Goal: Task Accomplishment & Management: Manage account settings

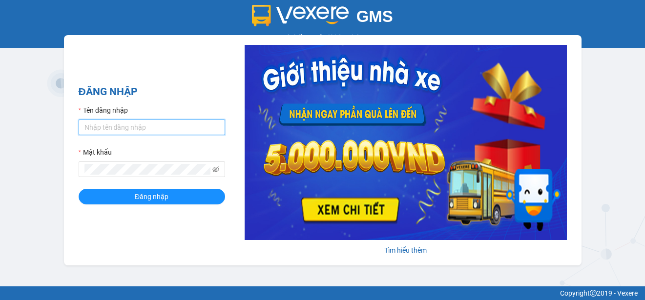
click at [154, 123] on input "Tên đăng nhập" at bounding box center [152, 128] width 147 height 16
type input "thanhdat.thaochau"
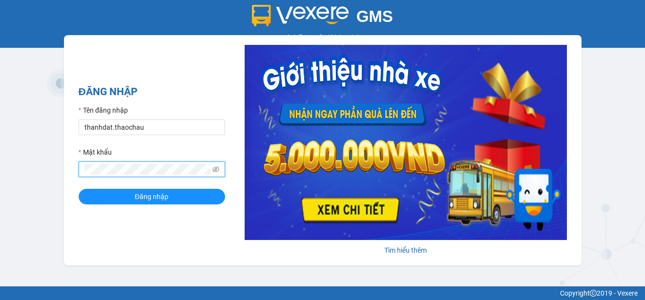
click at [79, 189] on button "Đăng nhập" at bounding box center [152, 197] width 147 height 16
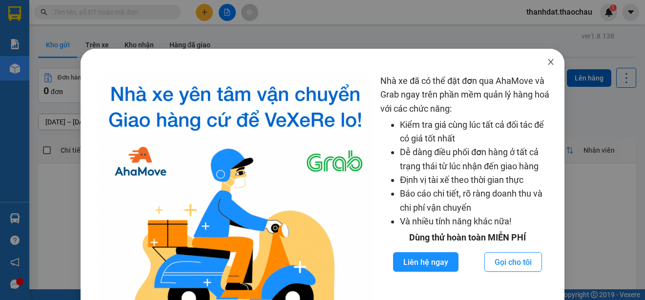
click at [547, 60] on icon "close" at bounding box center [551, 62] width 8 height 8
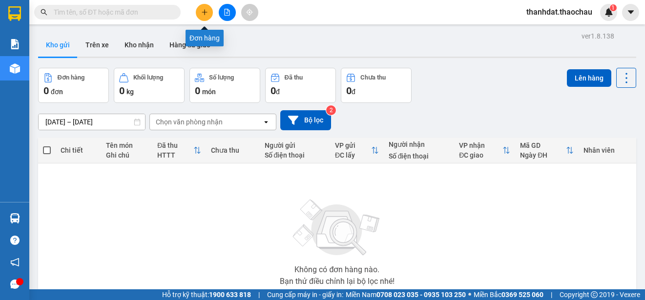
click at [202, 12] on icon "plus" at bounding box center [204, 12] width 7 height 7
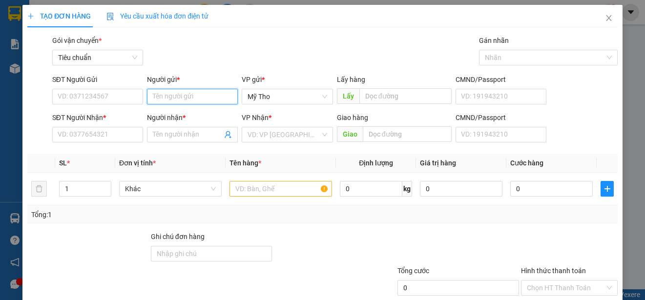
click at [211, 100] on input "Người gửi *" at bounding box center [192, 97] width 91 height 16
paste input "ây"
paste input "đ"
paste input "ê"
paste input "ề"
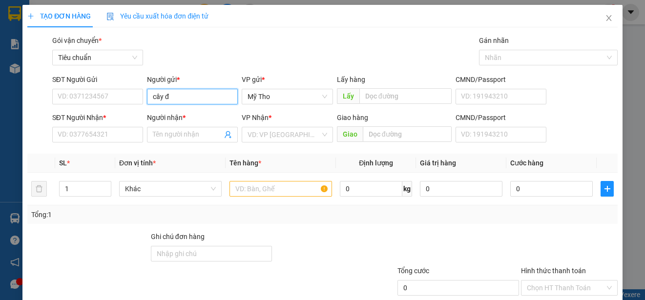
type input "cây đề"
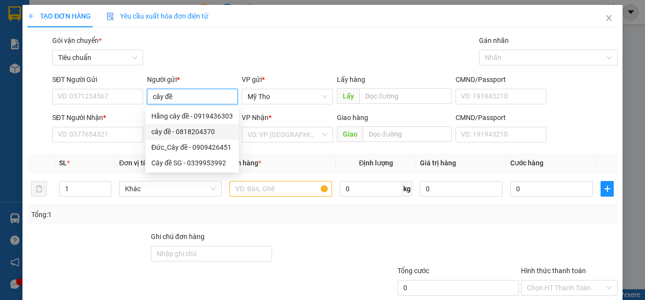
click at [201, 129] on div "cây đề - 0818204370" at bounding box center [192, 132] width 82 height 11
type input "0818204370"
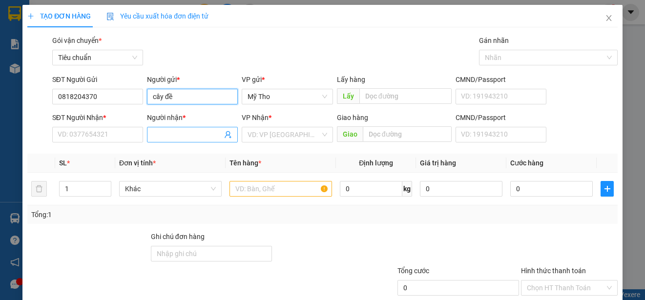
type input "cây đề"
click at [191, 131] on input "Người nhận *" at bounding box center [187, 134] width 69 height 11
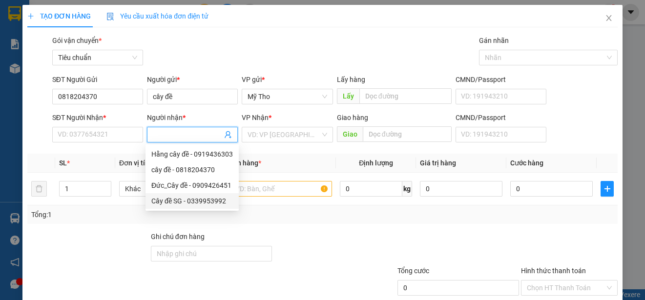
click at [179, 199] on div "Cây đề SG - 0339953992" at bounding box center [192, 201] width 82 height 11
type input "0339953992"
type input "Cây đề SG"
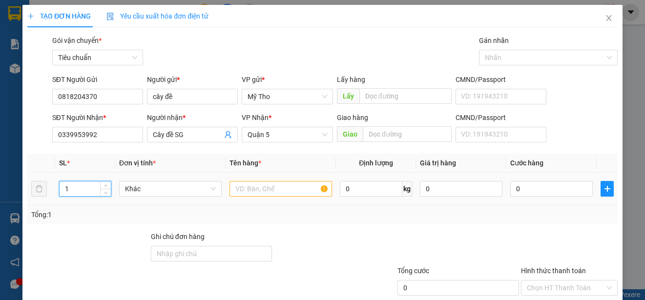
click at [84, 191] on input "1" at bounding box center [85, 189] width 51 height 15
type input "5"
click at [167, 190] on span "Khác" at bounding box center [170, 189] width 91 height 15
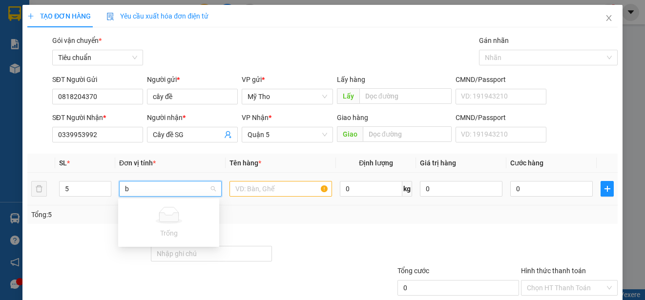
type input "b"
click at [272, 192] on input "text" at bounding box center [281, 189] width 103 height 16
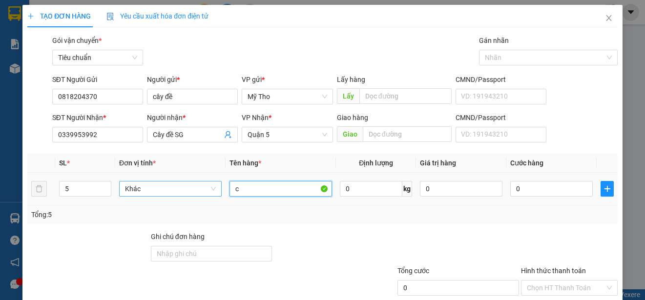
paste input "ủ"
paste input "ải"
type input "củ cải"
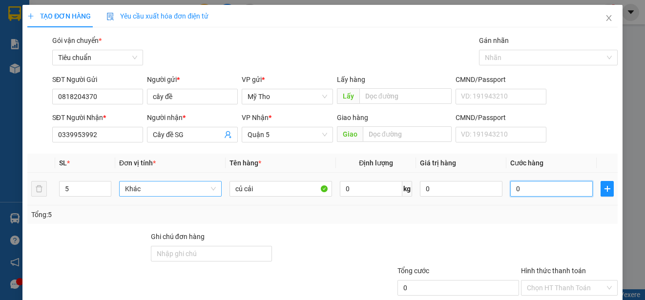
click at [538, 194] on input "0" at bounding box center [552, 189] width 83 height 16
type input "7"
type input "75"
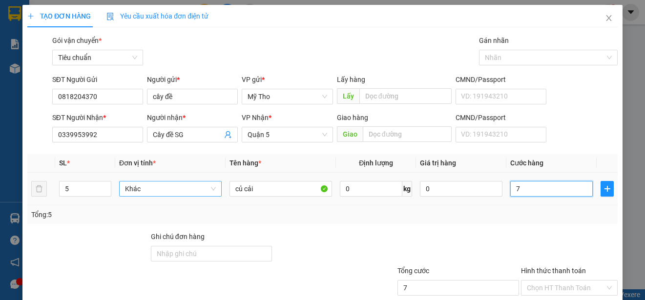
type input "75"
type input "750"
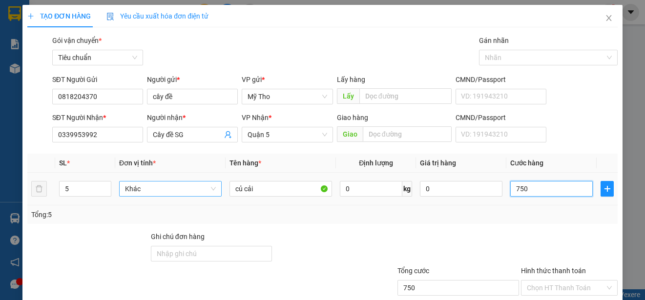
type input "7.500"
type input "75.000"
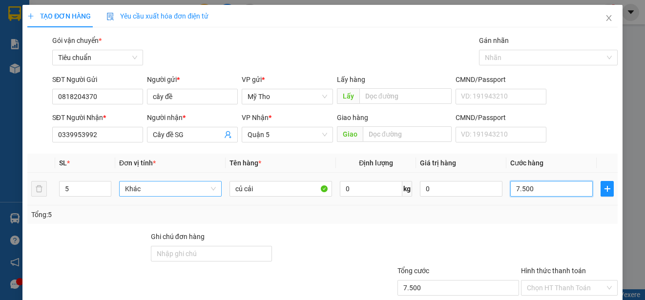
type input "75.000"
click at [607, 190] on icon "plus" at bounding box center [607, 189] width 0 height 6
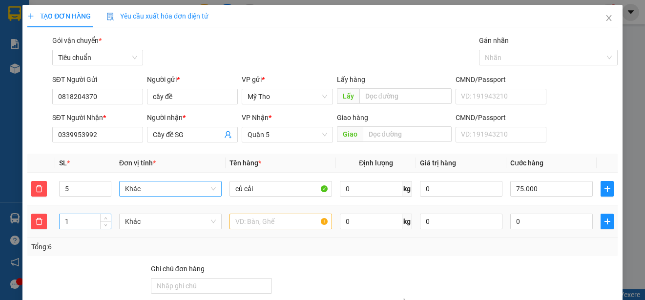
click at [89, 221] on input "1" at bounding box center [85, 221] width 51 height 15
type input "5"
click at [127, 222] on span "Khác" at bounding box center [170, 221] width 91 height 15
click at [252, 217] on input "text" at bounding box center [281, 222] width 103 height 16
paste input "âm"
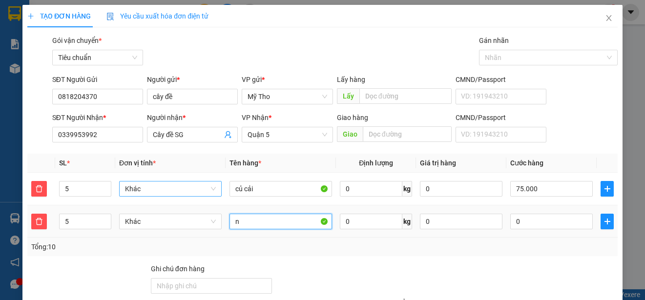
paste input "ấm"
paste input "ơm"
type input "nấm rơm"
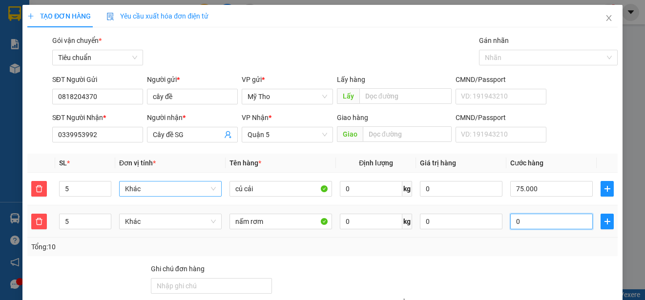
click at [523, 219] on input "0" at bounding box center [552, 222] width 83 height 16
type input "75.007"
type input "7"
type input "75.075"
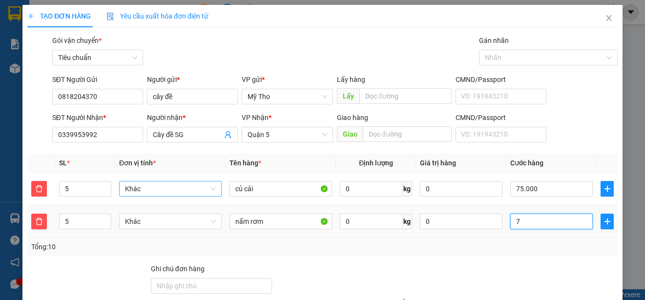
type input "75.075"
type input "75"
type input "75.750"
type input "750"
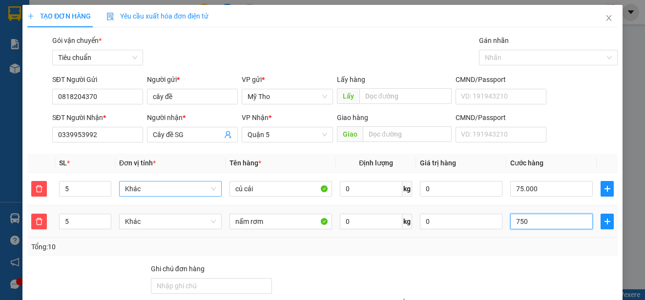
type input "82.500"
type input "7.500"
type input "150.000"
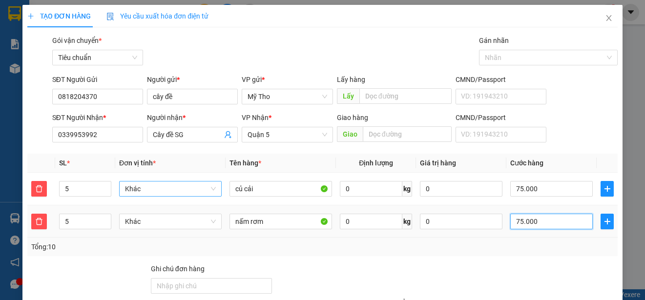
scroll to position [93, 0]
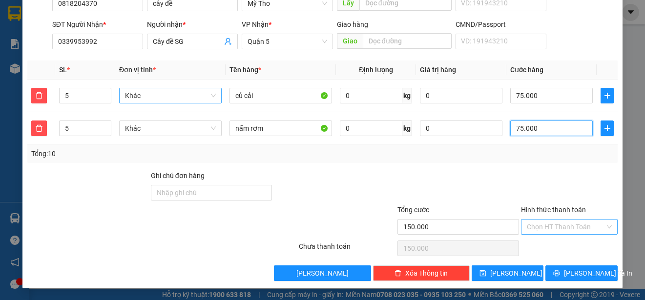
type input "75.000"
click at [540, 223] on input "Hình thức thanh toán" at bounding box center [566, 227] width 78 height 15
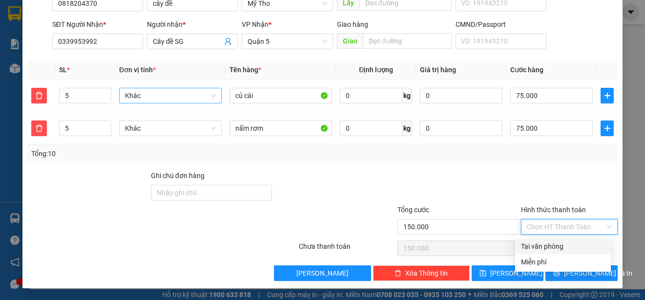
click at [548, 244] on div "Tại văn phòng" at bounding box center [563, 246] width 84 height 11
type input "0"
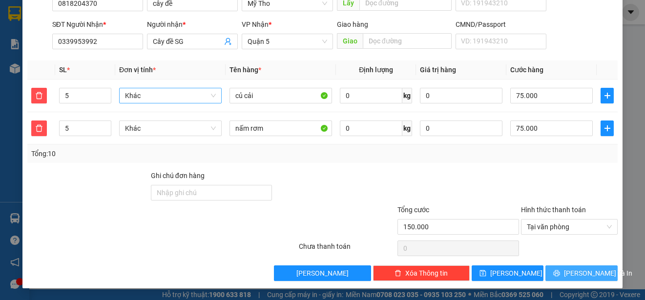
click at [575, 274] on span "[PERSON_NAME] và In" at bounding box center [598, 273] width 68 height 11
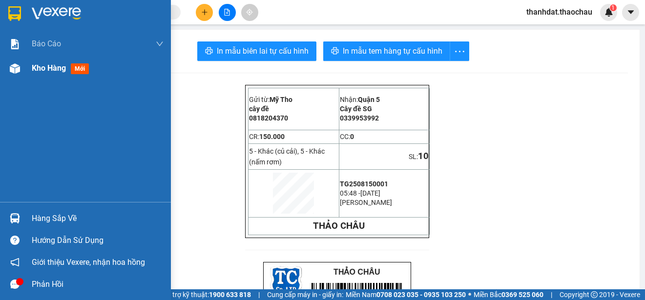
click at [48, 66] on span "Kho hàng" at bounding box center [49, 68] width 34 height 9
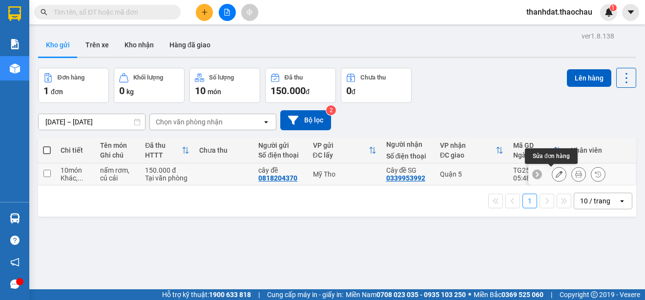
click at [556, 175] on icon at bounding box center [559, 174] width 7 height 7
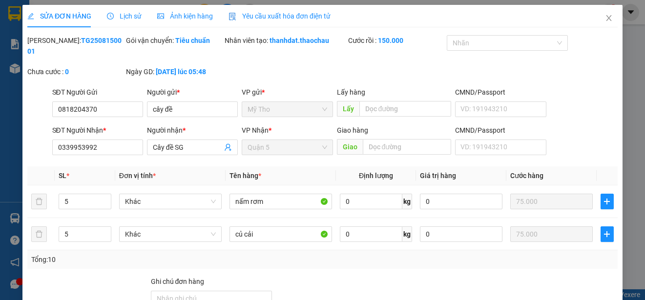
type input "0818204370"
type input "0339953992"
type input "150.000"
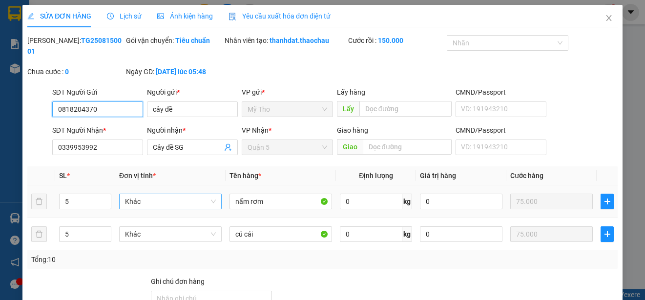
click at [161, 199] on span "Khác" at bounding box center [170, 201] width 91 height 15
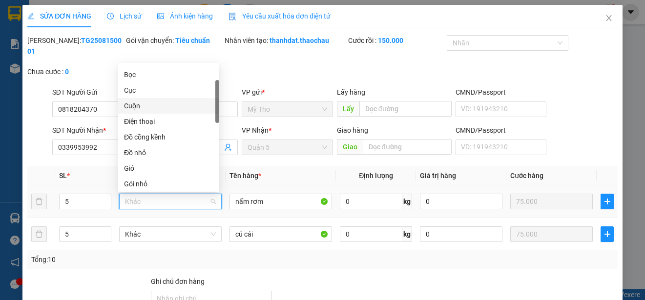
scroll to position [12, 0]
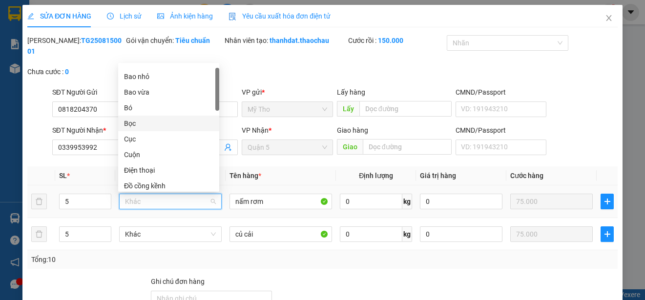
click at [128, 120] on div "Bọc" at bounding box center [168, 123] width 89 height 11
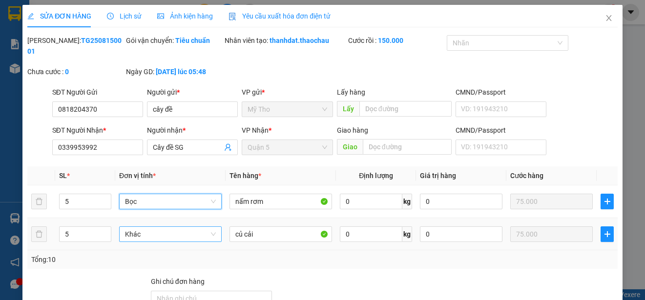
click at [150, 236] on span "Khác" at bounding box center [170, 234] width 91 height 15
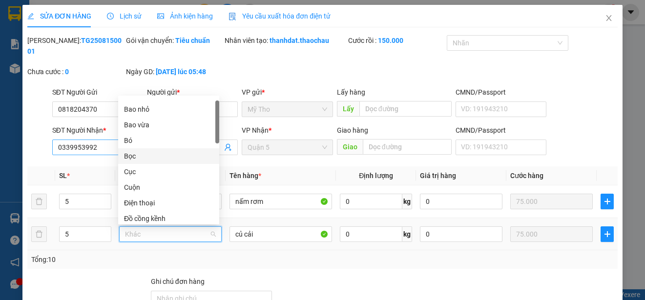
click at [130, 155] on div "Bọc" at bounding box center [168, 156] width 89 height 11
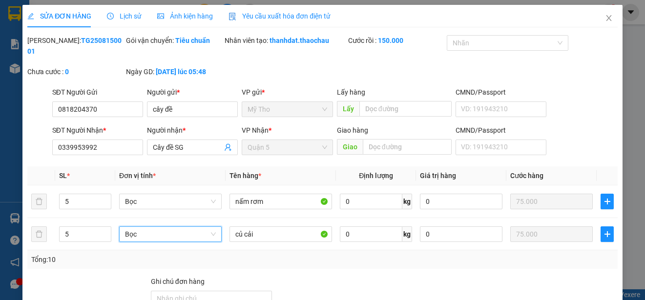
scroll to position [106, 0]
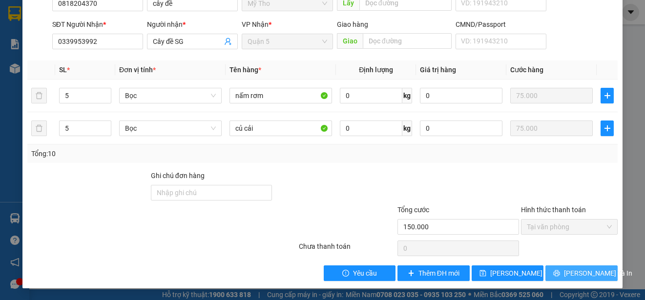
click at [579, 274] on span "[PERSON_NAME] và In" at bounding box center [598, 273] width 68 height 11
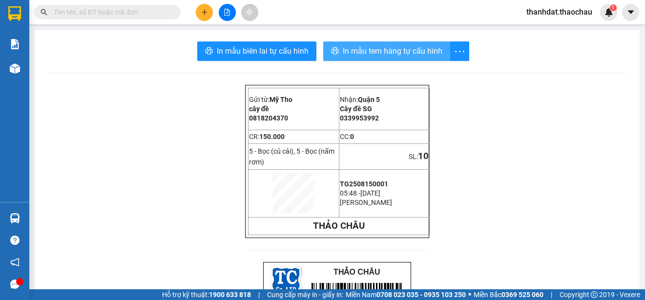
click at [384, 49] on span "In mẫu tem hàng tự cấu hình" at bounding box center [393, 51] width 100 height 12
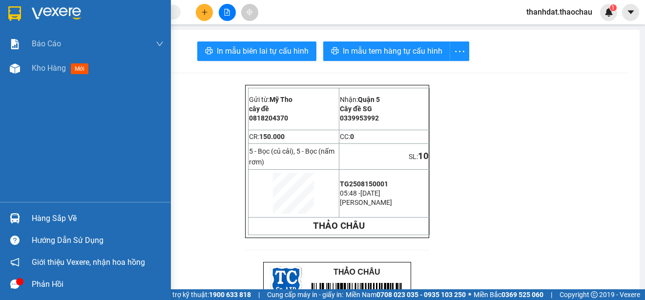
click at [63, 219] on div "Hàng sắp về" at bounding box center [98, 219] width 132 height 15
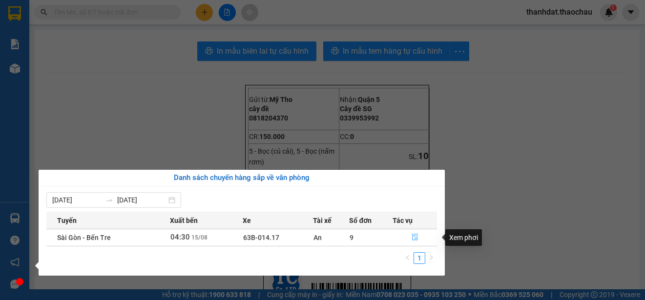
click at [415, 238] on icon "file-done" at bounding box center [415, 238] width 6 height 7
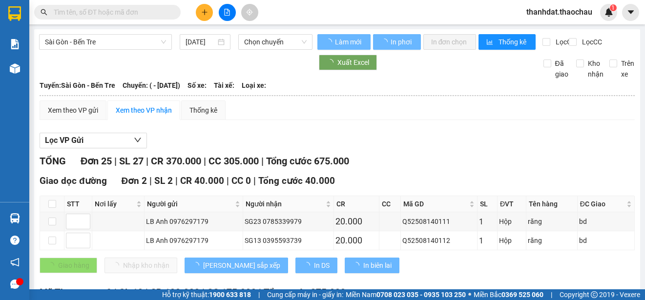
type input "[DATE]"
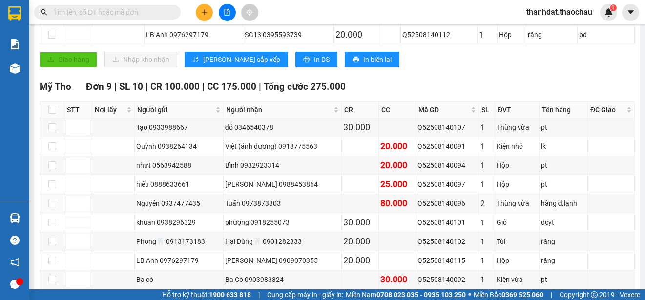
scroll to position [271, 0]
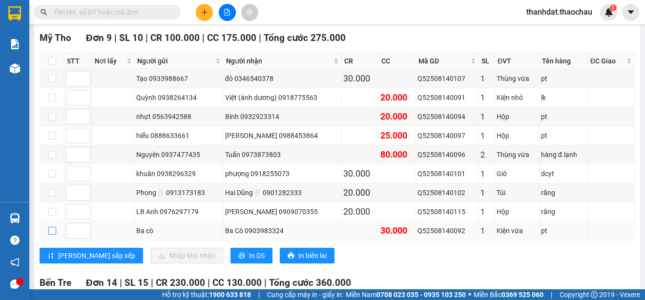
click at [54, 231] on input "checkbox" at bounding box center [52, 231] width 8 height 8
checkbox input "true"
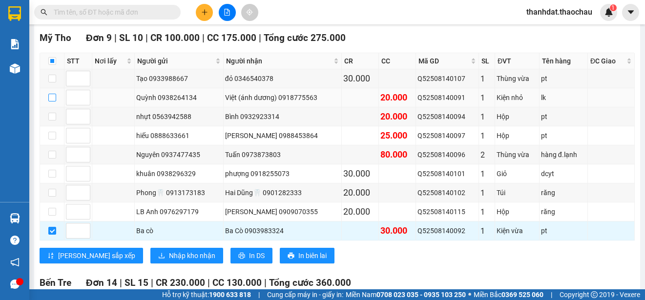
click at [53, 97] on input "checkbox" at bounding box center [52, 98] width 8 height 8
checkbox input "true"
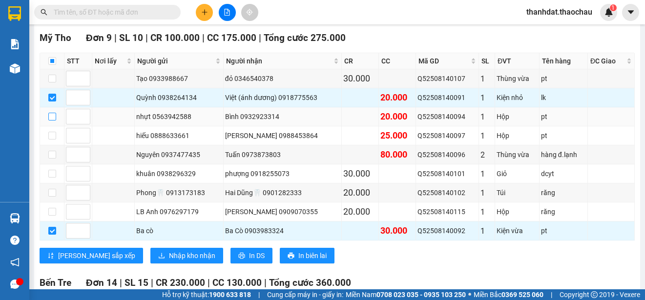
click at [55, 116] on input "checkbox" at bounding box center [52, 117] width 8 height 8
checkbox input "true"
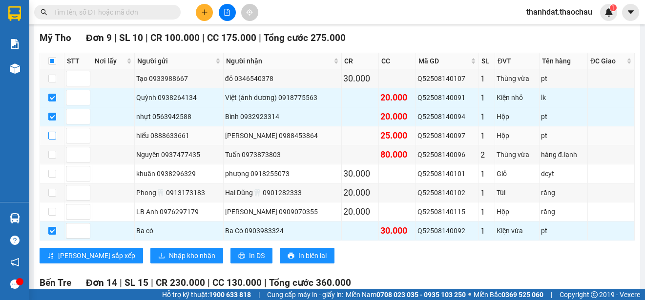
click at [53, 135] on input "checkbox" at bounding box center [52, 136] width 8 height 8
checkbox input "true"
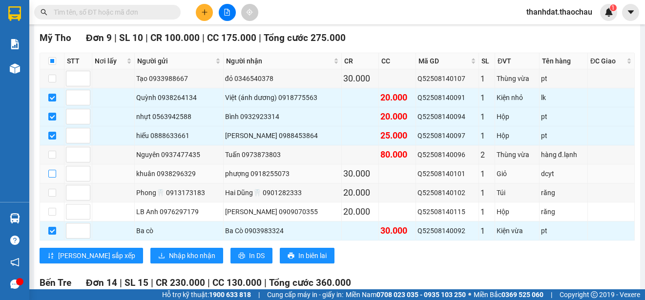
click at [54, 172] on input "checkbox" at bounding box center [52, 174] width 8 height 8
checkbox input "true"
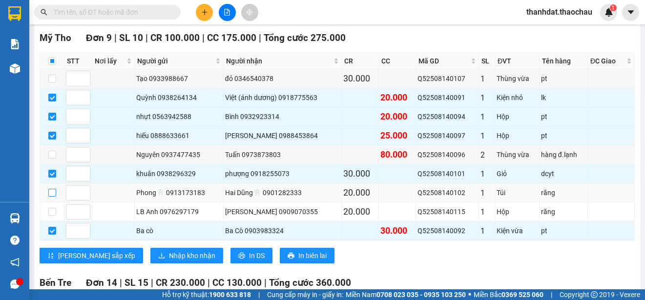
click at [54, 193] on input "checkbox" at bounding box center [52, 193] width 8 height 8
checkbox input "true"
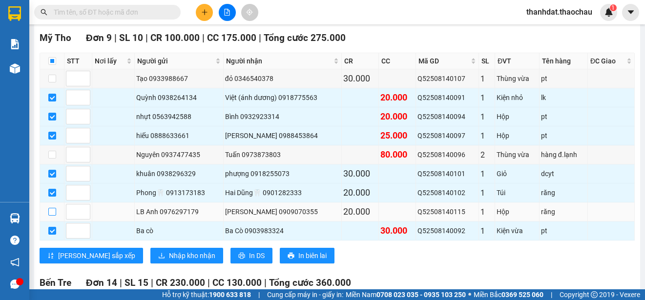
click at [52, 213] on input "checkbox" at bounding box center [52, 212] width 8 height 8
checkbox input "true"
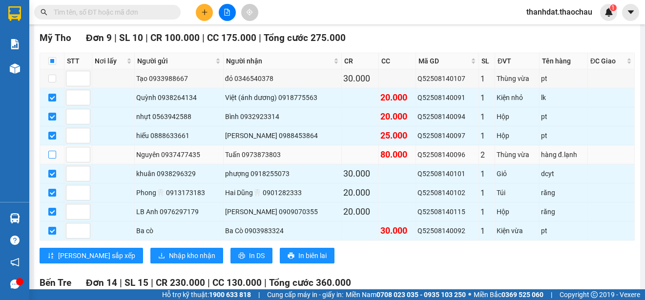
click at [52, 156] on input "checkbox" at bounding box center [52, 155] width 8 height 8
checkbox input "true"
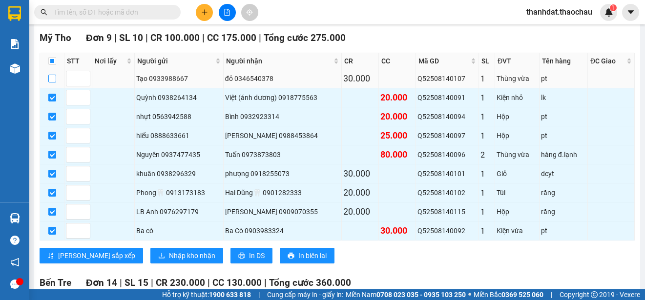
click at [50, 80] on input "checkbox" at bounding box center [52, 79] width 8 height 8
checkbox input "true"
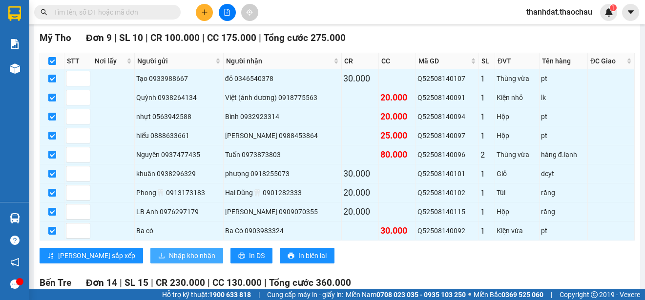
click at [169, 255] on span "Nhập kho nhận" at bounding box center [192, 256] width 46 height 11
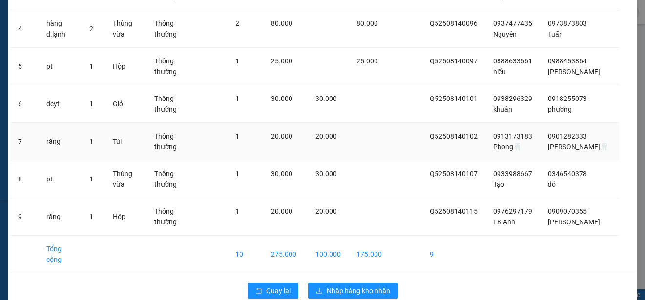
scroll to position [213, 0]
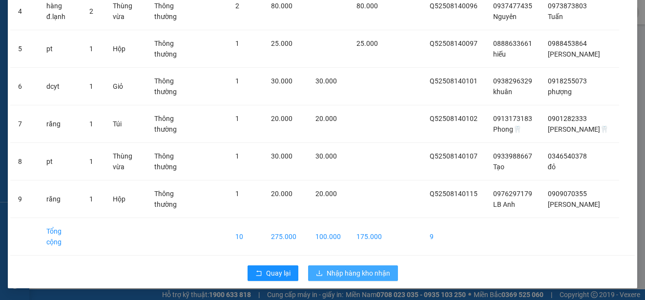
click at [360, 272] on span "Nhập hàng kho nhận" at bounding box center [359, 273] width 64 height 11
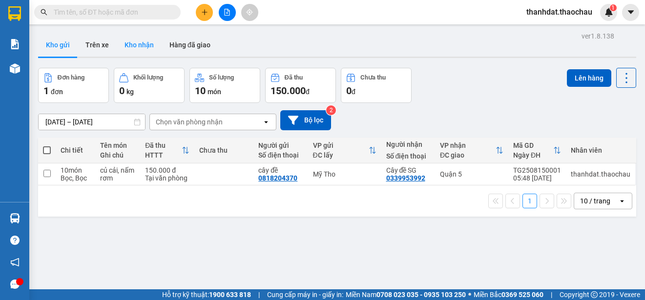
click at [135, 43] on button "Kho nhận" at bounding box center [139, 44] width 45 height 23
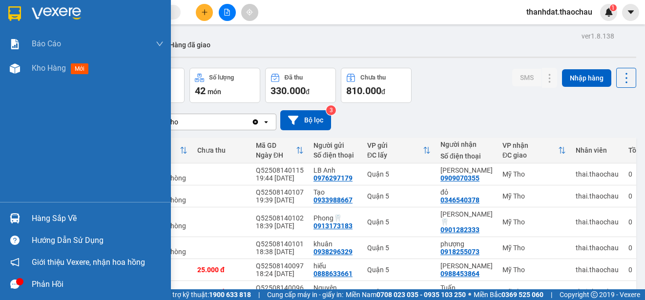
click at [45, 220] on div "Hàng sắp về" at bounding box center [98, 219] width 132 height 15
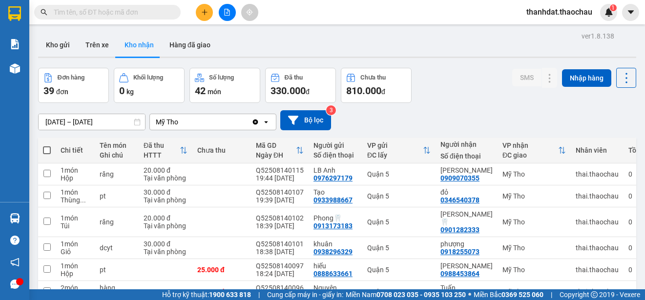
click at [450, 112] on section "Kết quả tìm kiếm ( 0 ) Bộ lọc No Data thanhdat.thaochau 1 Báo cáo Báo cáo dòng …" at bounding box center [322, 150] width 645 height 300
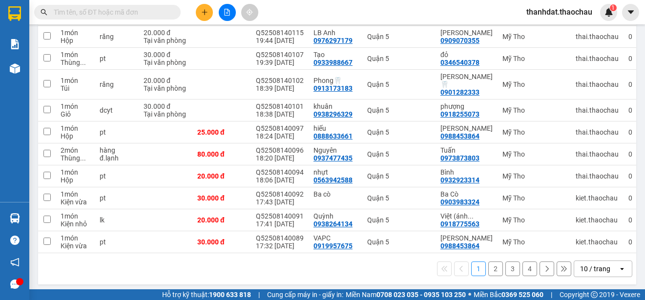
click at [506, 263] on button "3" at bounding box center [513, 269] width 15 height 15
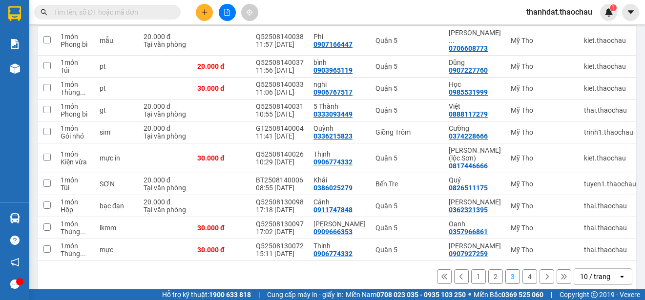
click at [526, 270] on button "4" at bounding box center [530, 277] width 15 height 15
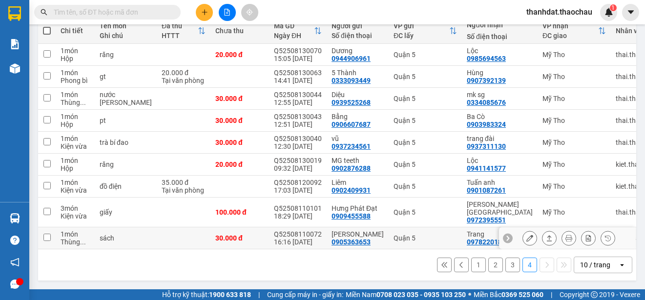
scroll to position [124, 0]
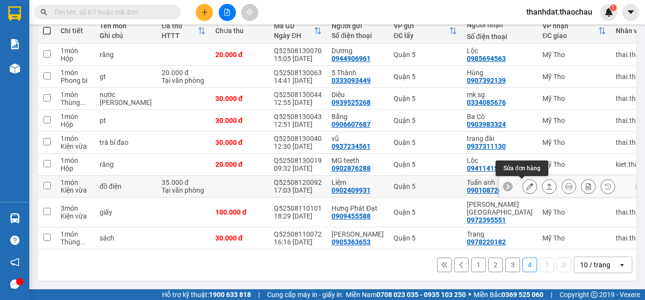
click at [527, 186] on icon at bounding box center [530, 186] width 7 height 7
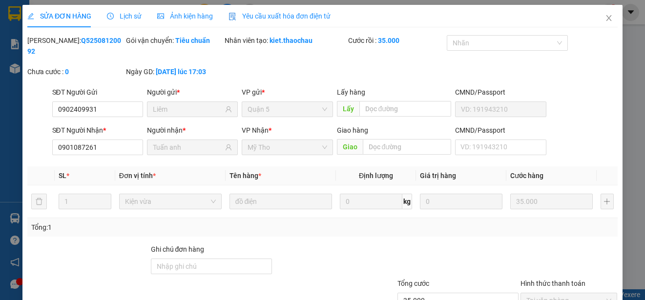
type input "0902409931"
type input "Liêm"
type input "0901087261"
type input "Tuấn anh"
type input "35.000"
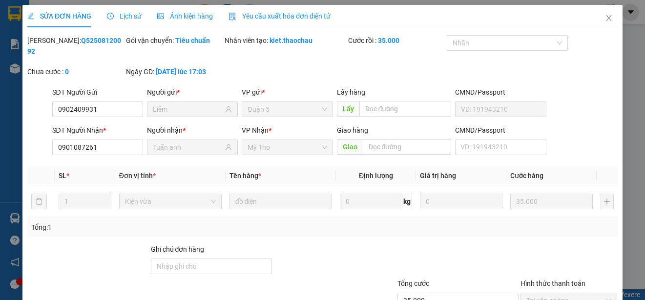
type input "0"
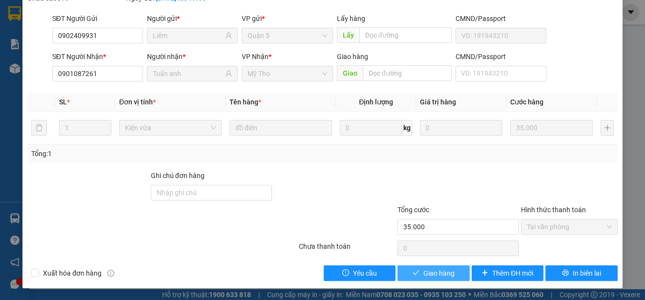
click at [433, 272] on span "Giao hàng" at bounding box center [439, 273] width 31 height 11
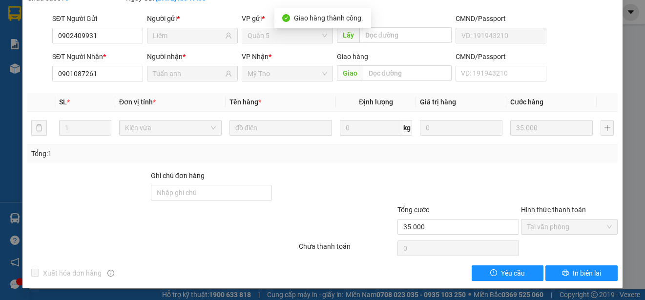
scroll to position [0, 0]
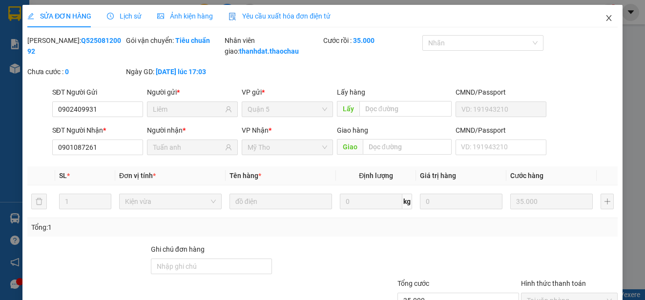
click at [605, 20] on icon "close" at bounding box center [609, 18] width 8 height 8
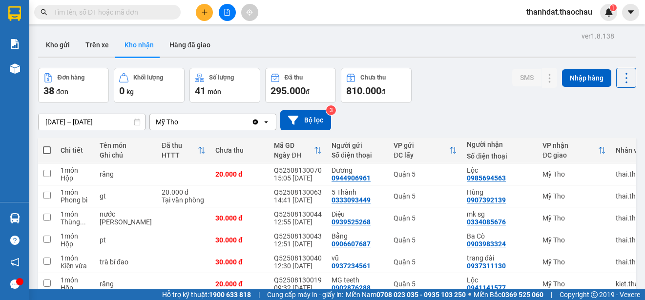
scroll to position [102, 0]
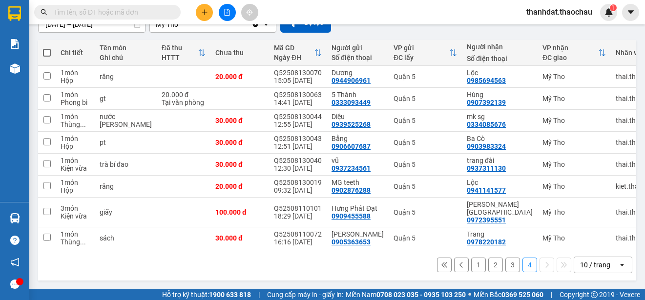
click at [471, 265] on button "1" at bounding box center [478, 265] width 15 height 15
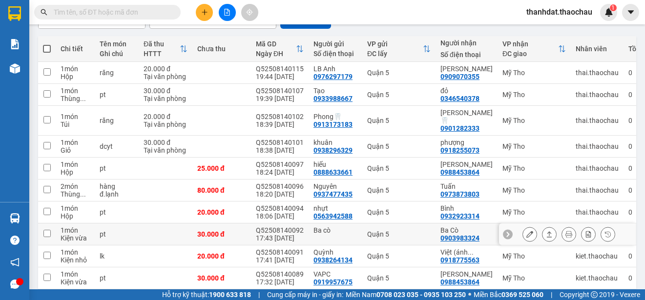
scroll to position [138, 0]
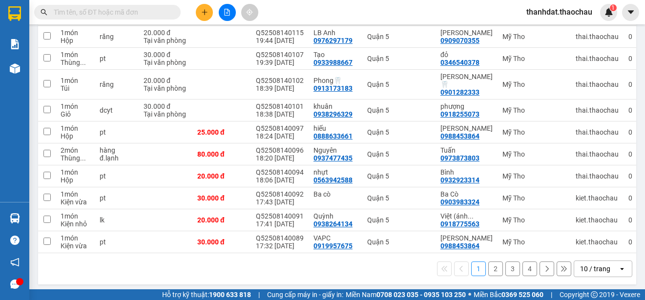
click at [523, 266] on button "4" at bounding box center [530, 269] width 15 height 15
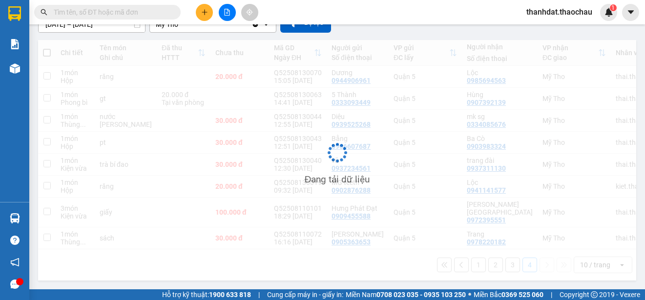
scroll to position [102, 0]
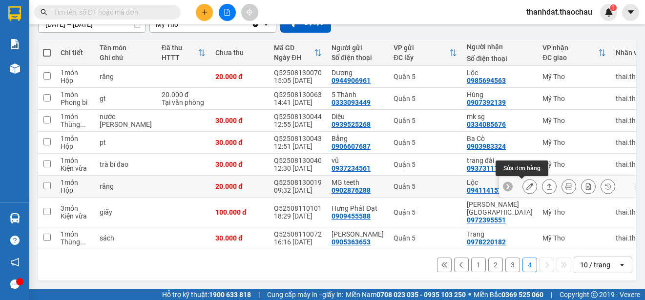
click at [527, 184] on icon at bounding box center [530, 186] width 7 height 7
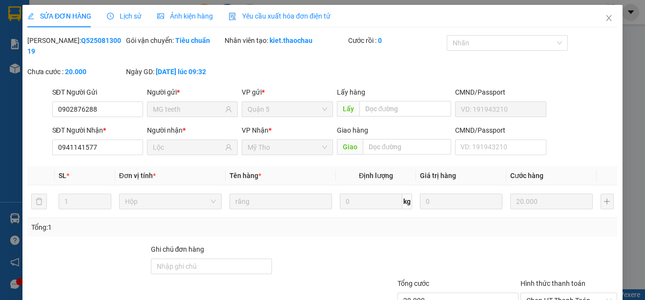
type input "0902876288"
type input "MG teeth"
type input "0941141577"
type input "Lộc"
type input "20.000"
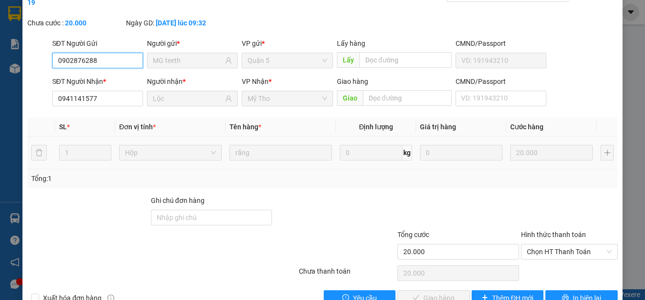
scroll to position [74, 0]
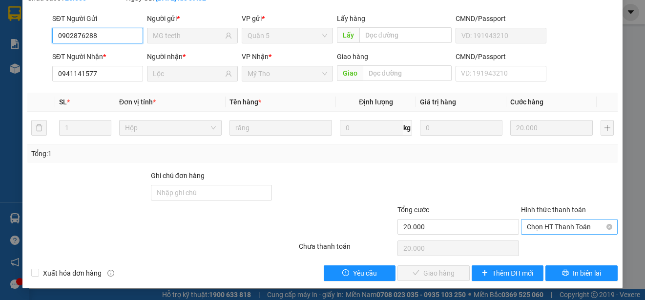
click at [560, 230] on span "Chọn HT Thanh Toán" at bounding box center [569, 227] width 85 height 15
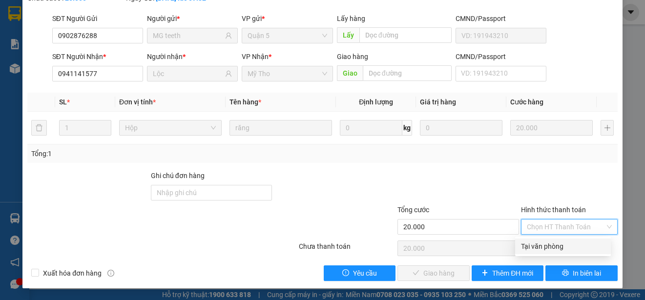
click at [561, 252] on div "Tại văn phòng" at bounding box center [563, 246] width 84 height 11
type input "0"
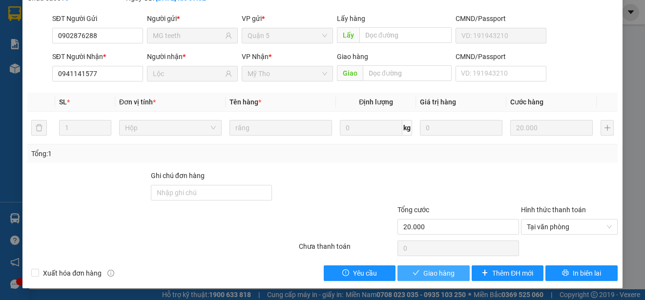
click at [445, 276] on span "Giao hàng" at bounding box center [439, 273] width 31 height 11
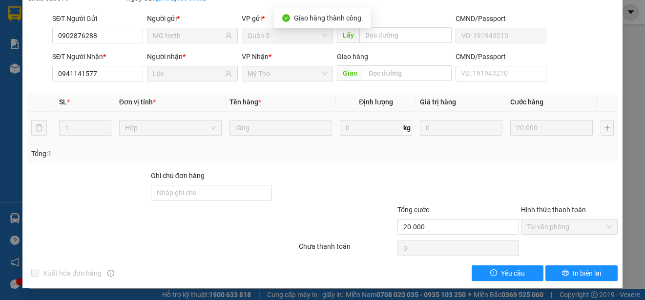
scroll to position [0, 0]
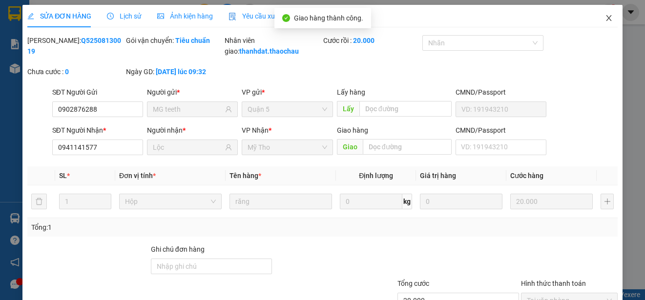
click at [605, 19] on icon "close" at bounding box center [609, 18] width 8 height 8
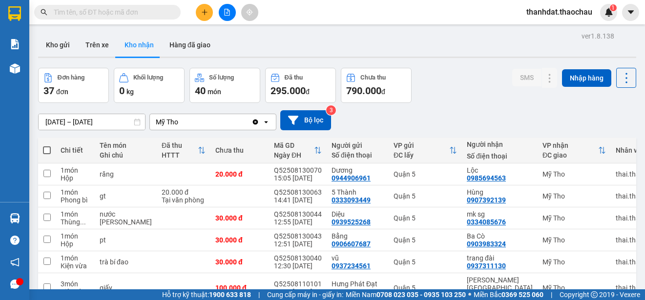
click at [108, 15] on input "text" at bounding box center [111, 12] width 115 height 11
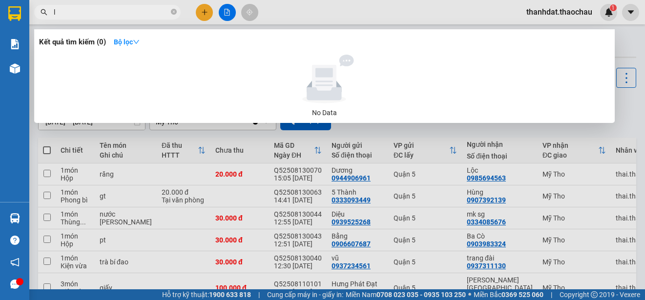
paste input "ôc"
paste input "ộc"
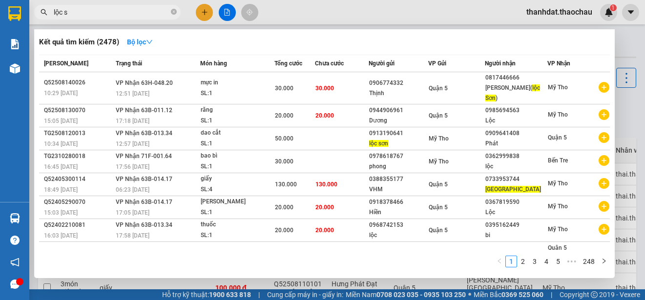
paste input "ơn"
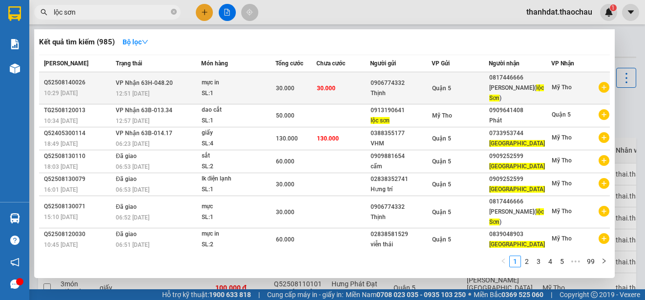
type input "lộc sơn"
click at [422, 79] on div "0906774332" at bounding box center [401, 83] width 60 height 10
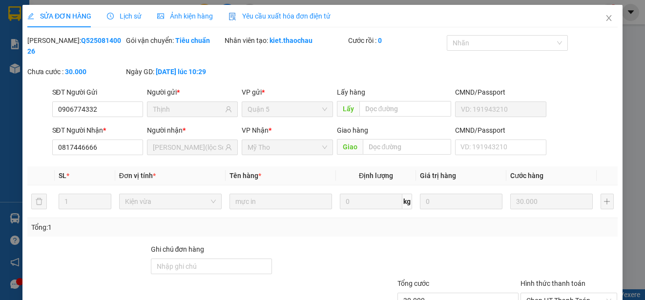
type input "0906774332"
type input "Thịnh"
type input "0817446666"
type input "Lam(lộc Sơn)"
type input "30.000"
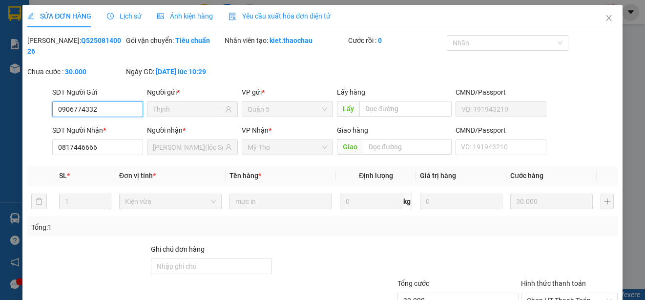
scroll to position [74, 0]
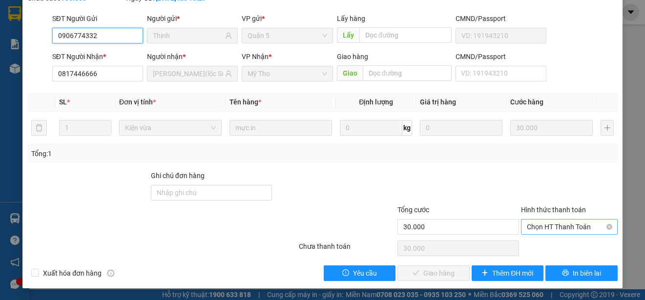
click at [530, 224] on span "Chọn HT Thanh Toán" at bounding box center [569, 227] width 85 height 15
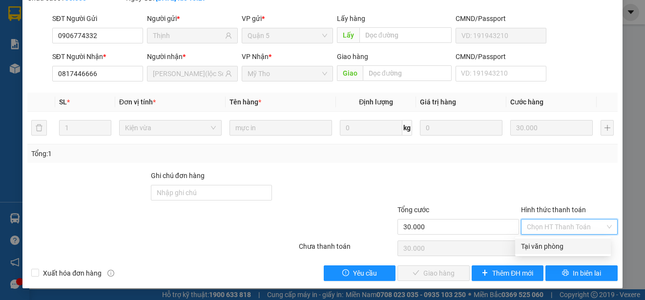
click at [538, 249] on div "Tại văn phòng" at bounding box center [563, 246] width 84 height 11
type input "0"
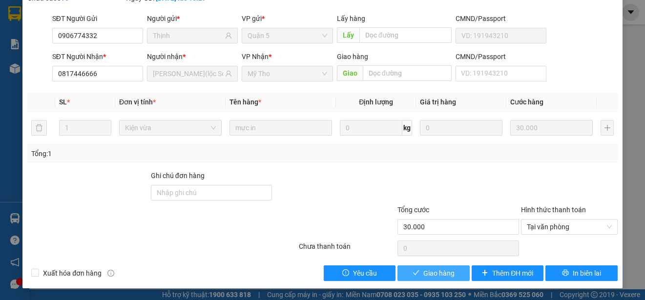
click at [434, 272] on span "Giao hàng" at bounding box center [439, 273] width 31 height 11
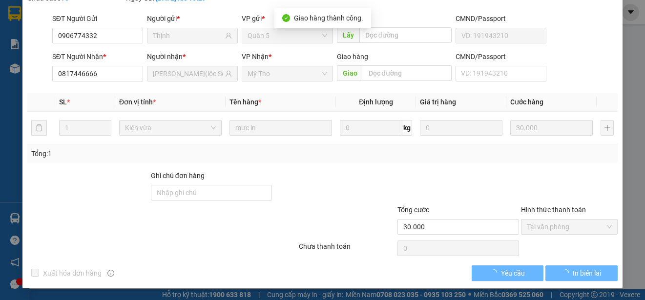
scroll to position [85, 0]
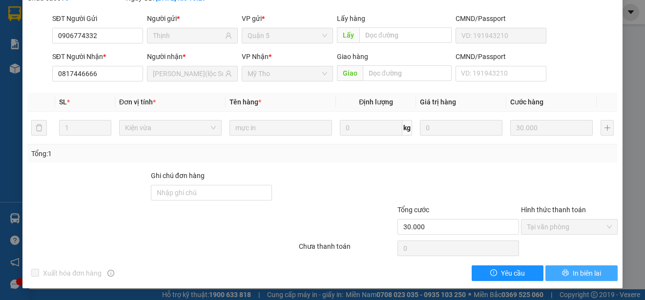
click at [573, 268] on span "In biên lai" at bounding box center [587, 273] width 28 height 11
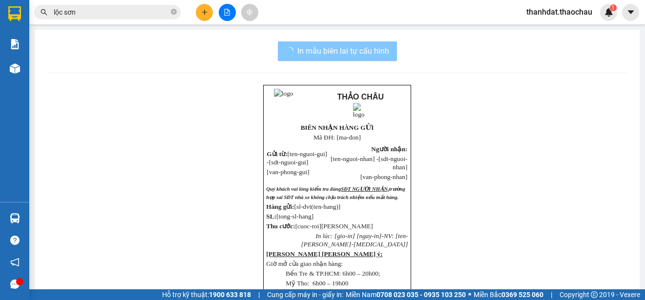
click at [334, 53] on span "In mẫu biên lai tự cấu hình" at bounding box center [344, 51] width 92 height 12
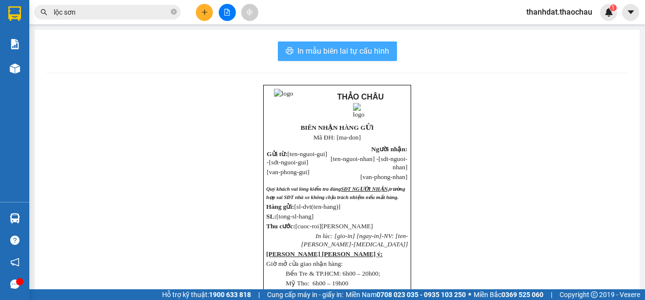
click at [338, 49] on span "In mẫu biên lai tự cấu hình" at bounding box center [344, 51] width 92 height 12
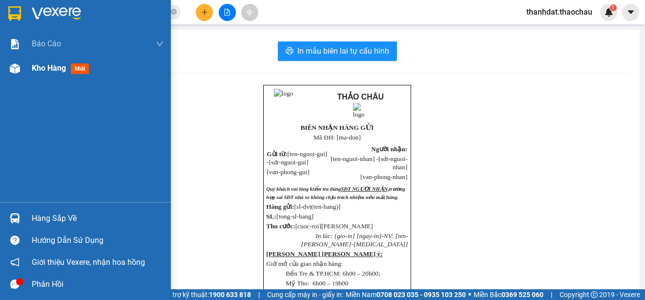
click at [40, 65] on span "Kho hàng" at bounding box center [49, 68] width 34 height 9
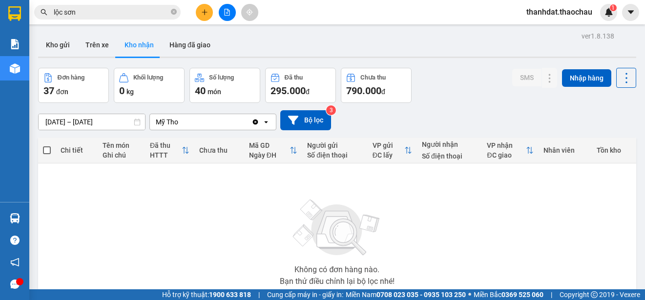
scroll to position [67, 0]
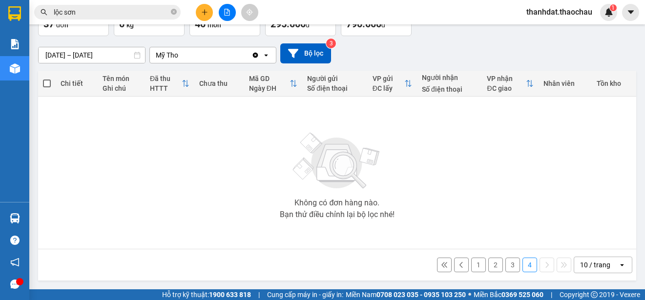
click at [506, 263] on button "3" at bounding box center [513, 265] width 15 height 15
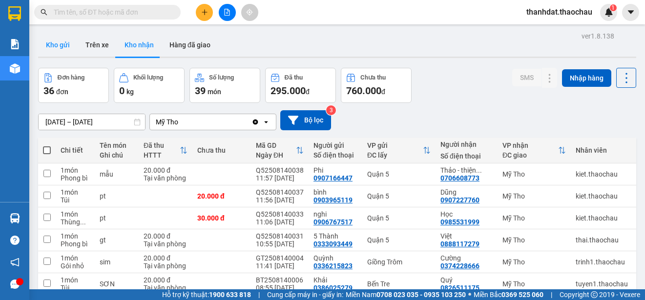
click at [62, 42] on button "Kho gửi" at bounding box center [58, 44] width 40 height 23
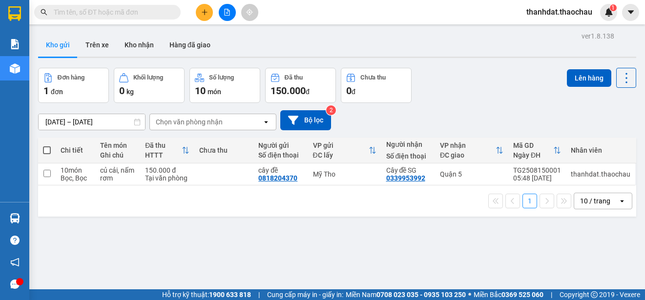
click at [46, 150] on span at bounding box center [47, 151] width 8 height 8
click at [47, 146] on input "checkbox" at bounding box center [47, 146] width 0 height 0
checkbox input "true"
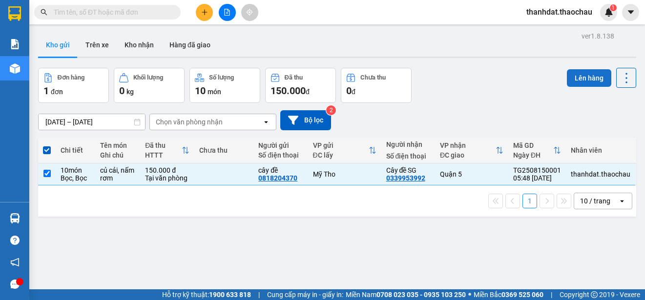
click at [578, 72] on button "Lên hàng" at bounding box center [589, 78] width 44 height 18
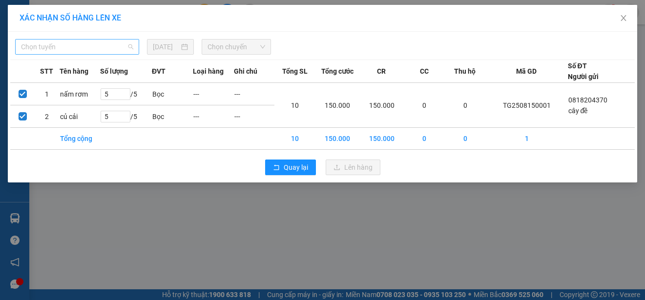
click at [84, 51] on span "Chọn tuyến" at bounding box center [77, 47] width 112 height 15
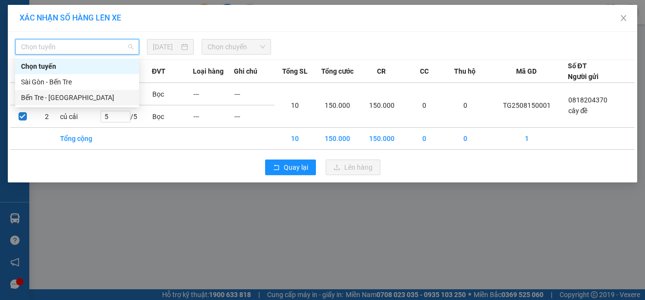
click at [63, 95] on div "Bến Tre - [GEOGRAPHIC_DATA]" at bounding box center [77, 97] width 112 height 11
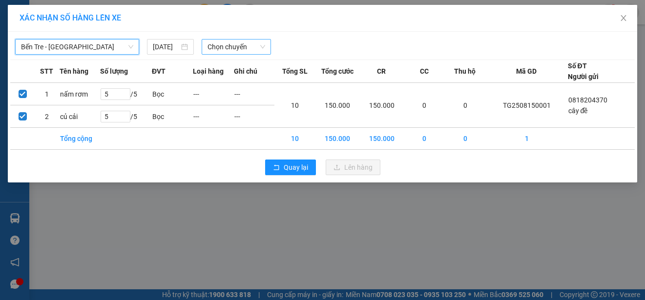
click at [259, 49] on span "Chọn chuyến" at bounding box center [236, 47] width 57 height 15
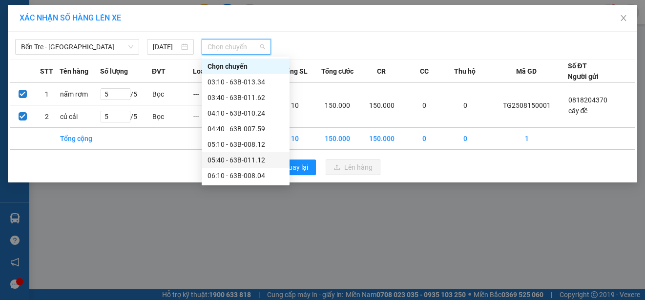
click at [235, 158] on div "05:40 - 63B-011.12" at bounding box center [246, 160] width 76 height 11
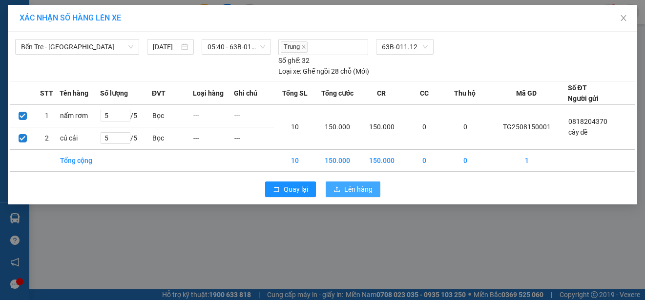
click at [359, 190] on span "Lên hàng" at bounding box center [358, 189] width 28 height 11
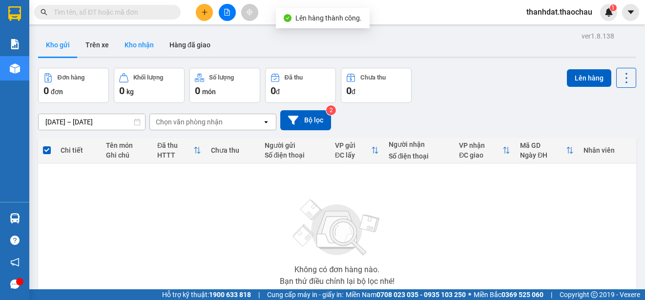
click at [143, 44] on button "Kho nhận" at bounding box center [139, 44] width 45 height 23
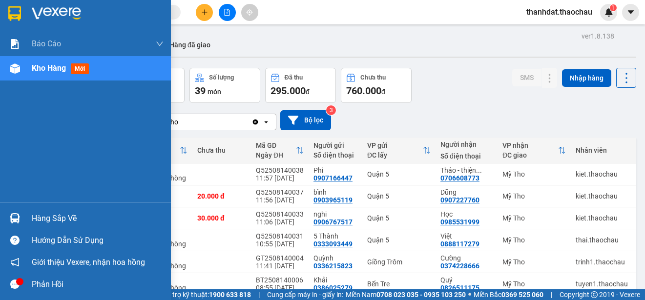
click at [33, 218] on div "Hàng sắp về" at bounding box center [98, 219] width 132 height 15
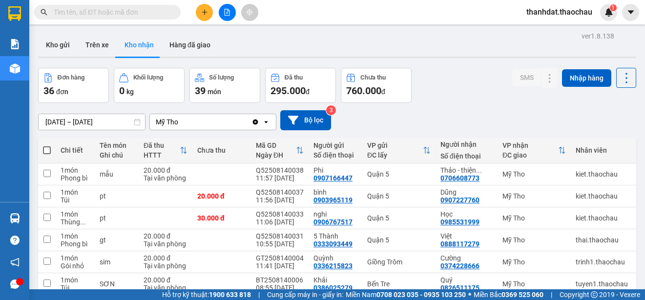
click at [452, 103] on section "Kết quả [PERSON_NAME] ( 0 ) Bộ lọc No Data thanhdat.thaochau 1 [PERSON_NAME] [P…" at bounding box center [322, 150] width 645 height 300
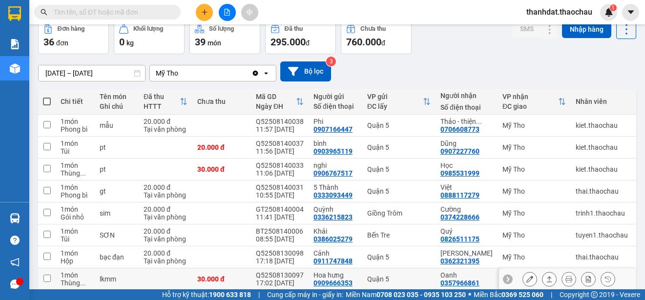
scroll to position [138, 0]
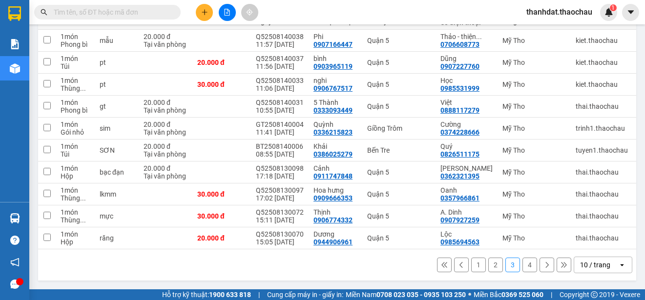
click at [523, 264] on button "4" at bounding box center [530, 265] width 15 height 15
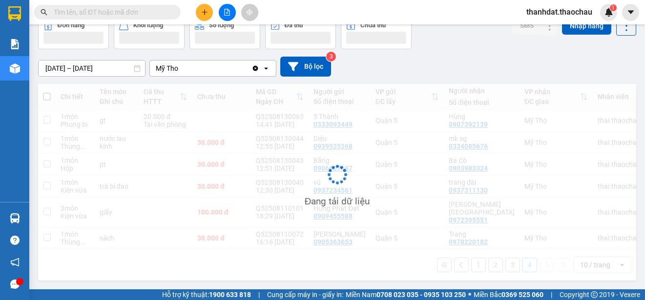
scroll to position [58, 0]
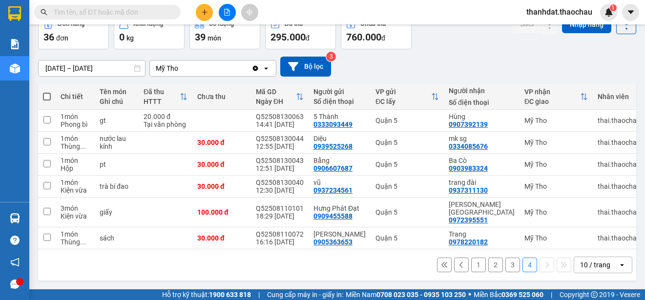
click at [83, 65] on input "[DATE] – [DATE]" at bounding box center [92, 69] width 107 height 16
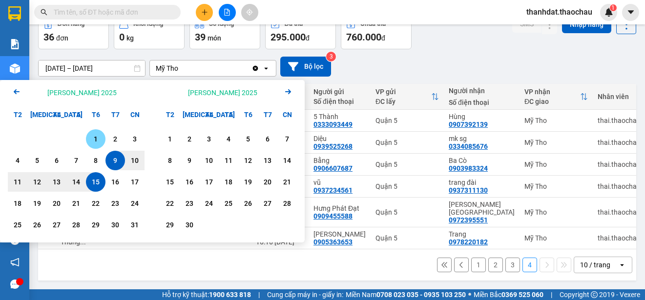
click at [96, 133] on div "1" at bounding box center [96, 139] width 14 height 12
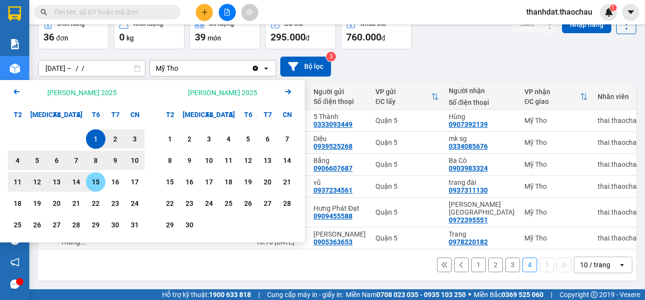
click at [95, 177] on div "15" at bounding box center [96, 182] width 14 height 12
type input "[DATE] – [DATE]"
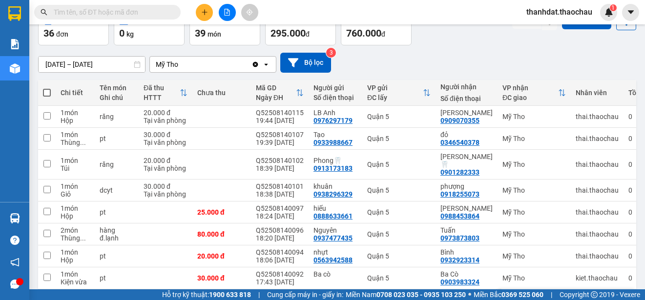
scroll to position [138, 0]
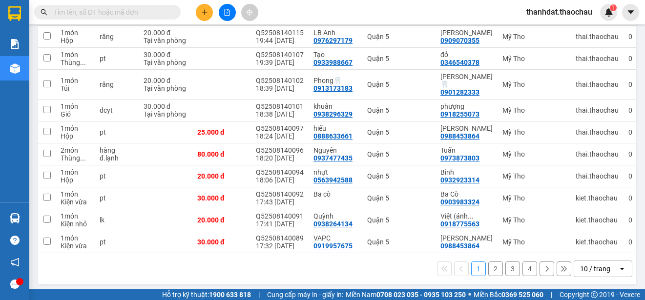
click at [351, 269] on div "1 2 3 4 10 / trang open" at bounding box center [337, 269] width 591 height 17
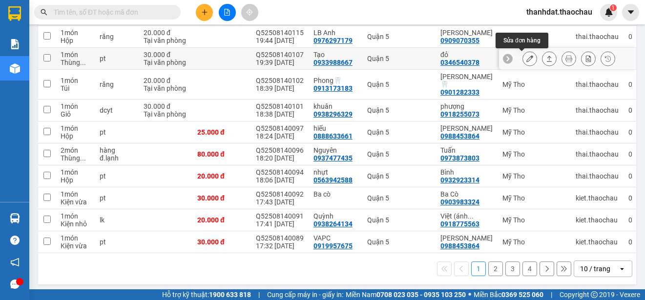
click at [527, 58] on icon at bounding box center [530, 58] width 7 height 7
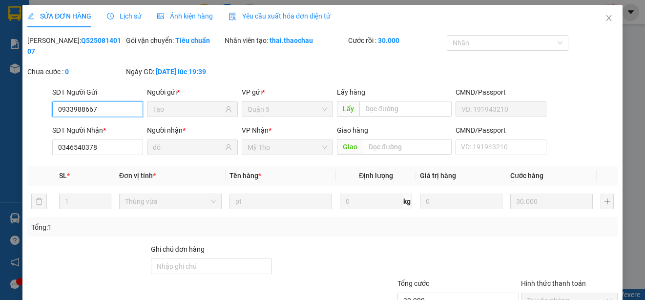
type input "0933988667"
type input "Tạo"
type input "0346540378"
type input "đỏ"
type input "30.000"
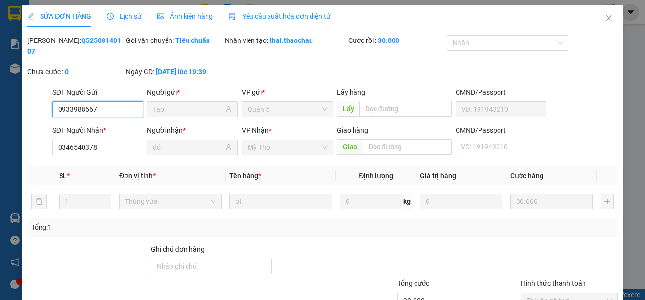
type input "0"
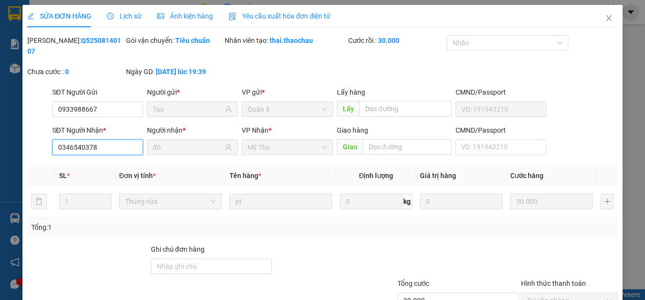
drag, startPoint x: 96, startPoint y: 146, endPoint x: 56, endPoint y: 147, distance: 40.1
click at [56, 147] on input "0346540378" at bounding box center [97, 148] width 91 height 16
click at [606, 18] on icon "close" at bounding box center [608, 18] width 5 height 6
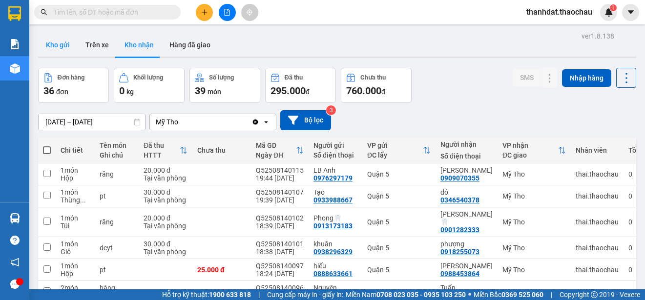
click at [63, 41] on button "Kho gửi" at bounding box center [58, 44] width 40 height 23
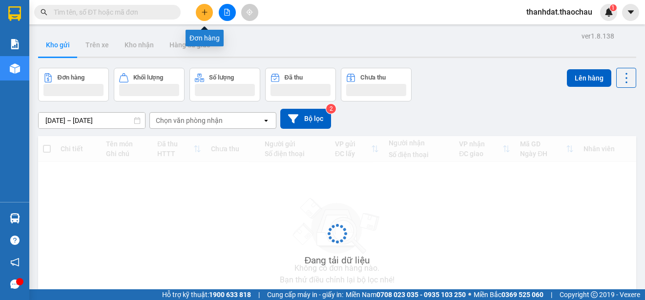
click at [202, 14] on icon "plus" at bounding box center [204, 12] width 7 height 7
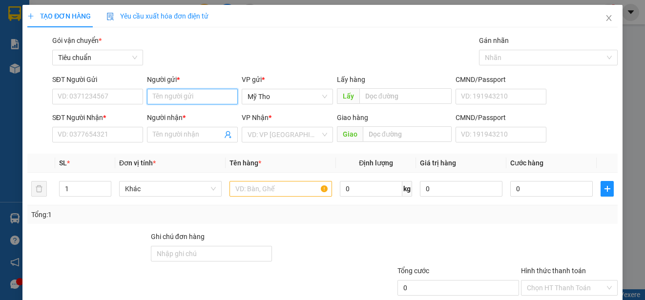
click at [161, 97] on input "Người gửi *" at bounding box center [192, 97] width 91 height 16
paste input "ây"
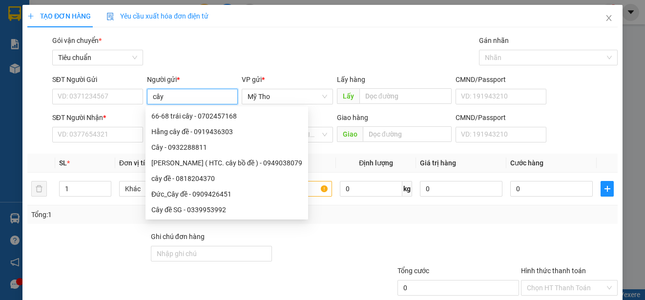
paste input "đ"
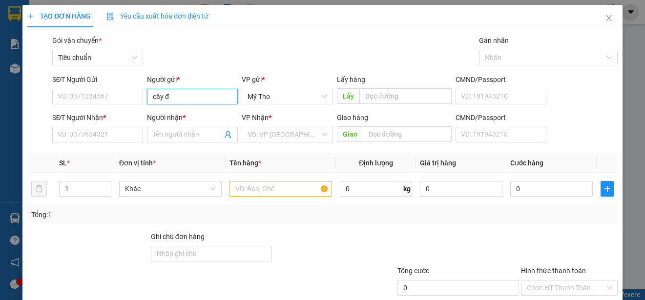
paste input "ê"
paste input "ề"
type input "cây đề"
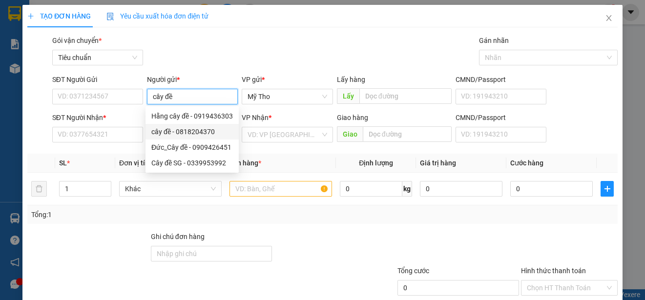
click at [188, 130] on div "cây đề - 0818204370" at bounding box center [192, 132] width 82 height 11
type input "0818204370"
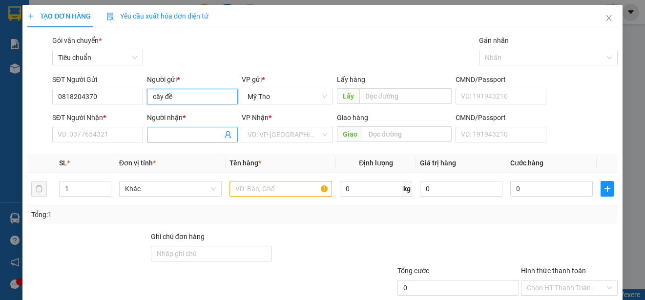
type input "cây đề"
click at [187, 133] on input "Người nhận *" at bounding box center [187, 134] width 69 height 11
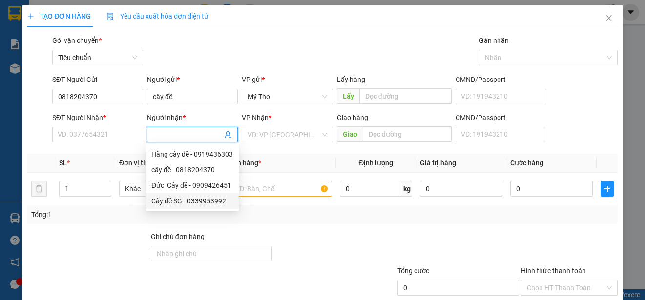
click at [182, 199] on div "Cây đề SG - 0339953992" at bounding box center [192, 201] width 82 height 11
type input "0339953992"
type input "Cây đề SG"
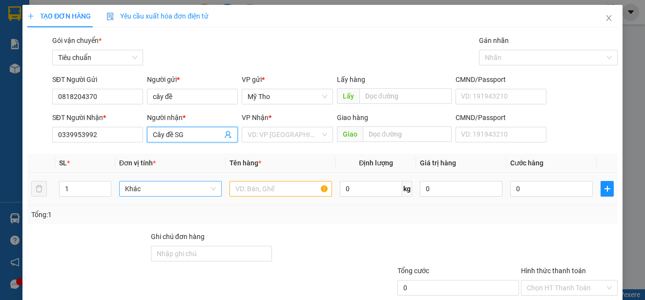
click at [148, 191] on span "Khác" at bounding box center [170, 189] width 91 height 15
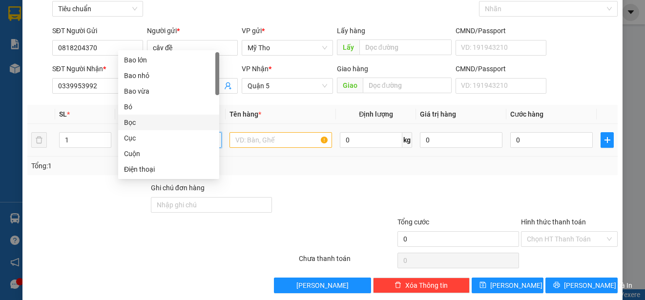
click at [127, 121] on div "Bọc" at bounding box center [168, 122] width 89 height 11
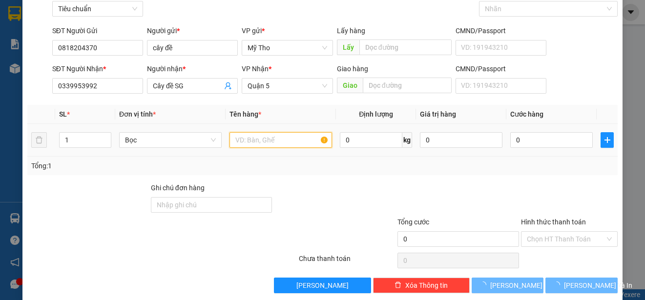
click at [263, 141] on input "text" at bounding box center [281, 140] width 103 height 16
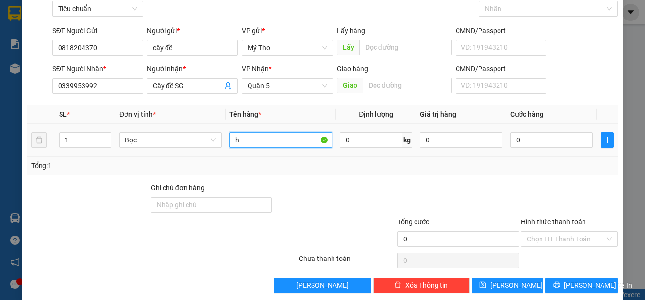
paste input "ủ"
paste input "íu"
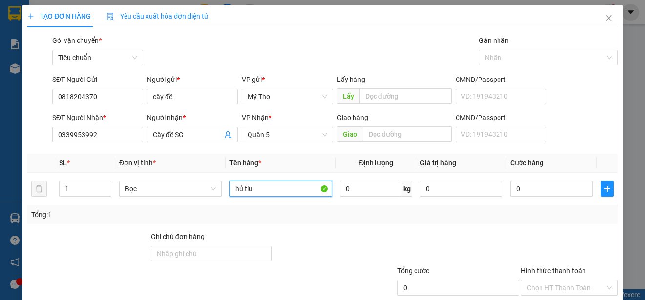
scroll to position [61, 0]
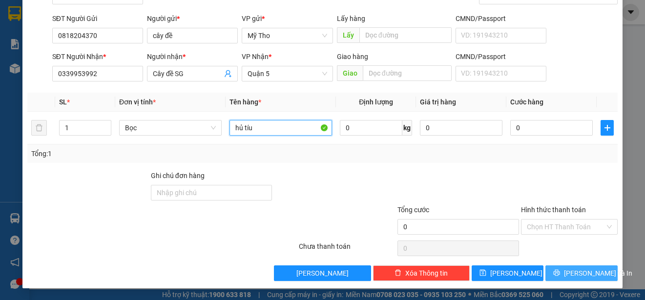
type input "hủ tíu"
click at [574, 273] on span "[PERSON_NAME] và In" at bounding box center [598, 273] width 68 height 11
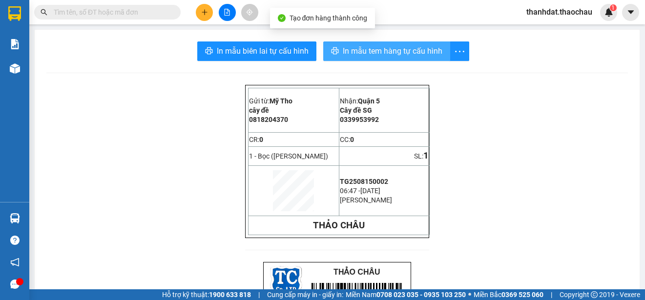
click at [383, 51] on span "In mẫu tem hàng tự cấu hình" at bounding box center [393, 51] width 100 height 12
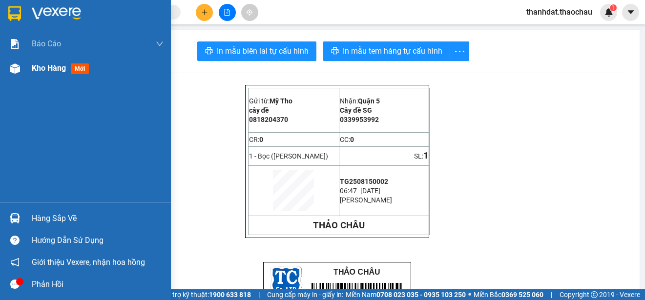
click at [40, 67] on span "Kho hàng" at bounding box center [49, 68] width 34 height 9
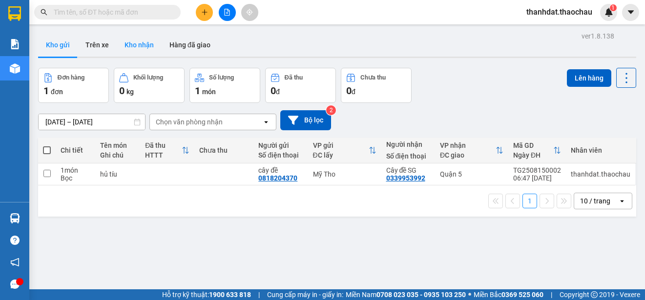
click at [128, 44] on button "Kho nhận" at bounding box center [139, 44] width 45 height 23
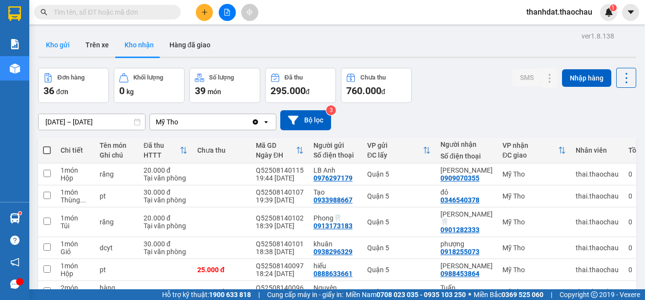
click at [58, 48] on button "Kho gửi" at bounding box center [58, 44] width 40 height 23
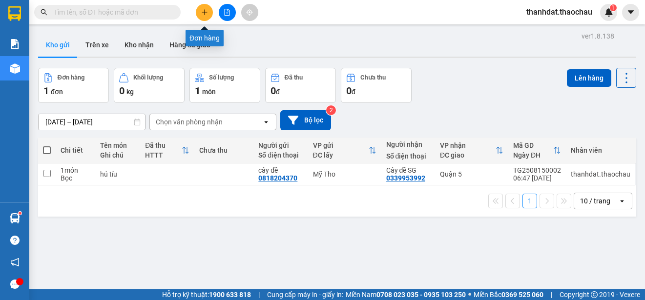
click at [205, 11] on icon "plus" at bounding box center [204, 11] width 0 height 5
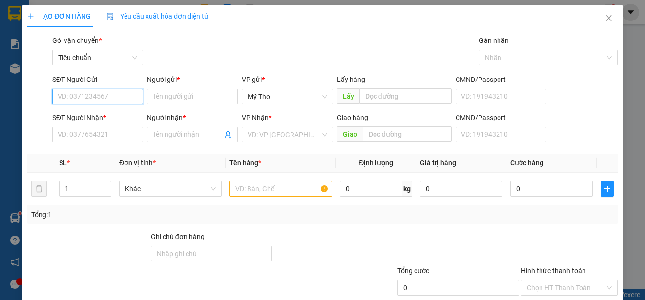
click at [76, 97] on input "SĐT Người Gửi" at bounding box center [97, 97] width 91 height 16
type input "0907437429"
click at [111, 117] on div "0907437429 - [PERSON_NAME]" at bounding box center [106, 116] width 96 height 11
type input "Hoàng"
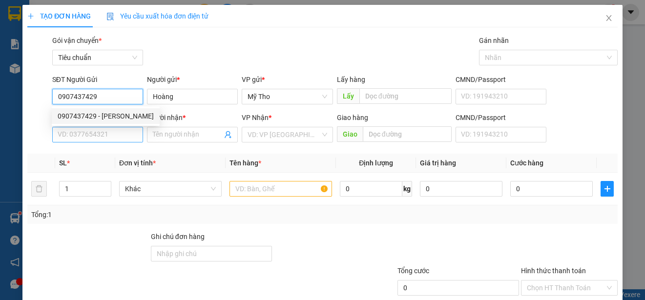
type input "0907437429"
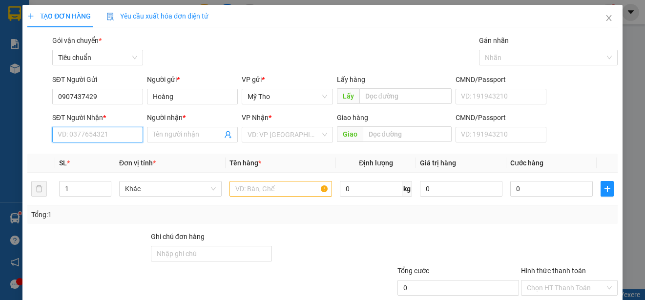
click at [110, 138] on input "SĐT Người Nhận *" at bounding box center [97, 135] width 91 height 16
click at [107, 153] on div "0908804467 - lan" at bounding box center [106, 154] width 96 height 11
type input "0908804467"
type input "lan"
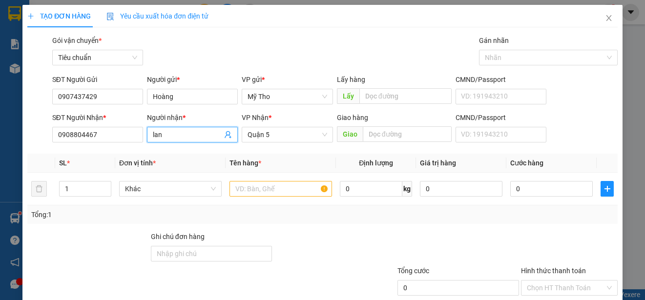
click at [153, 136] on input "lan" at bounding box center [187, 134] width 69 height 11
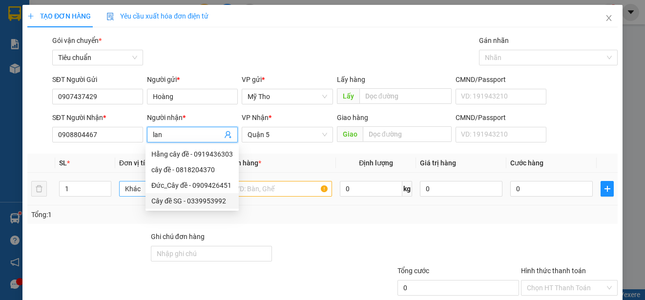
click at [125, 189] on span "Khác" at bounding box center [170, 189] width 91 height 15
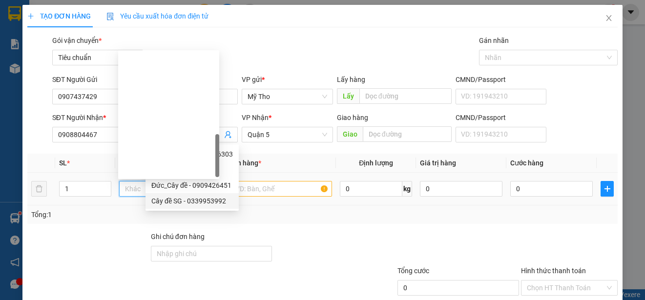
scroll to position [305, 0]
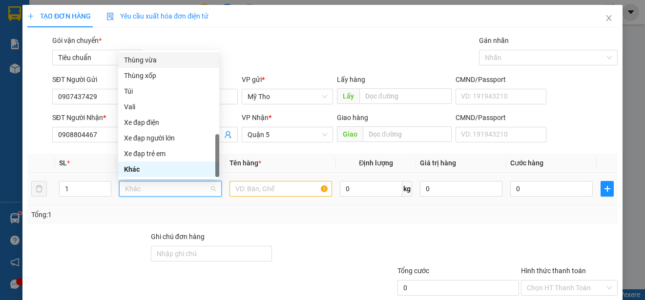
click at [146, 58] on div "Thùng vừa" at bounding box center [168, 60] width 89 height 11
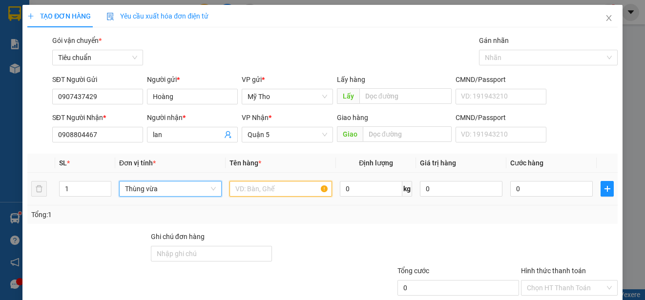
click at [236, 187] on input "text" at bounding box center [281, 189] width 103 height 16
type input "d"
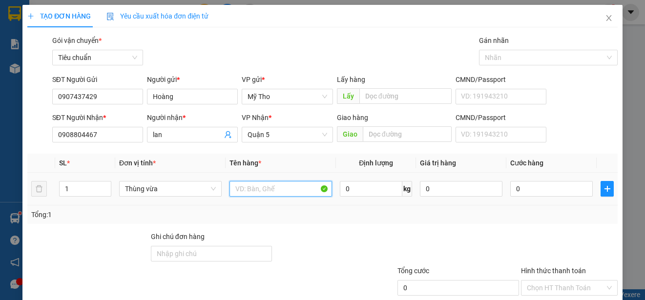
paste input "đ"
paste input "ô"
paste input "ồ"
paste input "ăn"
type input "đồ ăn"
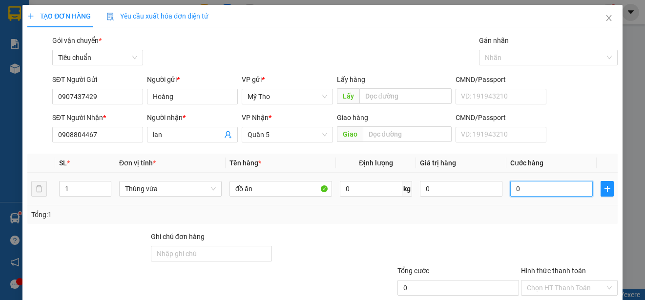
click at [529, 191] on input "0" at bounding box center [552, 189] width 83 height 16
type input "4"
type input "40"
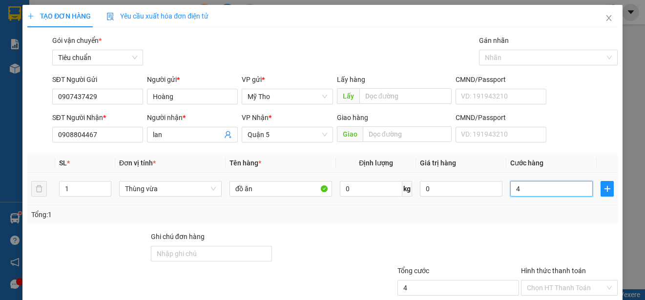
type input "40"
type input "400"
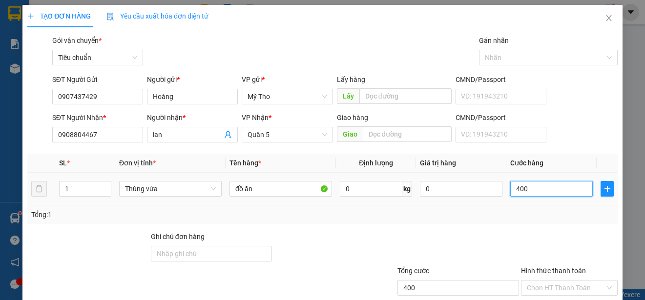
type input "4.000"
type input "40.000"
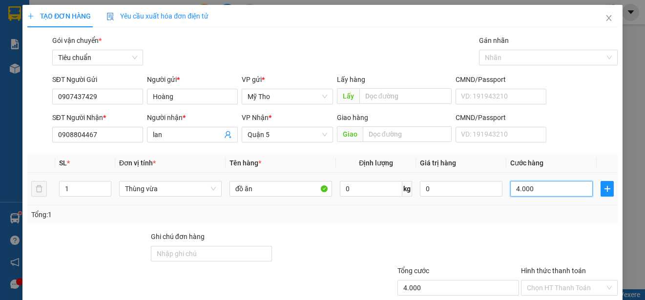
type input "40.000"
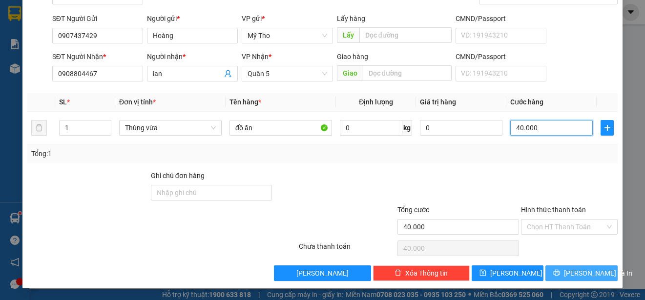
type input "40.000"
click at [588, 271] on span "[PERSON_NAME] và In" at bounding box center [598, 273] width 68 height 11
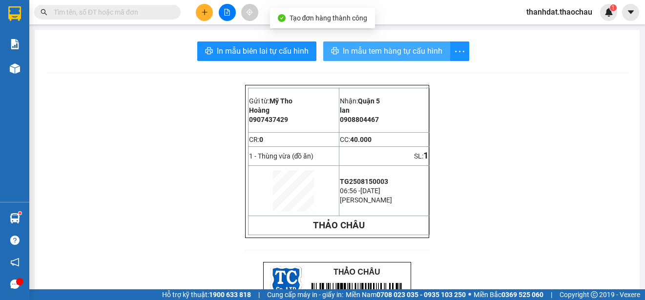
click at [378, 50] on span "In mẫu tem hàng tự cấu hình" at bounding box center [393, 51] width 100 height 12
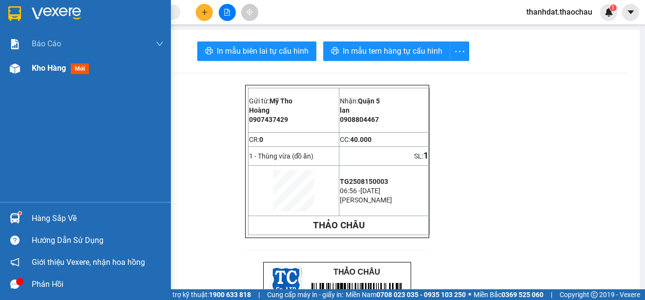
click at [39, 67] on span "Kho hàng" at bounding box center [49, 68] width 34 height 9
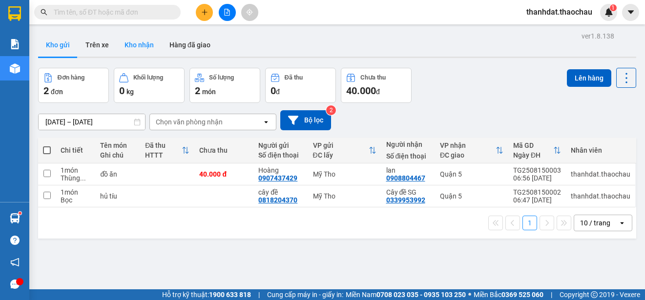
click at [131, 41] on button "Kho nhận" at bounding box center [139, 44] width 45 height 23
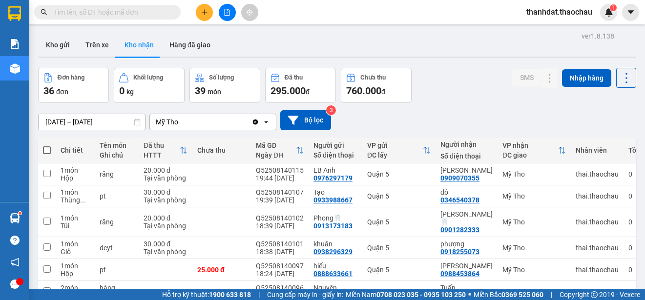
scroll to position [98, 0]
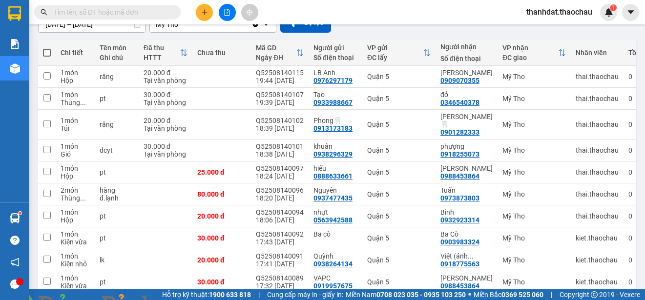
click at [180, 300] on img at bounding box center [177, 306] width 6 height 6
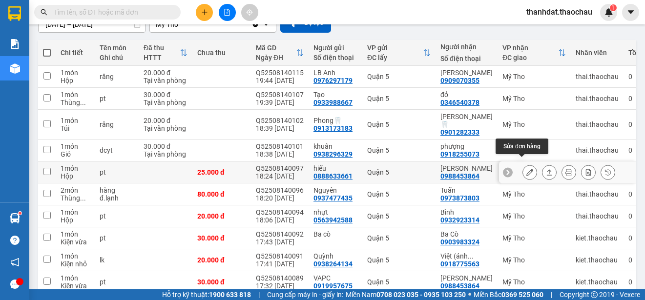
click at [527, 169] on icon at bounding box center [530, 172] width 7 height 7
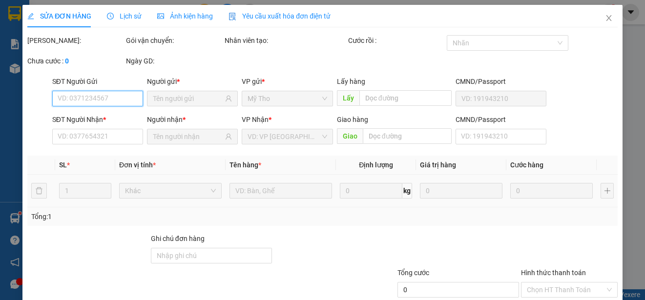
type input "0888633661"
type input "hiếu"
type input "0988453864"
type input "[PERSON_NAME]"
type input "25.000"
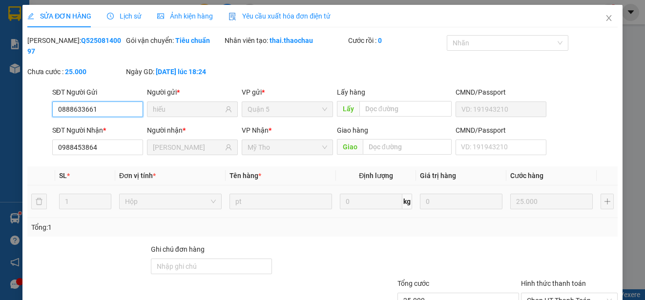
scroll to position [74, 0]
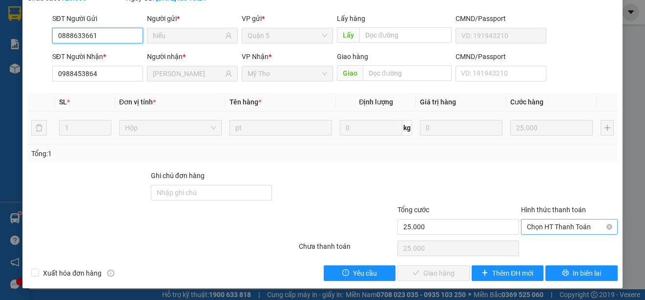
click at [530, 223] on span "Chọn HT Thanh Toán" at bounding box center [569, 227] width 85 height 15
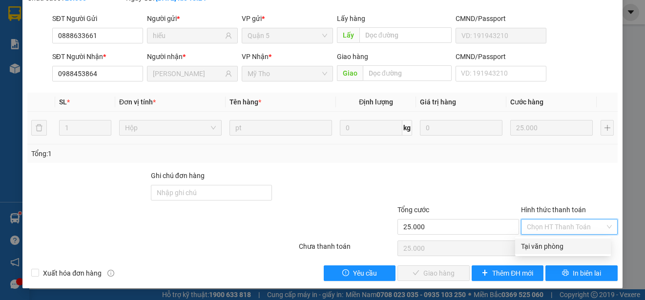
click at [532, 245] on div "Tại văn phòng" at bounding box center [563, 246] width 84 height 11
type input "0"
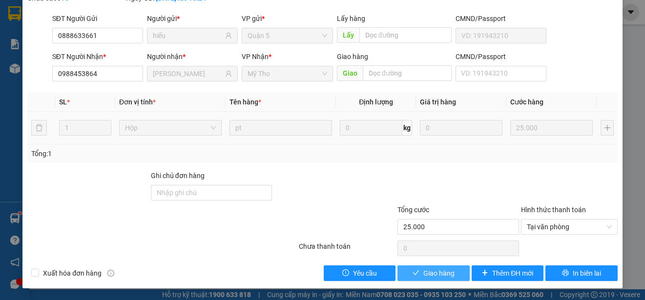
click at [437, 269] on span "Giao hàng" at bounding box center [439, 273] width 31 height 11
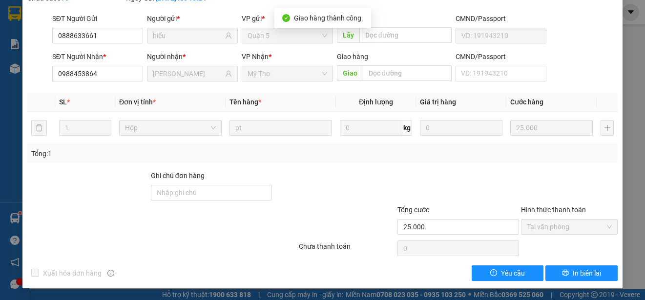
scroll to position [0, 0]
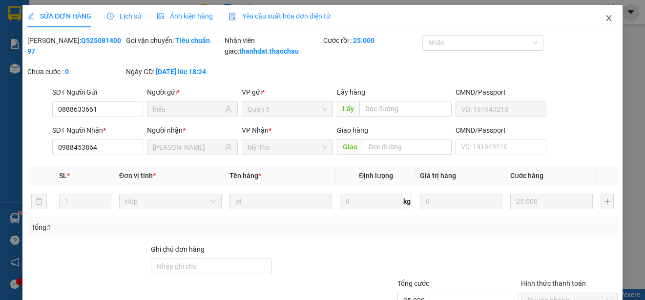
click at [606, 18] on icon "close" at bounding box center [608, 18] width 5 height 6
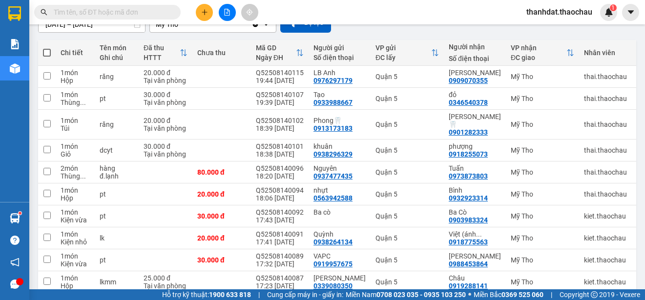
scroll to position [138, 0]
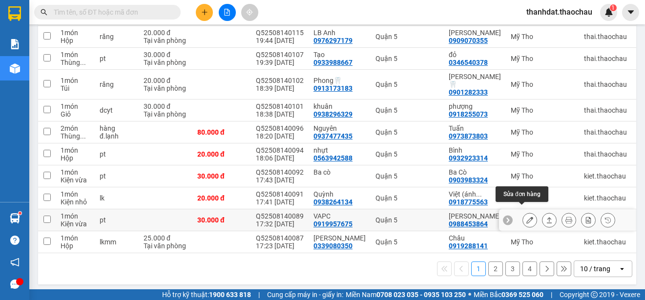
click at [527, 217] on icon at bounding box center [530, 220] width 7 height 7
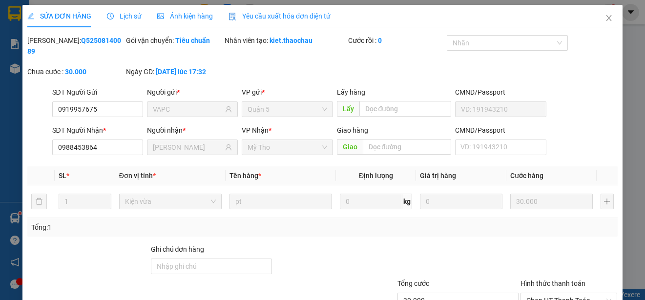
type input "0919957675"
type input "VAPC"
type input "0988453864"
type input "[PERSON_NAME]"
type input "30.000"
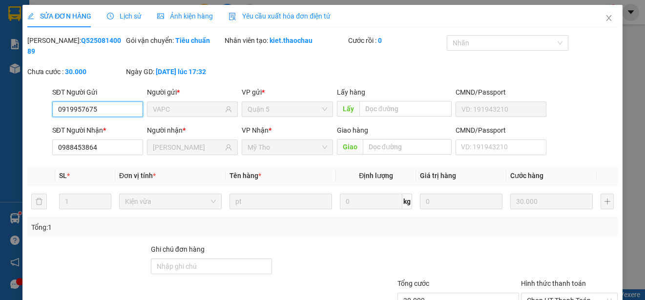
scroll to position [74, 0]
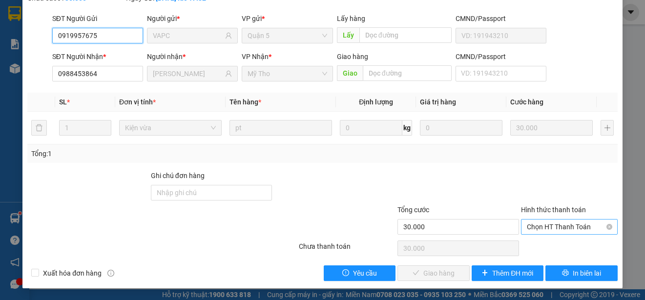
click at [537, 227] on span "Chọn HT Thanh Toán" at bounding box center [569, 227] width 85 height 15
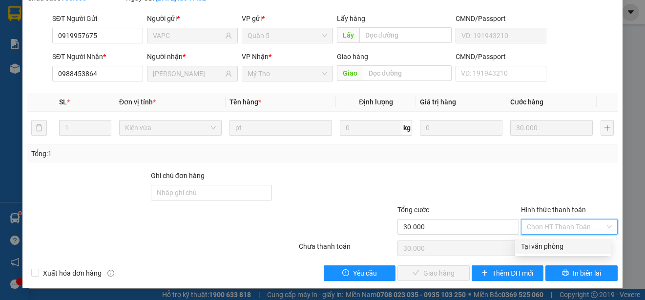
click at [536, 246] on div "Tại văn phòng" at bounding box center [563, 246] width 84 height 11
type input "0"
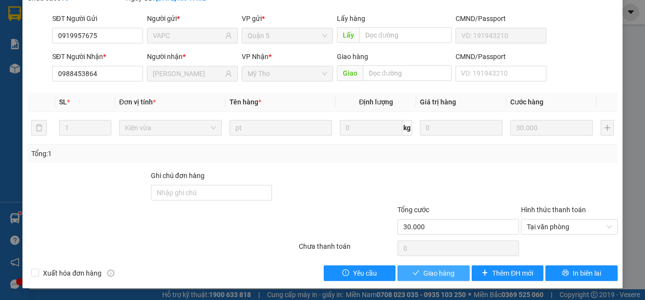
click at [444, 267] on button "Giao hàng" at bounding box center [434, 274] width 72 height 16
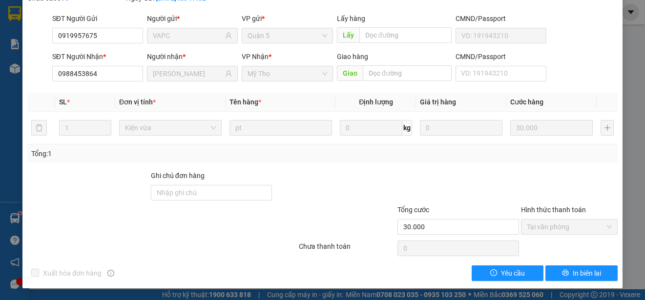
scroll to position [0, 0]
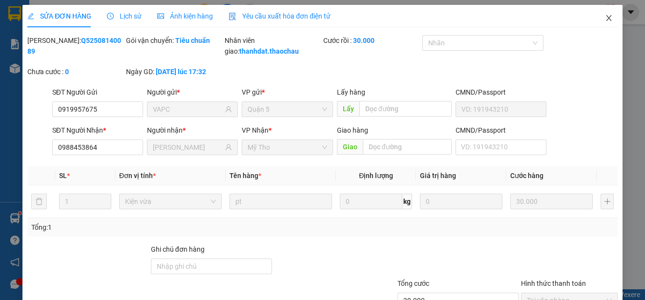
click at [605, 18] on icon "close" at bounding box center [609, 18] width 8 height 8
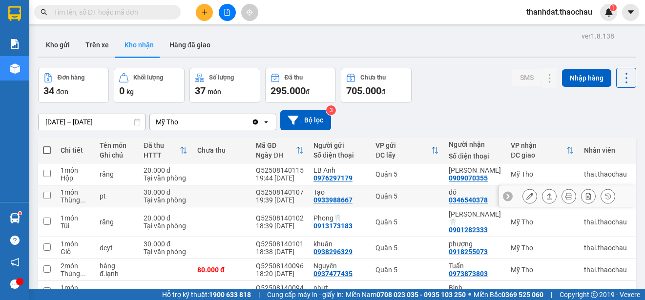
scroll to position [138, 0]
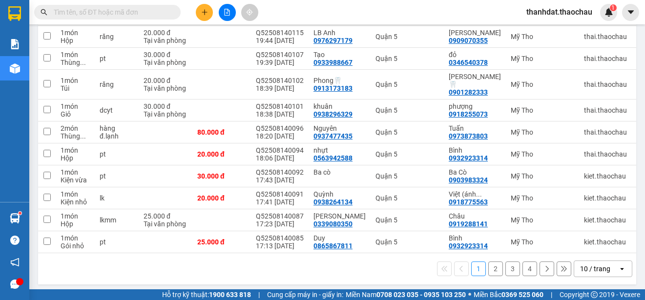
click at [489, 268] on button "2" at bounding box center [496, 269] width 15 height 15
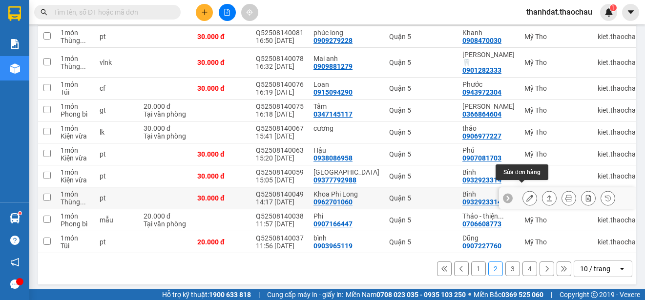
click at [527, 195] on icon at bounding box center [530, 198] width 7 height 7
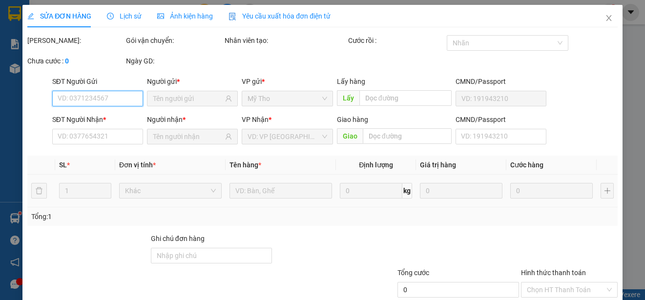
type input "0962701060"
type input "Khoa Phi Long"
type input "0932923314"
type input "Bình"
type input "30.000"
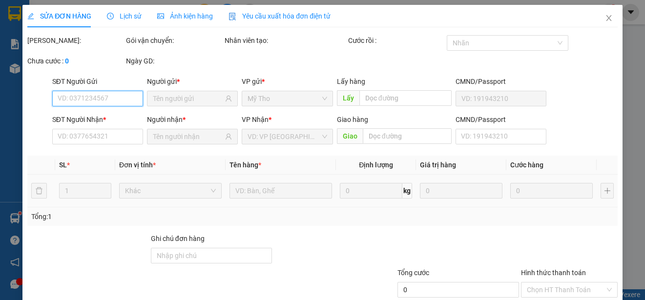
type input "30.000"
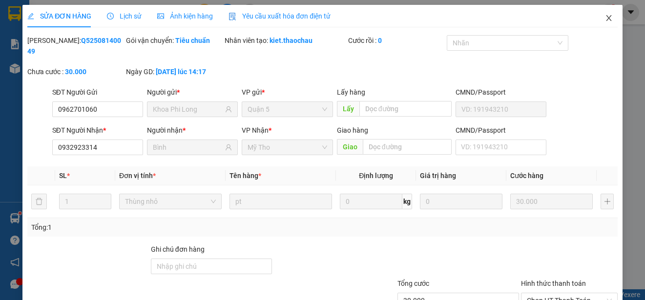
click at [606, 17] on icon "close" at bounding box center [608, 18] width 5 height 6
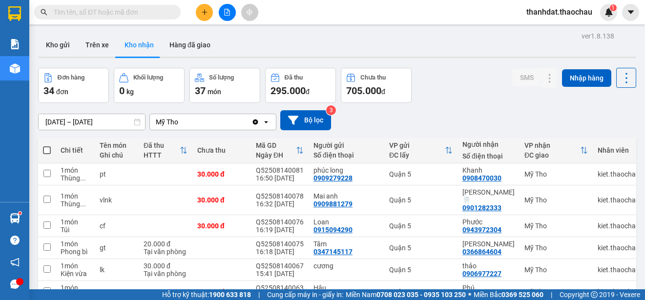
scroll to position [138, 0]
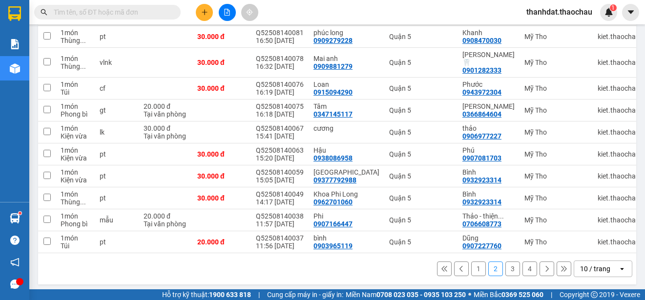
drag, startPoint x: 473, startPoint y: 263, endPoint x: 464, endPoint y: 260, distance: 9.6
click at [473, 264] on button "1" at bounding box center [478, 269] width 15 height 15
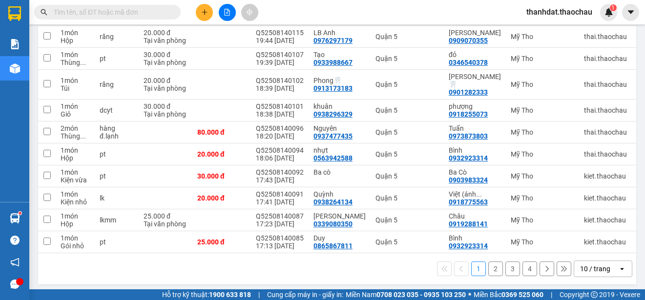
click at [489, 267] on button "2" at bounding box center [496, 269] width 15 height 15
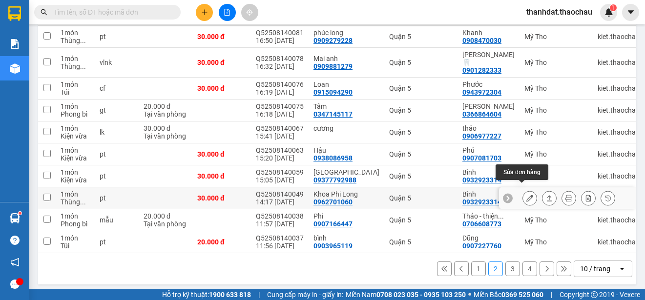
click at [527, 195] on icon at bounding box center [530, 198] width 7 height 7
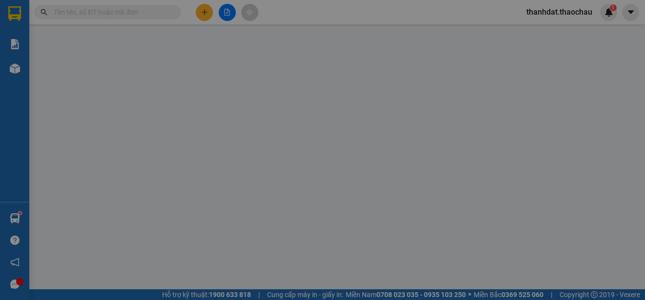
type input "0962701060"
type input "Khoa Phi Long"
type input "0932923314"
type input "Bình"
type input "30.000"
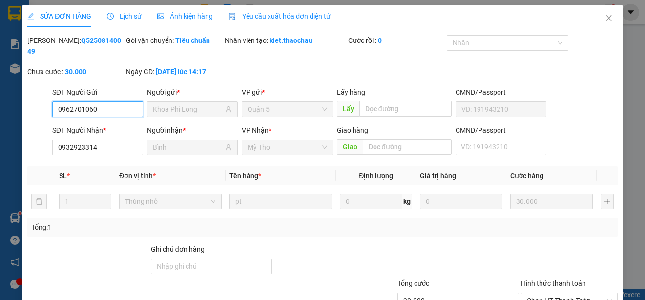
scroll to position [74, 0]
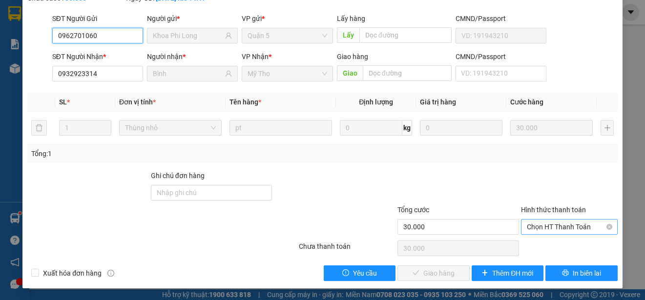
click at [540, 227] on span "Chọn HT Thanh Toán" at bounding box center [569, 227] width 85 height 15
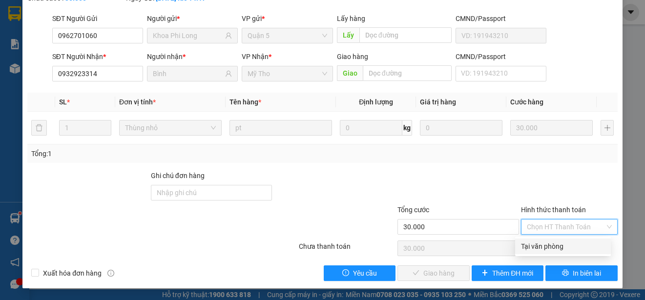
click at [540, 247] on div "Tại văn phòng" at bounding box center [563, 246] width 84 height 11
type input "0"
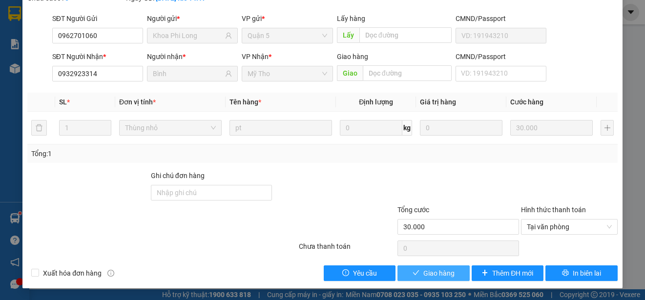
drag, startPoint x: 430, startPoint y: 275, endPoint x: 599, endPoint y: 146, distance: 212.6
click at [602, 154] on div "Total Paid Fee 0 Total UnPaid Fee 30.000 Cash Collection Total Fee Mã ĐH: Q5250…" at bounding box center [322, 121] width 591 height 320
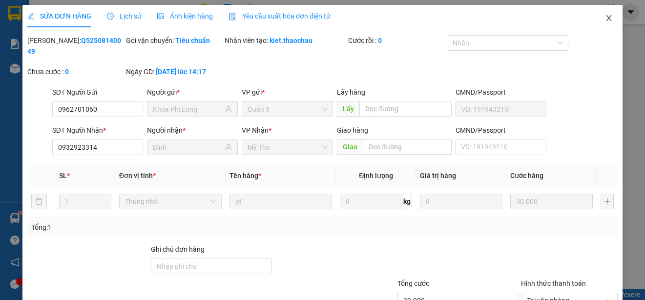
click at [605, 19] on icon "close" at bounding box center [609, 18] width 8 height 8
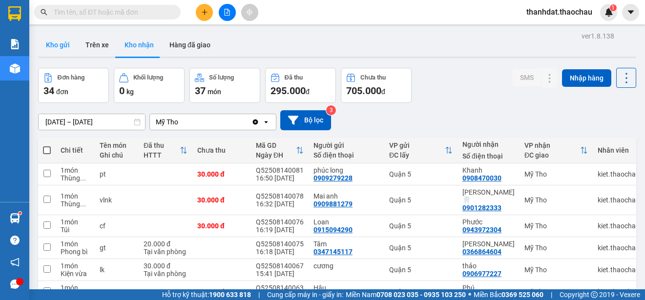
click at [44, 43] on button "Kho gửi" at bounding box center [58, 44] width 40 height 23
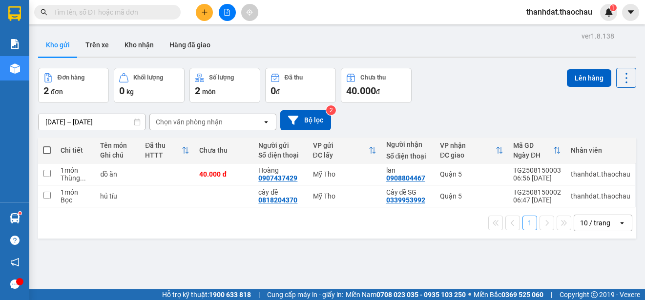
click at [48, 149] on span at bounding box center [47, 151] width 8 height 8
click at [47, 146] on input "checkbox" at bounding box center [47, 146] width 0 height 0
checkbox input "true"
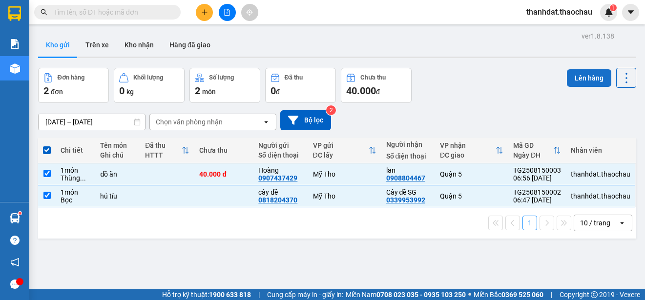
click at [580, 77] on button "Lên hàng" at bounding box center [589, 78] width 44 height 18
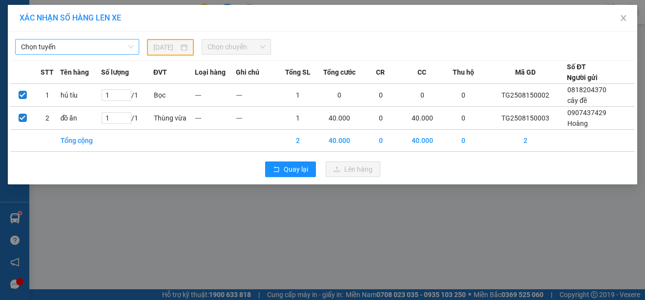
click at [79, 48] on span "Chọn tuyến" at bounding box center [77, 47] width 112 height 15
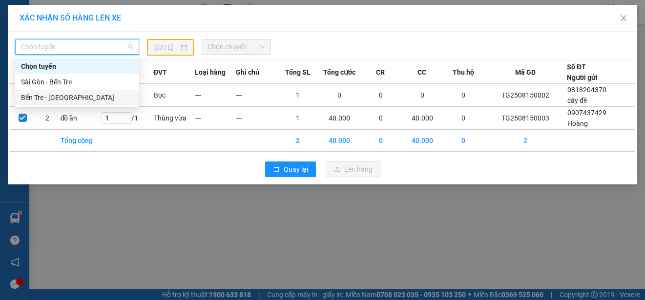
click at [43, 95] on div "Bến Tre - [GEOGRAPHIC_DATA]" at bounding box center [77, 97] width 112 height 11
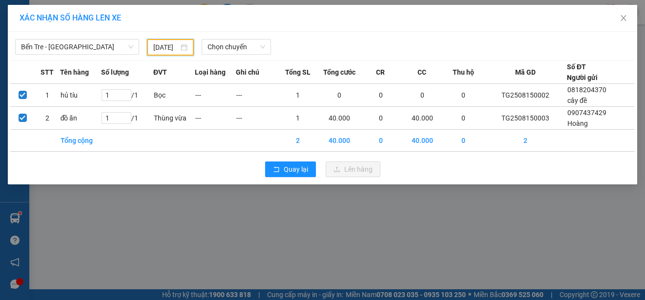
click at [169, 48] on input "[DATE]" at bounding box center [165, 47] width 25 height 11
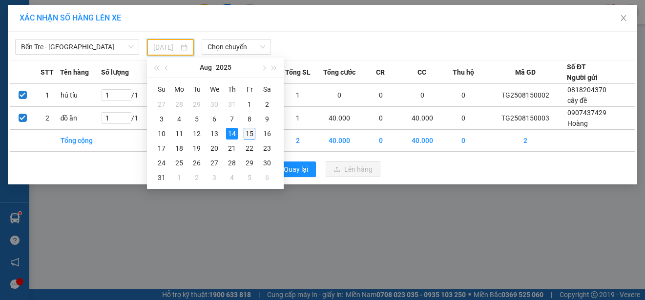
click at [249, 133] on div "15" at bounding box center [250, 134] width 12 height 12
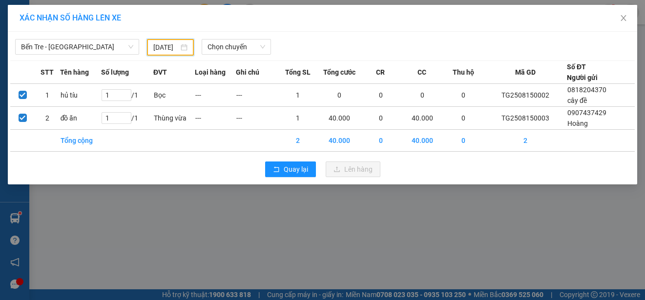
type input "[DATE]"
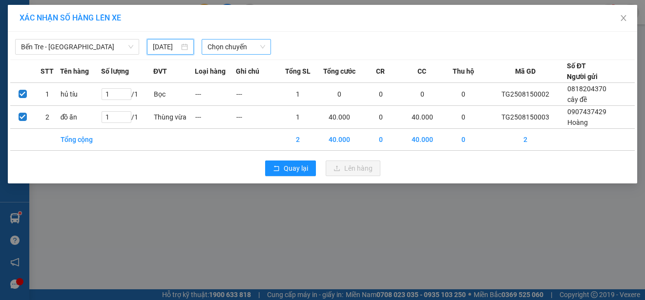
click at [234, 48] on span "Chọn chuyến" at bounding box center [236, 47] width 57 height 15
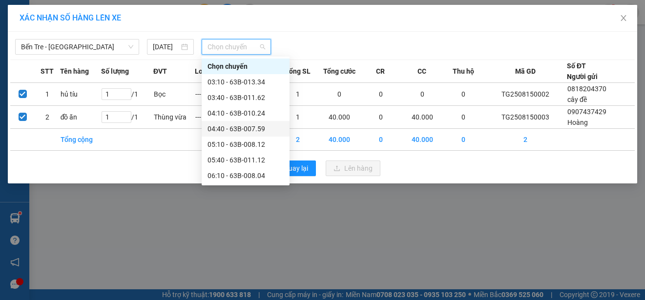
scroll to position [49, 0]
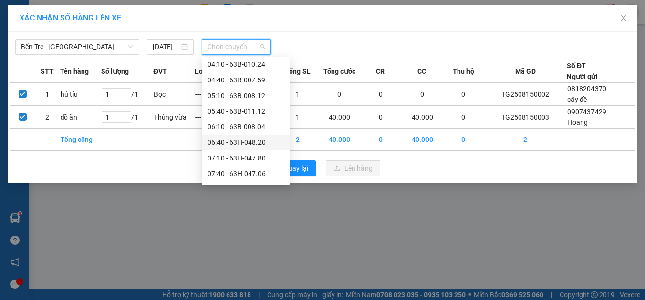
click at [230, 142] on div "06:40 - 63H-048.20" at bounding box center [246, 142] width 76 height 11
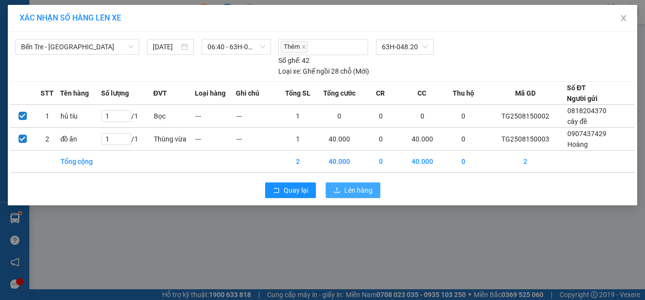
click at [348, 190] on span "Lên hàng" at bounding box center [358, 190] width 28 height 11
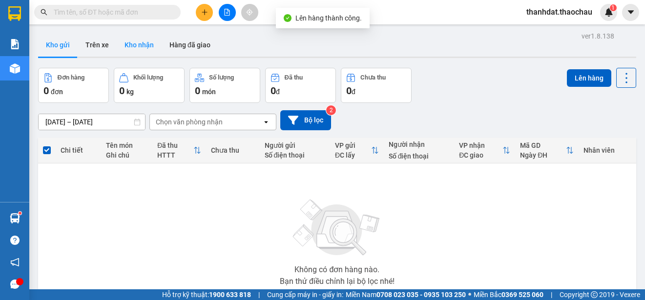
click at [143, 44] on button "Kho nhận" at bounding box center [139, 44] width 45 height 23
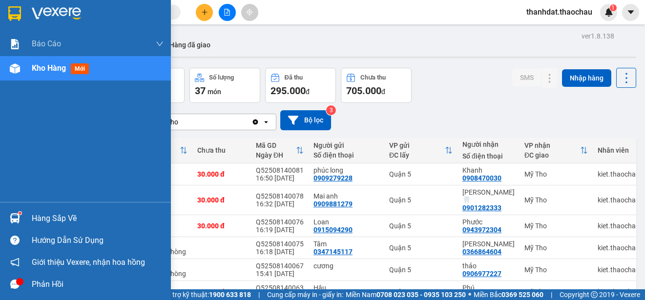
click at [32, 217] on div "Hàng sắp về" at bounding box center [98, 219] width 132 height 15
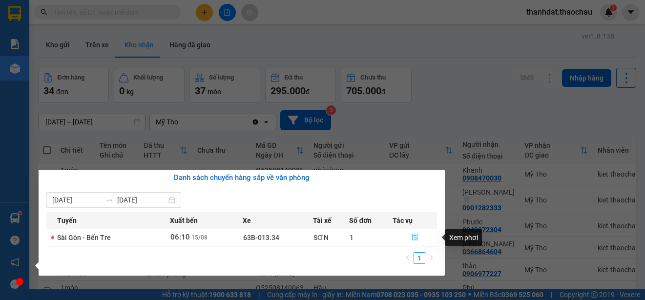
click at [415, 239] on icon "file-done" at bounding box center [415, 237] width 7 height 7
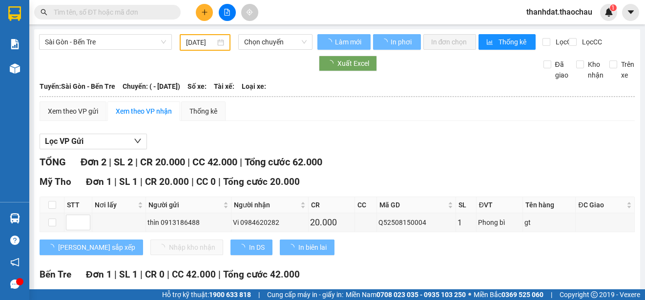
type input "[DATE]"
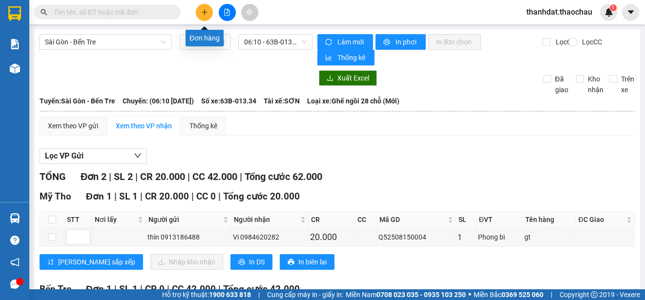
click at [207, 11] on icon "plus" at bounding box center [204, 12] width 7 height 7
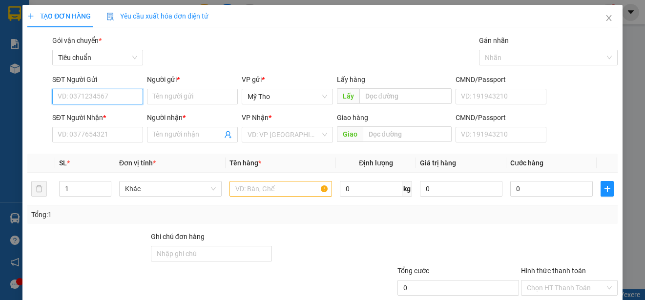
click at [128, 97] on input "SĐT Người Gửi" at bounding box center [97, 97] width 91 height 16
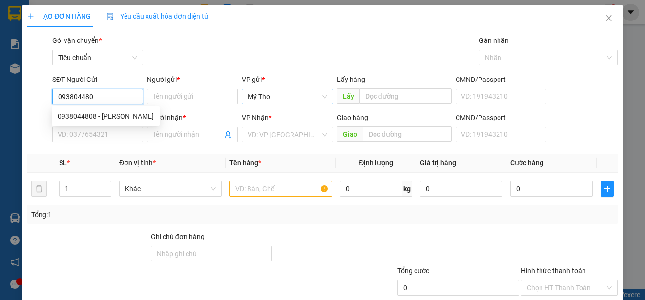
type input "0938044808"
click at [108, 113] on div "0938044808 - [PERSON_NAME]" at bounding box center [106, 116] width 96 height 11
type input "[PERSON_NAME]"
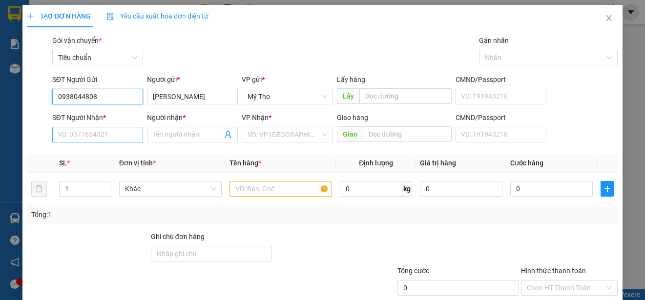
type input "0938044808"
click at [116, 134] on input "SĐT Người Nhận *" at bounding box center [97, 135] width 91 height 16
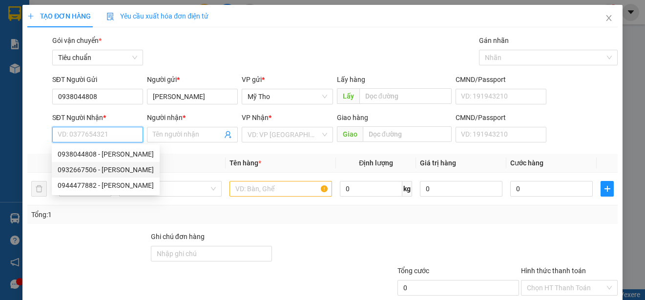
click at [108, 166] on div "0932667506 - [PERSON_NAME]" at bounding box center [106, 170] width 96 height 11
type input "0932667506"
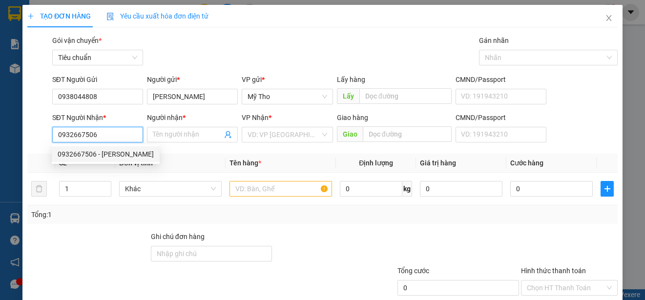
type input "Thuỳ Dung"
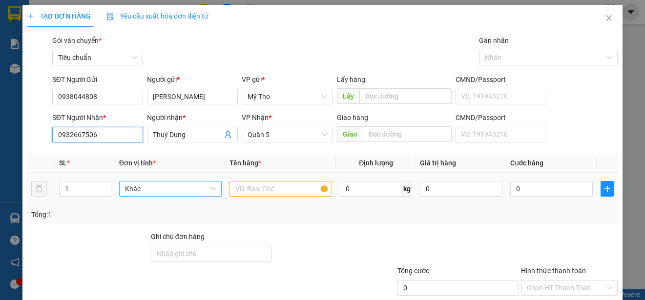
click at [164, 194] on span "Khác" at bounding box center [170, 189] width 91 height 15
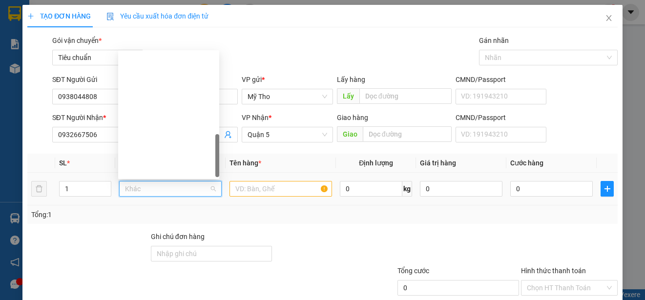
scroll to position [305, 0]
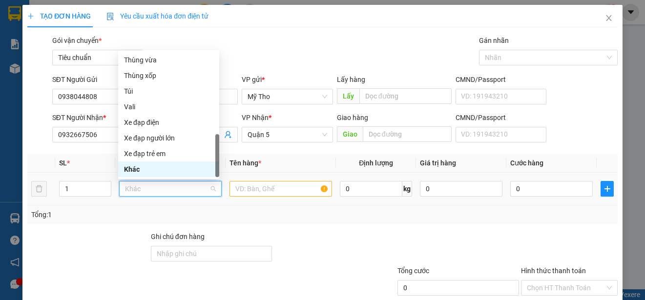
type input "p"
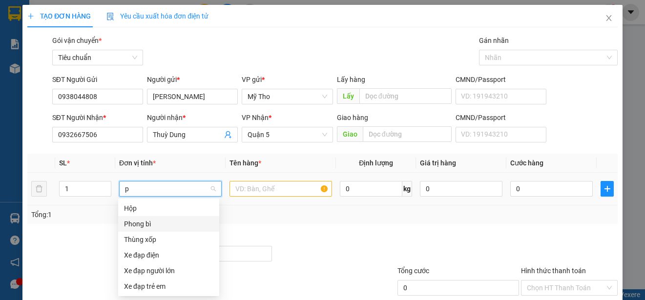
drag, startPoint x: 129, startPoint y: 219, endPoint x: 149, endPoint y: 216, distance: 20.7
click at [131, 220] on div "Phong bì" at bounding box center [168, 224] width 89 height 11
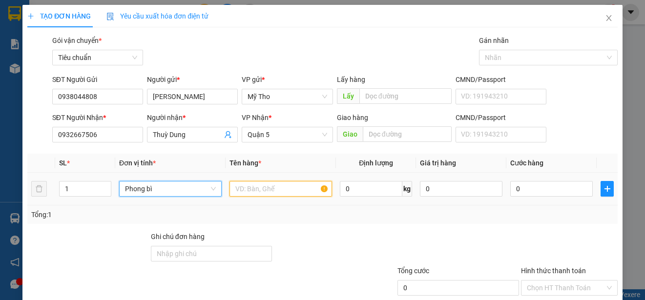
drag, startPoint x: 229, startPoint y: 192, endPoint x: 231, endPoint y: 188, distance: 5.1
click at [230, 192] on input "text" at bounding box center [281, 189] width 103 height 16
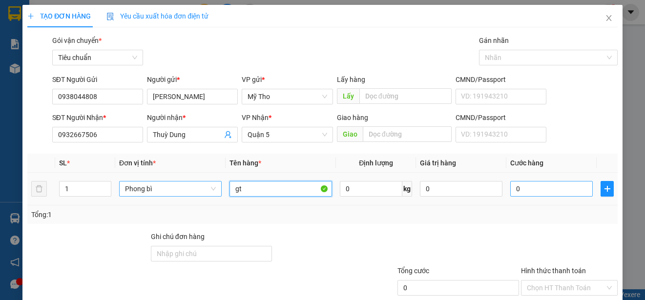
type input "gt"
click at [512, 191] on input "0" at bounding box center [552, 189] width 83 height 16
type input "2"
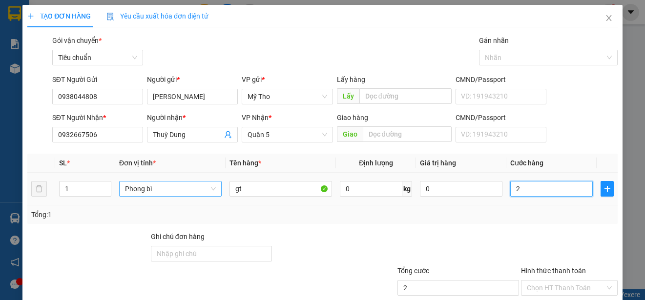
type input "20"
type input "200"
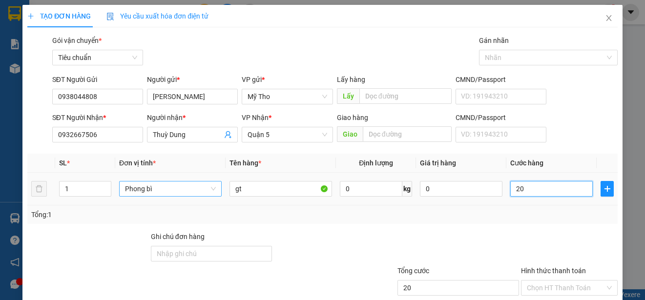
type input "200"
type input "2.000"
type input "20.000"
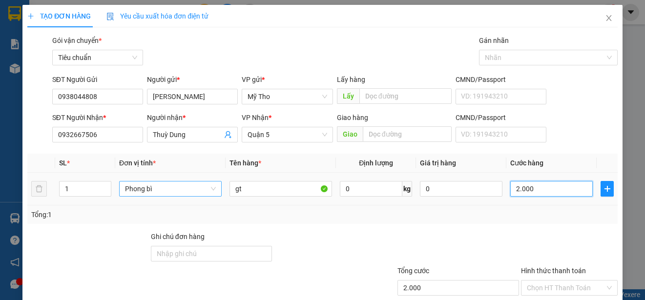
type input "20.000"
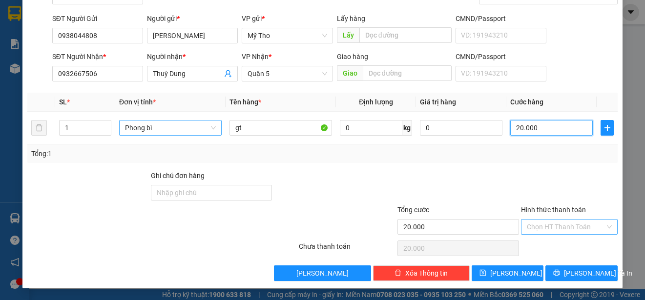
type input "20.000"
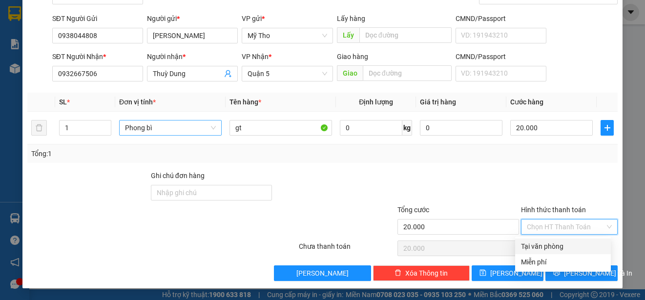
click at [567, 230] on input "Hình thức thanh toán" at bounding box center [566, 227] width 78 height 15
click at [568, 247] on div "Tại văn phòng" at bounding box center [563, 246] width 84 height 11
type input "0"
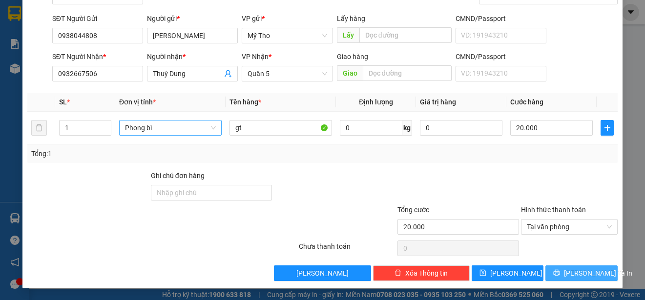
click at [584, 273] on span "[PERSON_NAME] và In" at bounding box center [598, 273] width 68 height 11
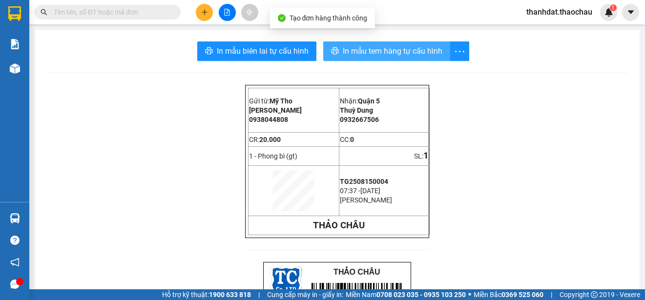
click at [395, 50] on span "In mẫu tem hàng tự cấu hình" at bounding box center [393, 51] width 100 height 12
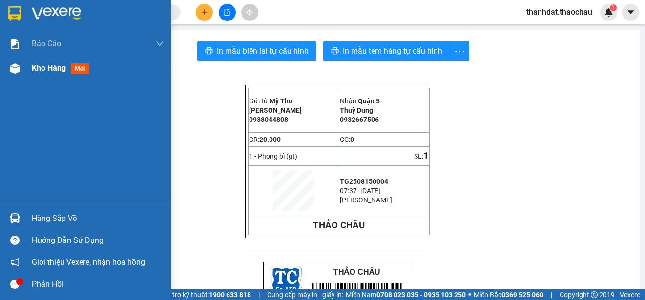
click at [32, 66] on span "Kho hàng" at bounding box center [49, 68] width 34 height 9
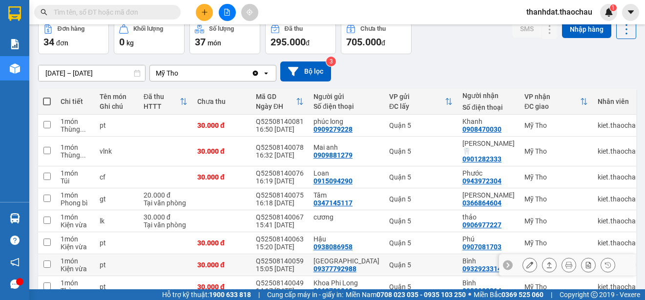
scroll to position [138, 0]
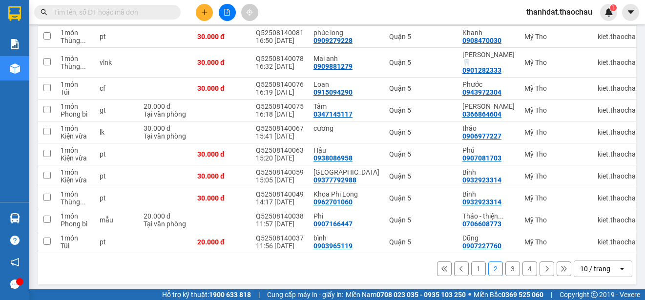
click at [471, 265] on button "1" at bounding box center [478, 269] width 15 height 15
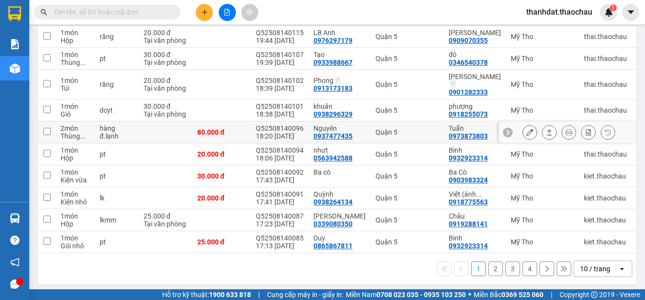
scroll to position [0, 0]
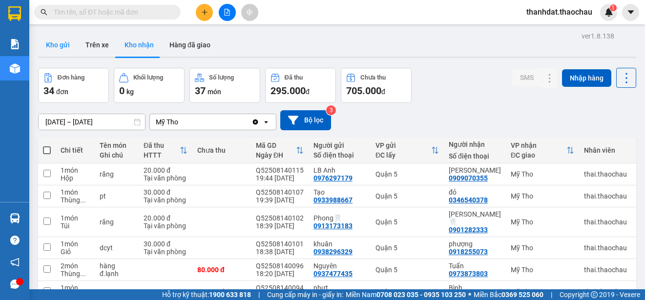
click at [63, 44] on button "Kho gửi" at bounding box center [58, 44] width 40 height 23
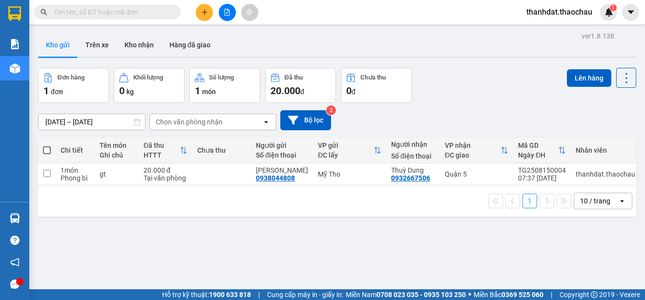
click at [49, 151] on span at bounding box center [47, 151] width 8 height 8
click at [47, 146] on input "checkbox" at bounding box center [47, 146] width 0 height 0
checkbox input "true"
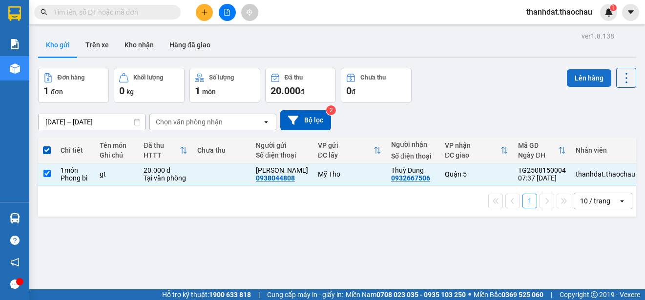
click at [581, 77] on button "Lên hàng" at bounding box center [589, 78] width 44 height 18
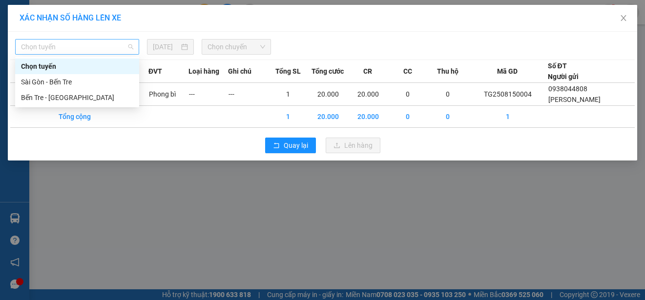
click at [64, 51] on span "Chọn tuyến" at bounding box center [77, 47] width 112 height 15
click at [73, 96] on div "Bến Tre - [GEOGRAPHIC_DATA]" at bounding box center [77, 97] width 112 height 11
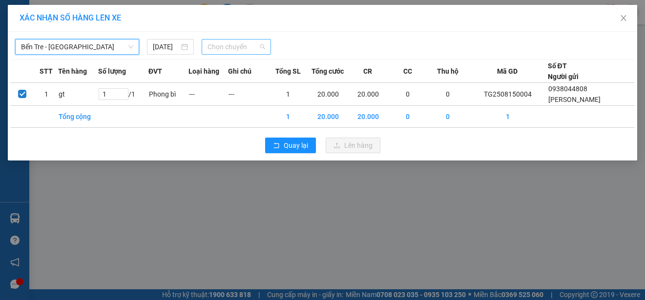
click at [254, 47] on span "Chọn chuyến" at bounding box center [236, 47] width 57 height 15
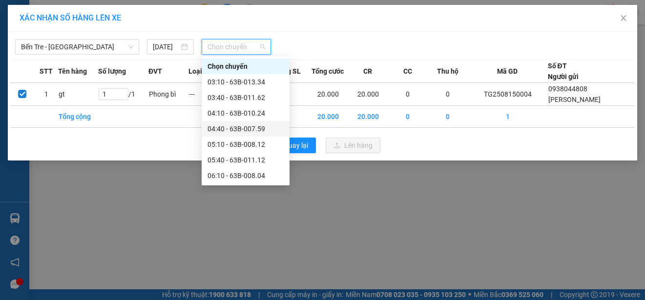
scroll to position [147, 0]
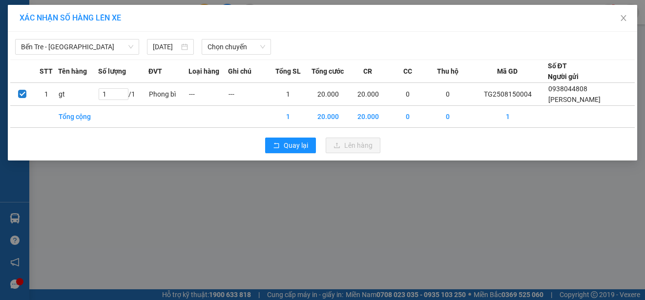
click at [232, 58] on body "Kết quả [PERSON_NAME] ( 0 ) Bộ lọc No Data thanhdat.thaochau 1 [PERSON_NAME] [P…" at bounding box center [322, 150] width 645 height 300
click at [234, 49] on span "Chọn chuyến" at bounding box center [236, 47] width 57 height 15
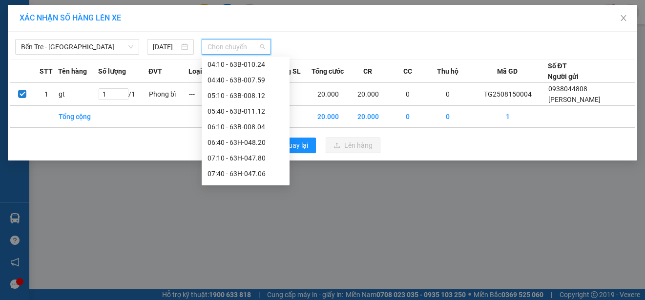
scroll to position [98, 0]
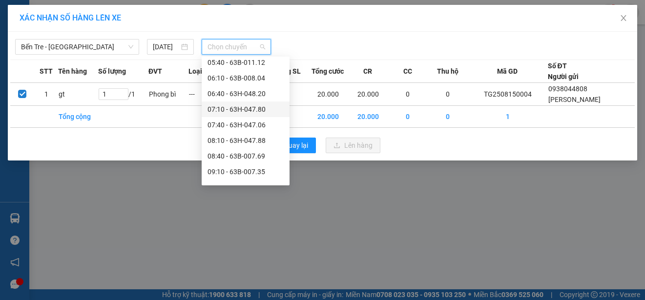
click at [228, 109] on div "07:10 - 63H-047.80" at bounding box center [246, 109] width 76 height 11
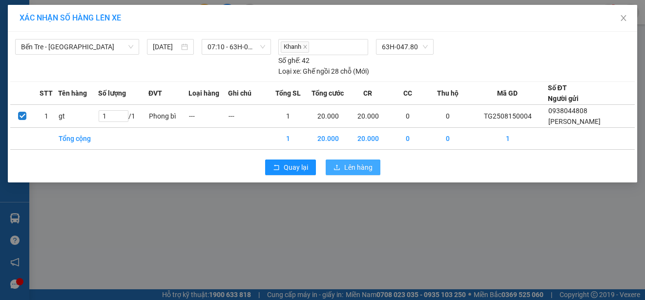
click at [354, 168] on span "Lên hàng" at bounding box center [358, 167] width 28 height 11
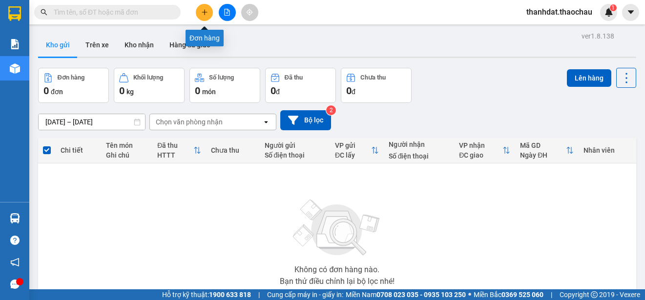
click at [206, 14] on icon "plus" at bounding box center [204, 12] width 7 height 7
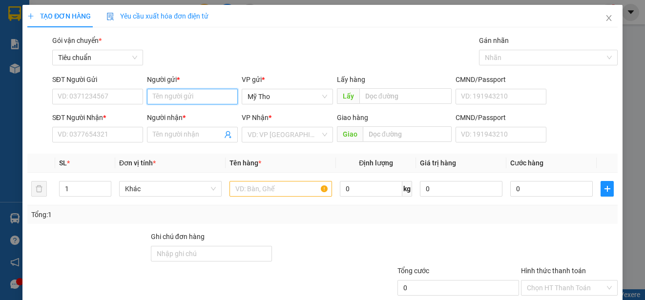
click at [182, 96] on input "Người gửi *" at bounding box center [192, 97] width 91 height 16
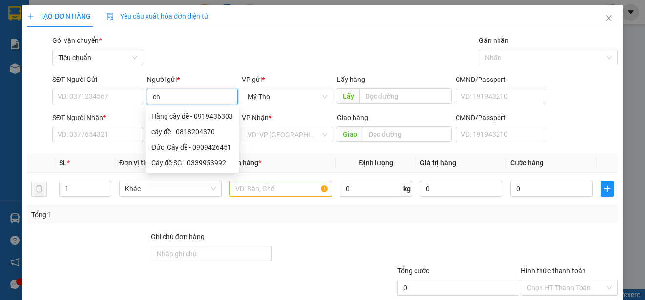
paste input "ị"
drag, startPoint x: 190, startPoint y: 96, endPoint x: 147, endPoint y: 96, distance: 43.5
click at [147, 96] on input "chị hai" at bounding box center [192, 97] width 91 height 16
type input "chị hai"
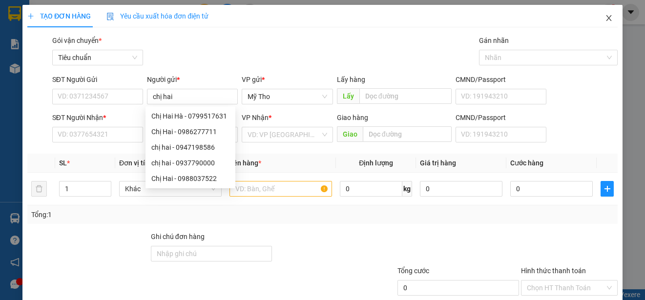
click at [606, 20] on icon "close" at bounding box center [608, 18] width 5 height 6
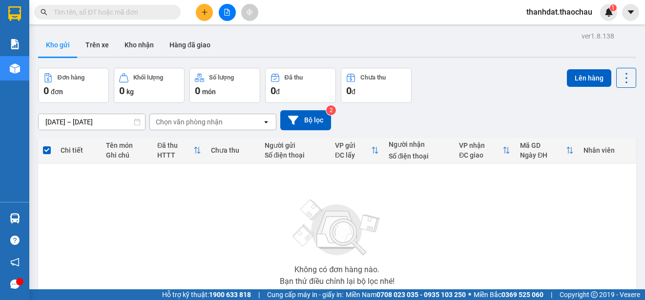
click at [92, 13] on input "text" at bounding box center [111, 12] width 115 height 11
paste input "chị hai"
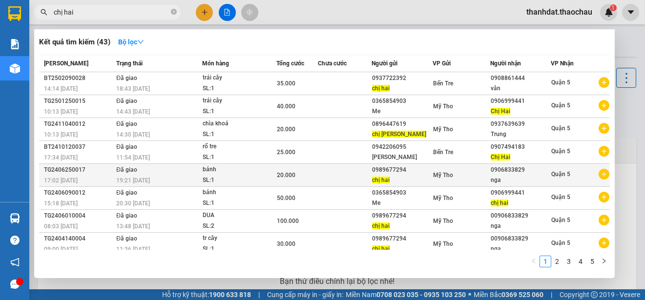
type input "chị hai"
click at [394, 175] on div "chị hai" at bounding box center [402, 180] width 61 height 10
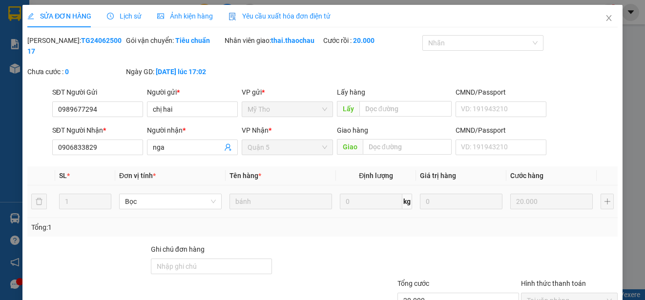
type input "0989677294"
type input "0906833829"
type input "20.000"
drag, startPoint x: 114, startPoint y: 111, endPoint x: 48, endPoint y: 107, distance: 66.6
click at [48, 107] on div "SĐT Người Gửi 0989677294 0989677294 Người gửi * chị hai VP gửi * Mỹ Tho Lấy hàn…" at bounding box center [322, 104] width 593 height 34
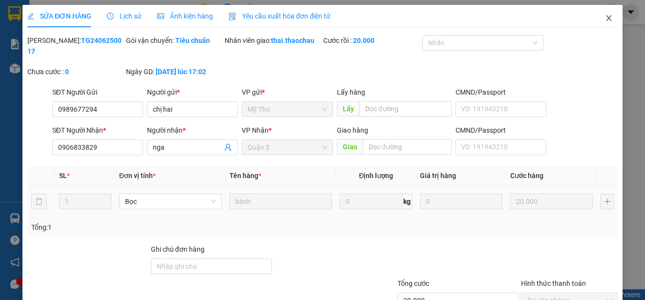
click at [605, 19] on icon "close" at bounding box center [609, 18] width 8 height 8
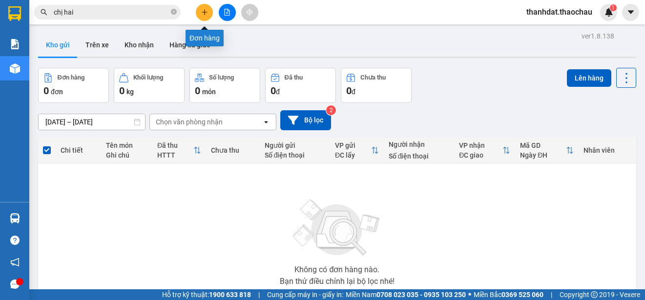
click at [203, 14] on icon "plus" at bounding box center [204, 12] width 7 height 7
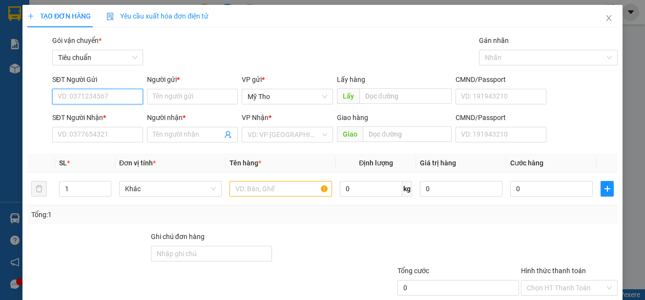
click at [118, 98] on input "SĐT Người Gửi" at bounding box center [97, 97] width 91 height 16
paste input "0989677294"
type input "0989677294"
click at [114, 114] on div "0989677294 - Chị Hai" at bounding box center [97, 116] width 78 height 11
type input "Chị Hai"
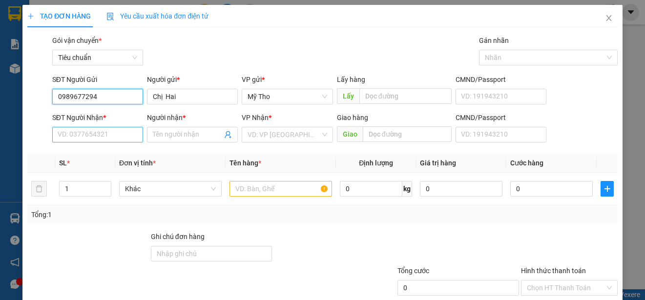
type input "0989677294"
click at [110, 135] on input "SĐT Người Nhận *" at bounding box center [97, 135] width 91 height 16
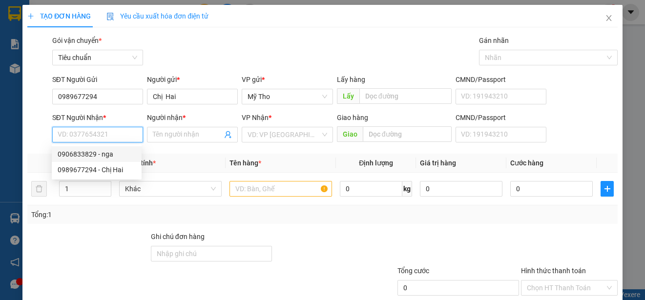
click at [98, 155] on div "0906833829 - nga" at bounding box center [97, 154] width 78 height 11
type input "0906833829"
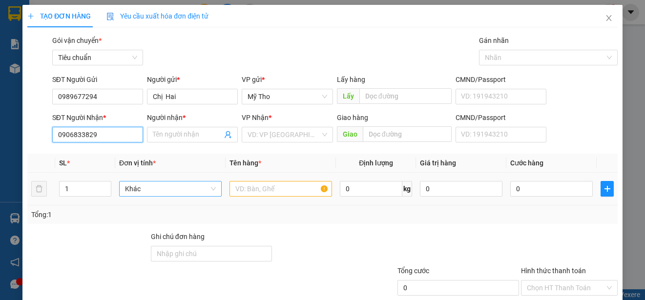
type input "nga"
click at [165, 186] on span "Khác" at bounding box center [170, 189] width 91 height 15
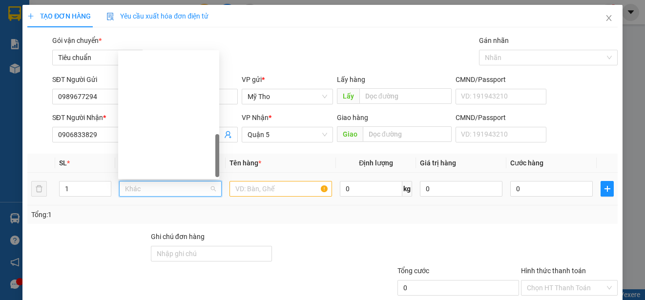
scroll to position [305, 0]
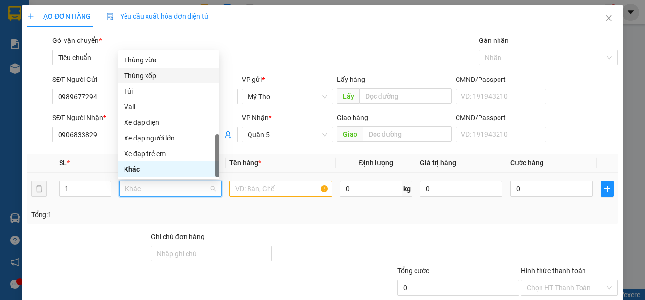
click at [154, 74] on div "Thùng xốp" at bounding box center [168, 75] width 89 height 11
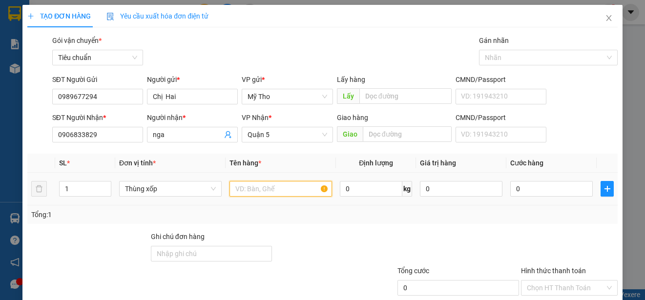
click at [255, 188] on input "text" at bounding box center [281, 189] width 103 height 16
type input "d"
paste input "đ"
paste input "ô"
paste input "ồ"
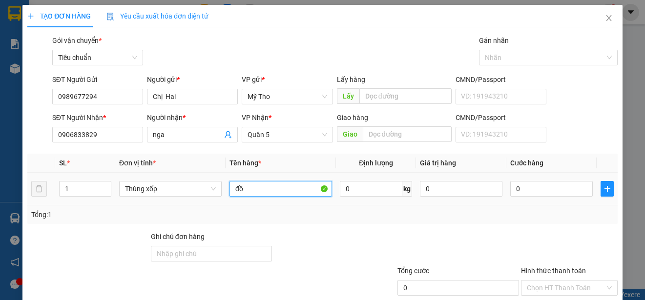
paste input "ăn"
type input "đồ ăn"
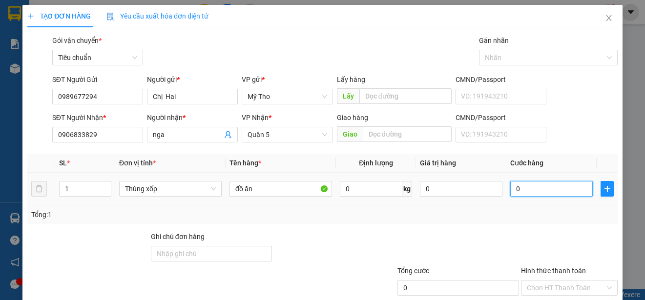
click at [531, 192] on input "0" at bounding box center [552, 189] width 83 height 16
type input "3"
type input "30"
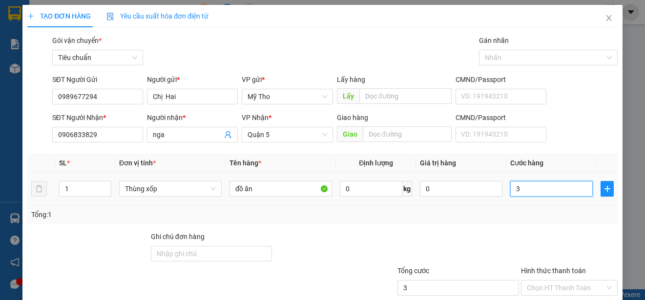
type input "30"
type input "300"
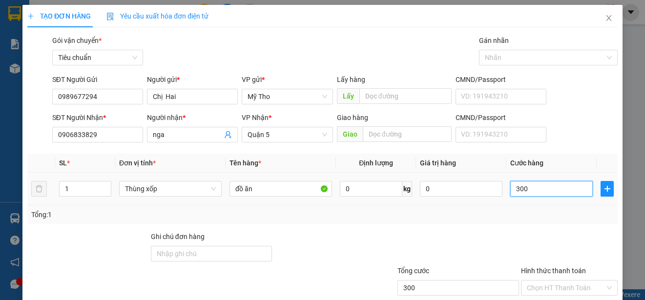
type input "3.000"
type input "30.000"
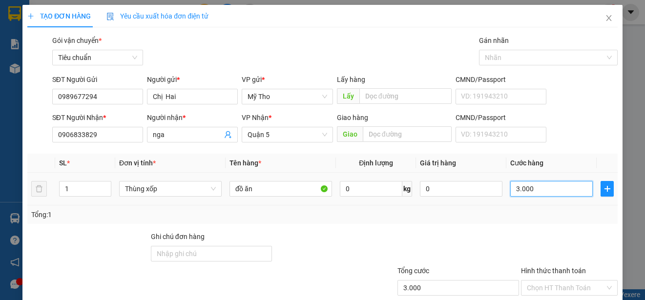
type input "30.000"
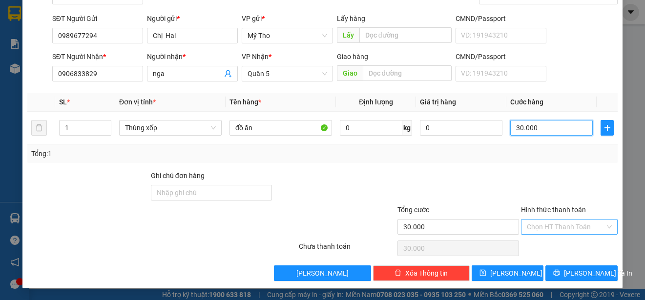
type input "30.000"
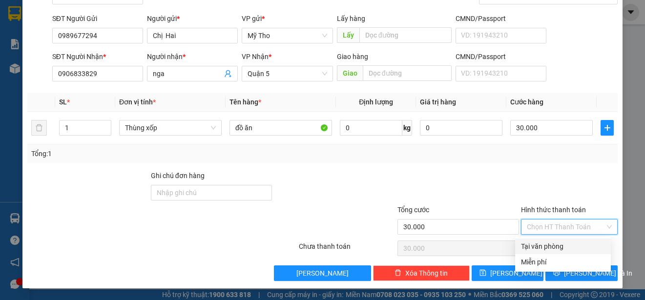
click at [557, 231] on input "Hình thức thanh toán" at bounding box center [566, 227] width 78 height 15
click at [563, 243] on div "Tại văn phòng" at bounding box center [563, 246] width 84 height 11
type input "0"
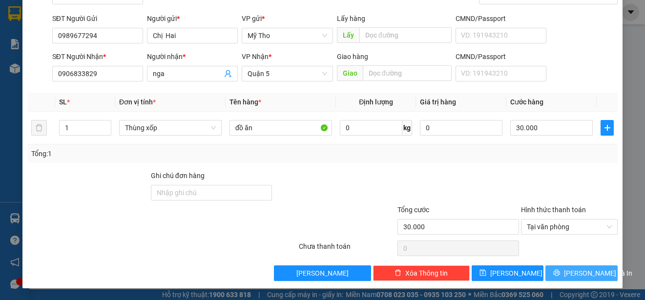
click at [580, 272] on span "[PERSON_NAME] và In" at bounding box center [598, 273] width 68 height 11
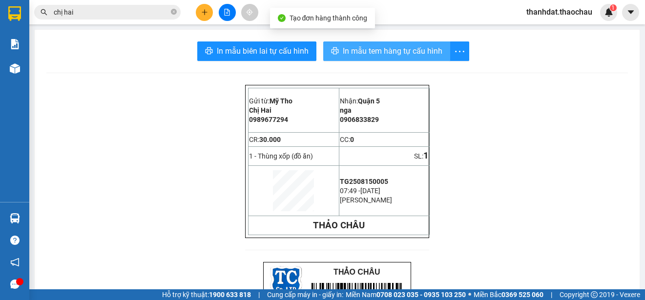
click at [359, 55] on span "In mẫu tem hàng tự cấu hình" at bounding box center [393, 51] width 100 height 12
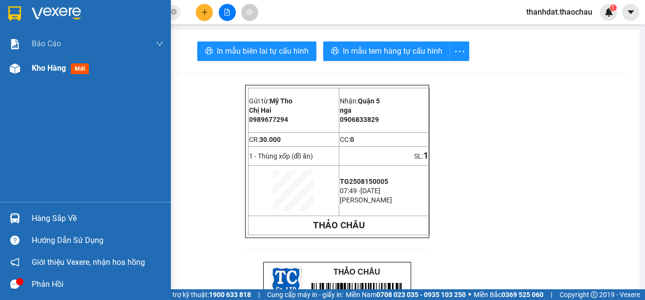
click at [40, 68] on span "Kho hàng" at bounding box center [49, 68] width 34 height 9
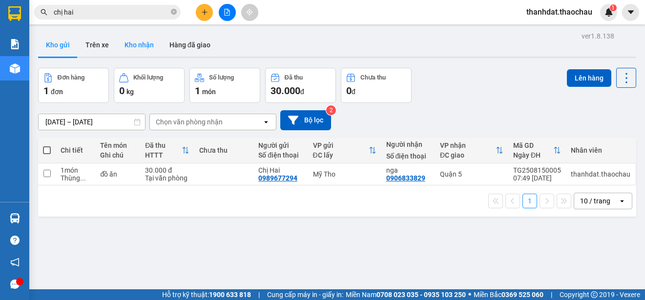
click at [138, 42] on button "Kho nhận" at bounding box center [139, 44] width 45 height 23
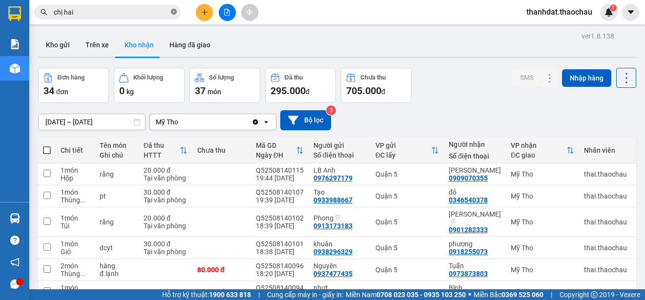
click at [175, 13] on icon "close-circle" at bounding box center [174, 12] width 6 height 6
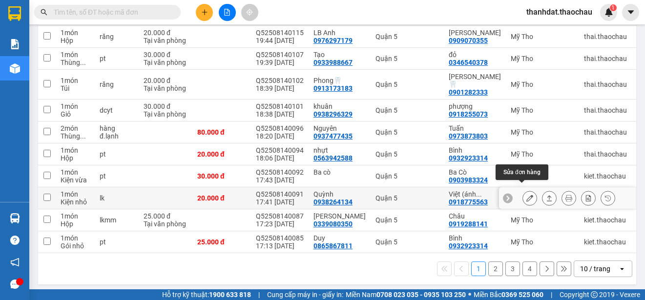
click at [527, 195] on icon at bounding box center [530, 198] width 7 height 7
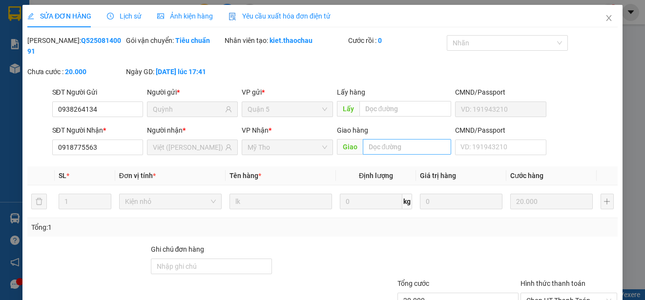
type input "0938264134"
type input "Quỳnh"
type input "0918775563"
type input "Việt ([PERSON_NAME])"
type input "20.000"
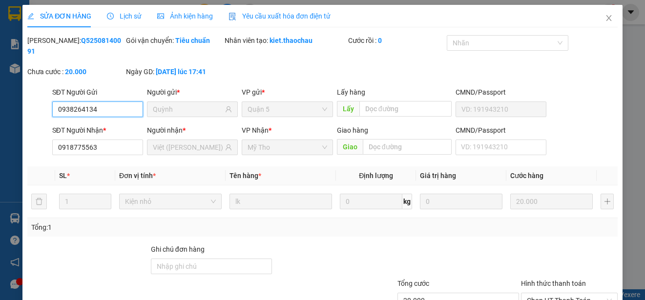
scroll to position [74, 0]
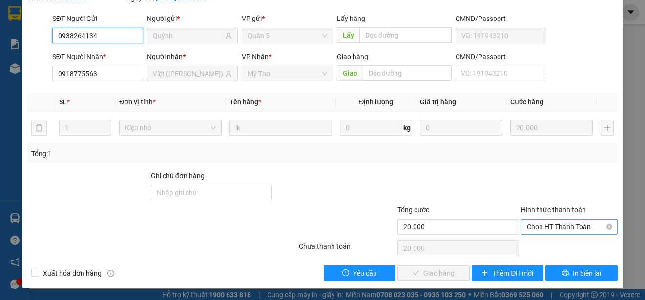
click at [537, 226] on span "Chọn HT Thanh Toán" at bounding box center [569, 227] width 85 height 15
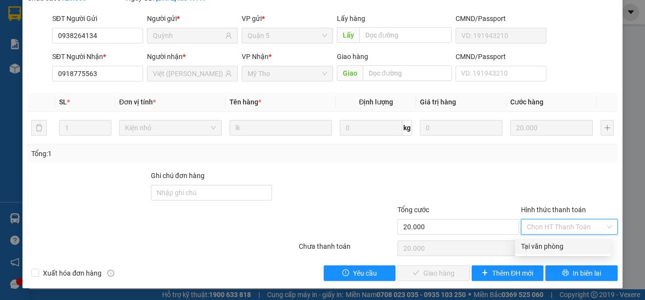
click at [545, 240] on div "Tại văn phòng" at bounding box center [563, 247] width 96 height 16
type input "0"
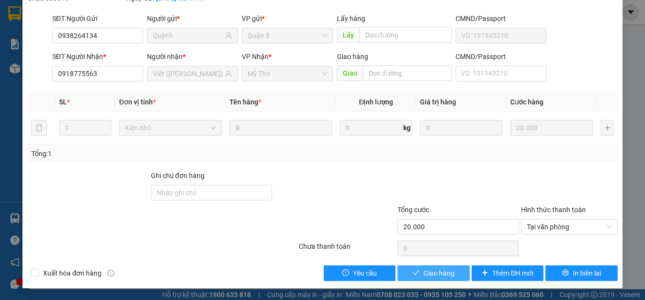
click at [443, 271] on span "Giao hàng" at bounding box center [439, 273] width 31 height 11
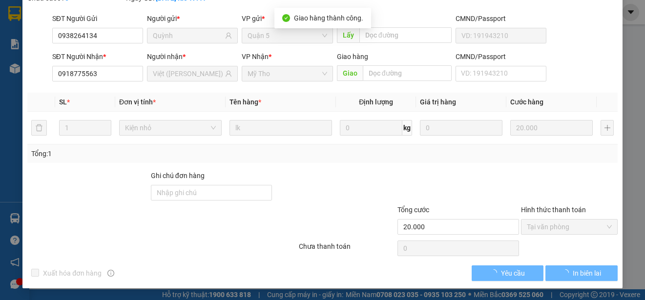
scroll to position [85, 0]
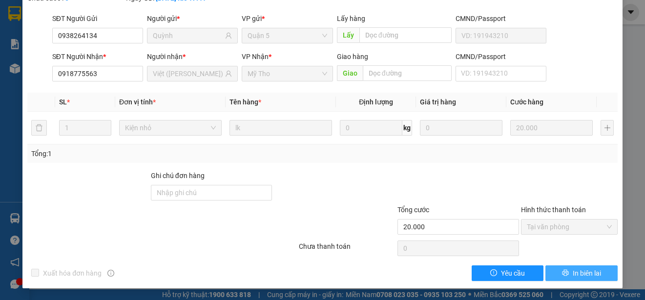
click at [581, 270] on span "In biên lai" at bounding box center [587, 273] width 28 height 11
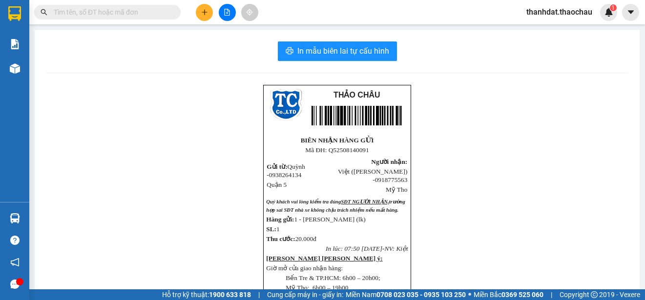
scroll to position [195, 0]
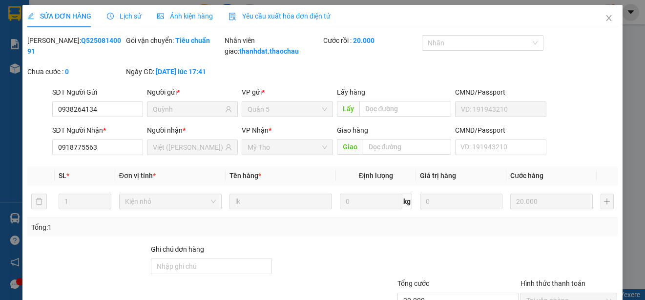
type input "0938264134"
type input "Quỳnh"
type input "0918775563"
type input "Việt ([PERSON_NAME])"
type input "20.000"
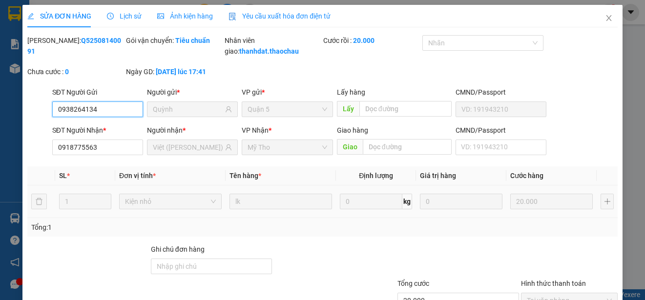
scroll to position [85, 0]
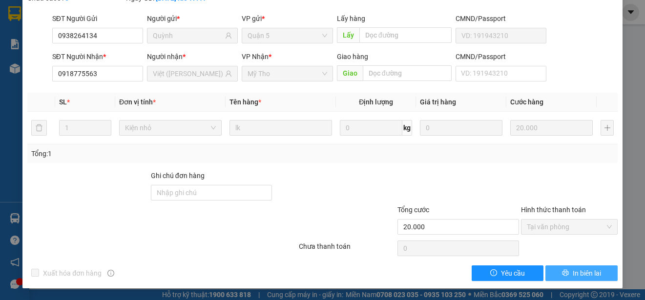
click at [577, 272] on span "In biên lai" at bounding box center [587, 273] width 28 height 11
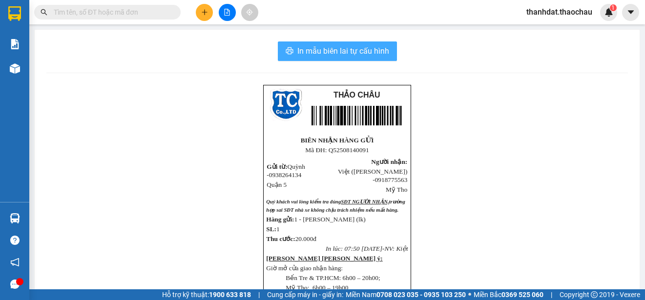
click at [328, 48] on span "In mẫu biên lai tự cấu hình" at bounding box center [344, 51] width 92 height 12
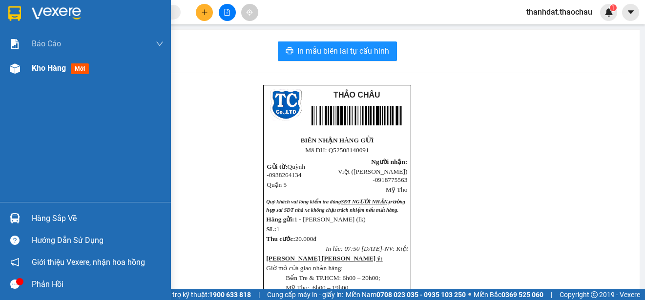
click at [31, 67] on div "Kho hàng mới" at bounding box center [85, 68] width 171 height 24
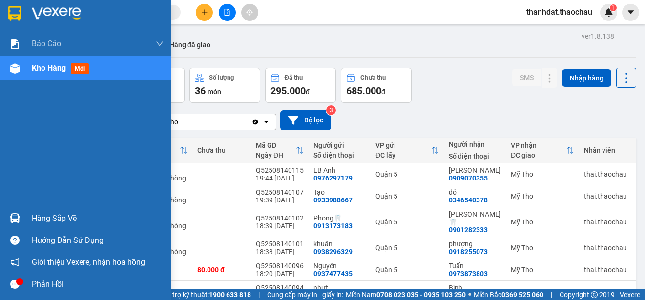
drag, startPoint x: 58, startPoint y: 215, endPoint x: 226, endPoint y: 223, distance: 167.7
click at [59, 215] on div "Hàng sắp về" at bounding box center [98, 219] width 132 height 15
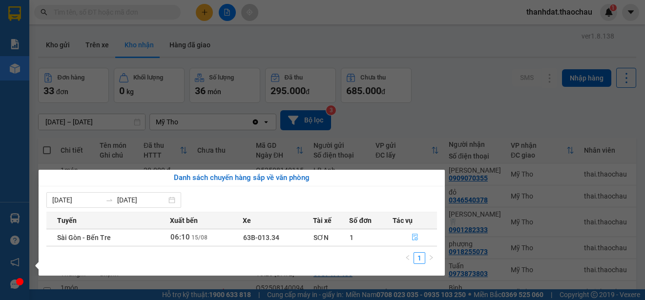
click at [417, 239] on icon "file-done" at bounding box center [415, 237] width 7 height 7
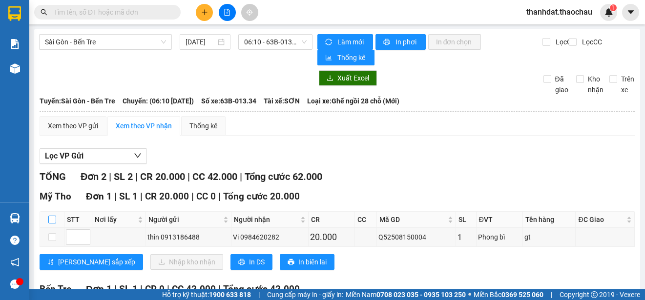
click at [54, 221] on input "checkbox" at bounding box center [52, 220] width 8 height 8
checkbox input "true"
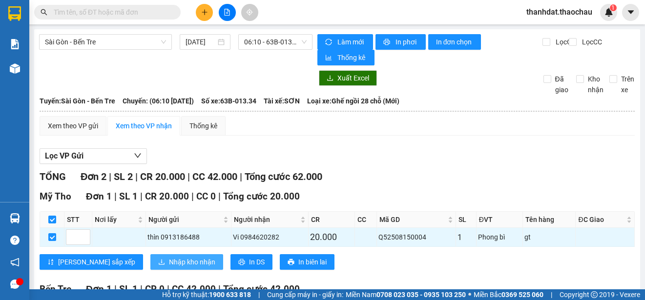
click at [169, 259] on span "Nhập kho nhận" at bounding box center [192, 262] width 46 height 11
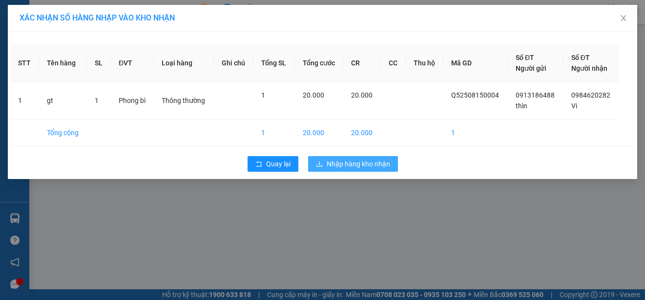
click at [374, 163] on span "Nhập hàng kho nhận" at bounding box center [359, 164] width 64 height 11
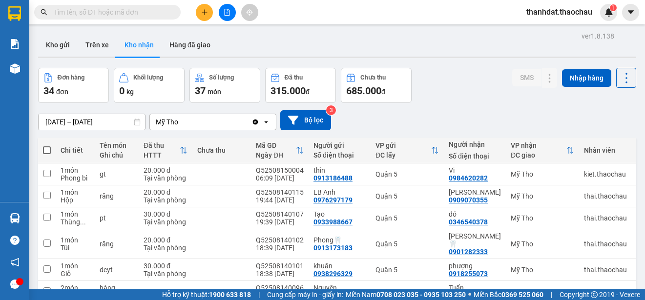
click at [85, 11] on input "text" at bounding box center [111, 12] width 115 height 11
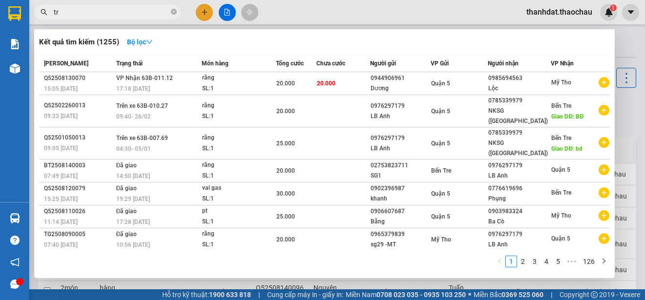
paste input "ờng"
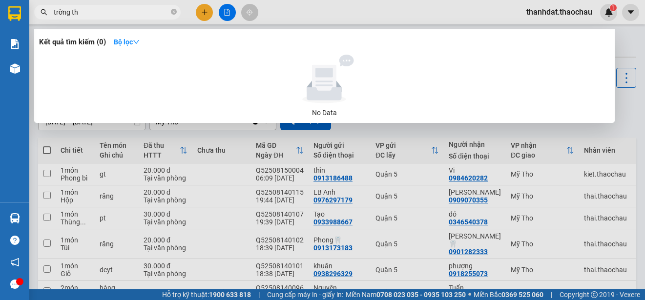
paste input "ành"
click at [57, 12] on input "[PERSON_NAME]" at bounding box center [111, 12] width 115 height 11
click at [58, 12] on input "[PERSON_NAME]" at bounding box center [111, 12] width 115 height 11
paste input "ư"
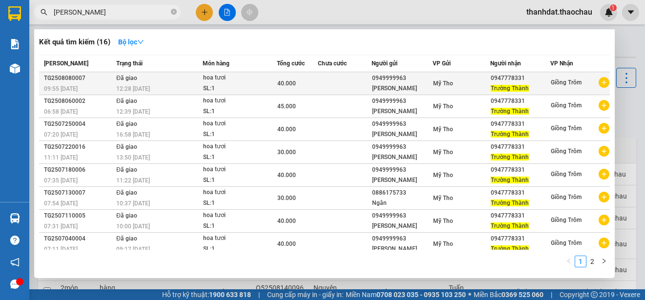
type input "[PERSON_NAME]"
click at [398, 78] on div "0949999963" at bounding box center [402, 78] width 61 height 10
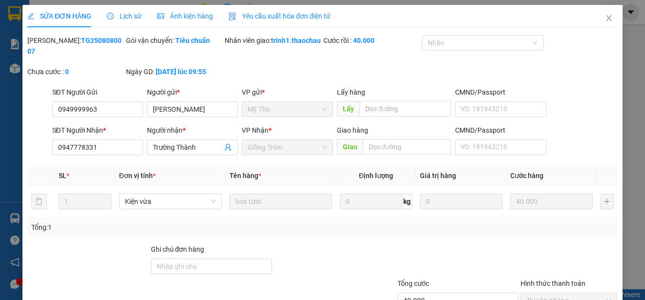
type input "0949999963"
type input "0947778331"
type input "40.000"
drag, startPoint x: 107, startPoint y: 118, endPoint x: 40, endPoint y: 118, distance: 66.9
click at [40, 118] on div "SĐT Người Gửi 0949999963 0949999963 Người gửi * [PERSON_NAME] VP gửi * Mỹ Tho L…" at bounding box center [322, 104] width 593 height 34
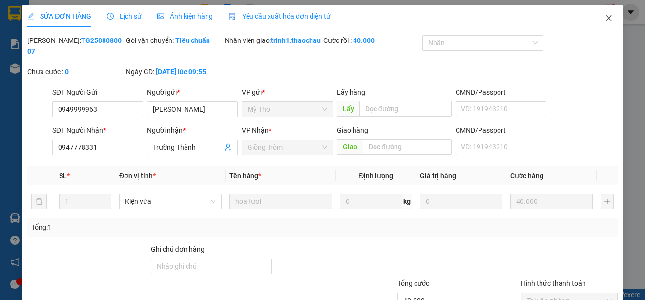
click at [605, 19] on icon "close" at bounding box center [609, 18] width 8 height 8
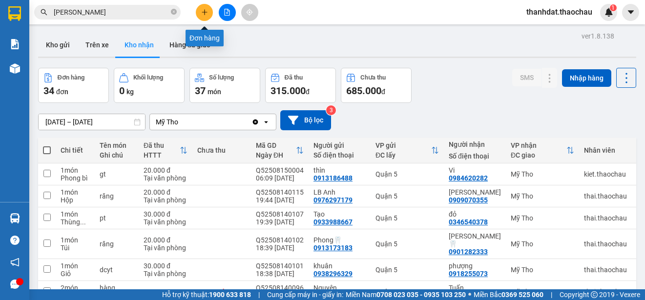
click at [206, 11] on icon "plus" at bounding box center [204, 12] width 7 height 7
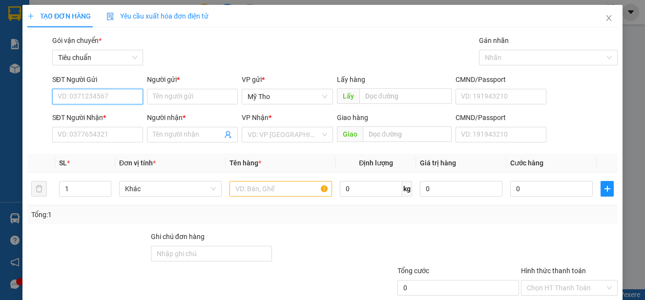
paste input "0949999963"
type input "0949999963"
click at [121, 112] on div "0949999963 - [PERSON_NAME]" at bounding box center [106, 116] width 96 height 11
type input "[PERSON_NAME]"
type input "0949999963"
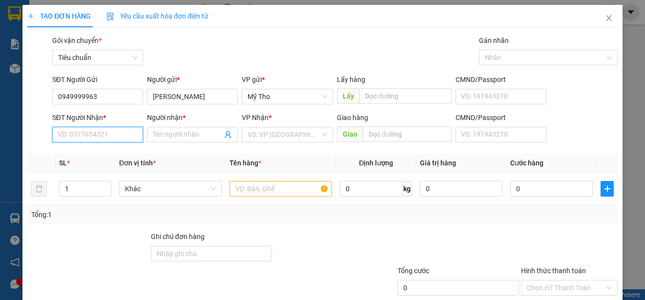
click at [111, 130] on input "SĐT Người Nhận *" at bounding box center [97, 135] width 91 height 16
click at [120, 156] on div "0947778331 - [PERSON_NAME]" at bounding box center [106, 154] width 96 height 11
type input "0947778331"
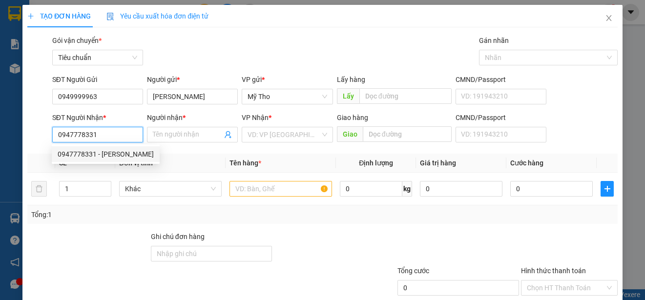
type input "Trường Thành"
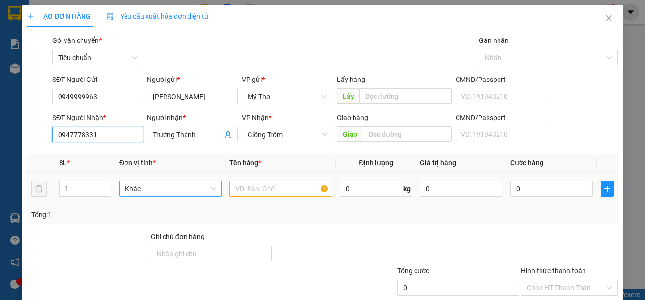
click at [141, 189] on span "Khác" at bounding box center [170, 189] width 91 height 15
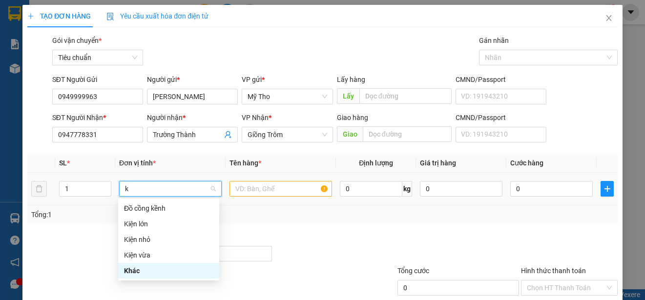
type input "ki"
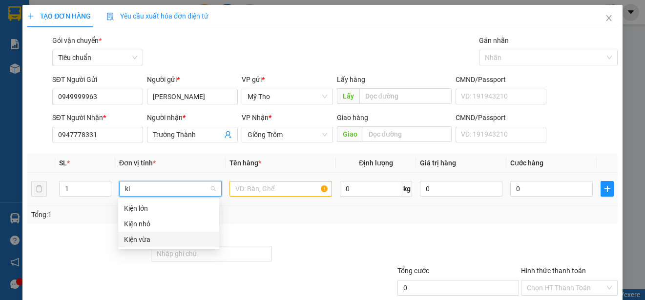
drag, startPoint x: 144, startPoint y: 239, endPoint x: 250, endPoint y: 223, distance: 107.2
click at [165, 239] on div "Kiện vừa" at bounding box center [168, 240] width 89 height 11
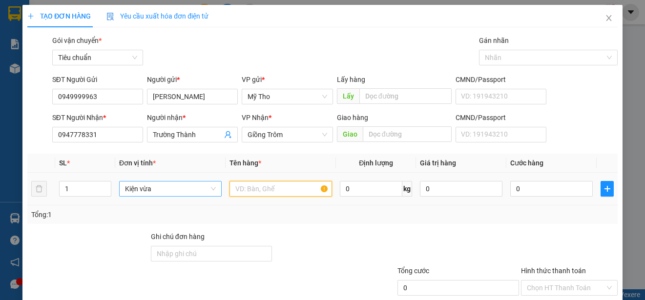
click at [285, 189] on input "text" at bounding box center [281, 189] width 103 height 16
paste input "ươi"
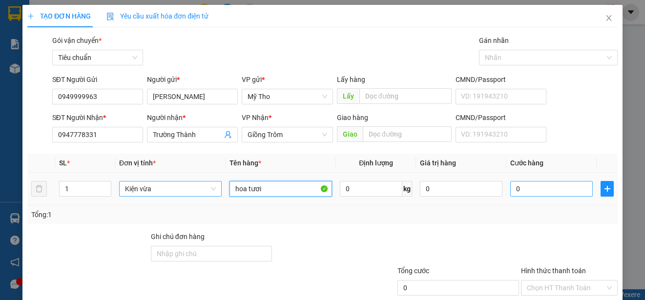
type input "hoa tươi"
click at [515, 184] on input "0" at bounding box center [552, 189] width 83 height 16
type input "4"
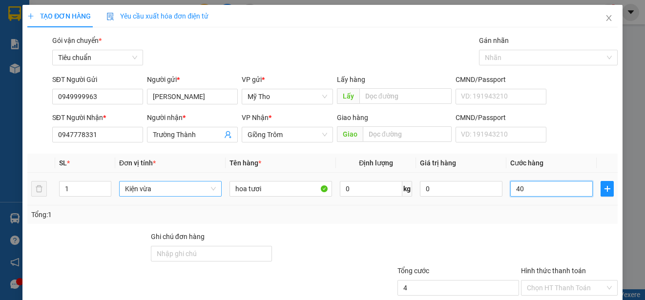
type input "401"
type input "4.010"
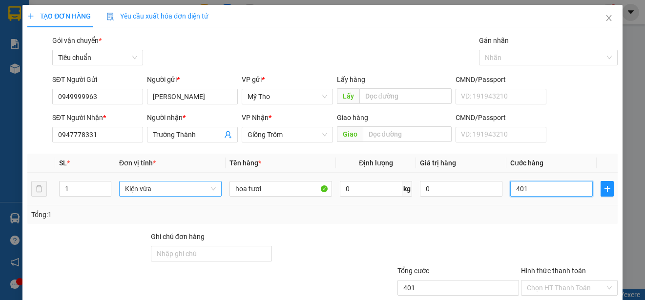
type input "4.010"
type input "40.100"
type input "401.000"
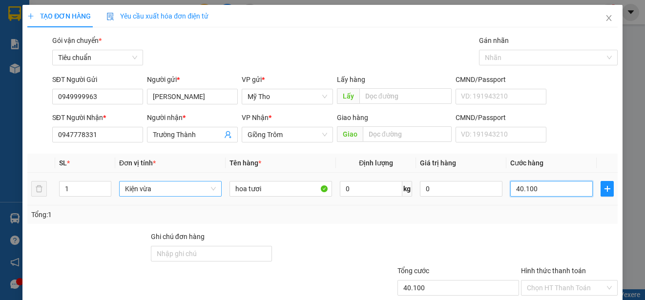
type input "401.000"
click at [515, 187] on input "401.000" at bounding box center [552, 189] width 83 height 16
type input "41.000"
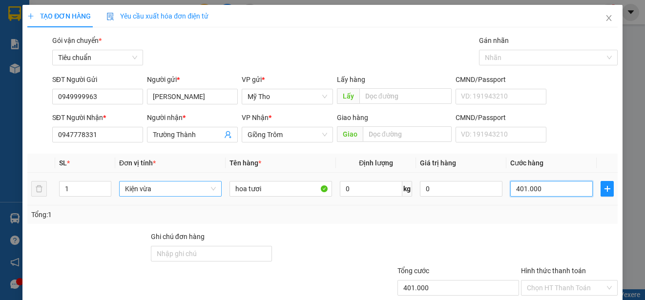
type input "41.000"
type input "4.000"
type input "40.000"
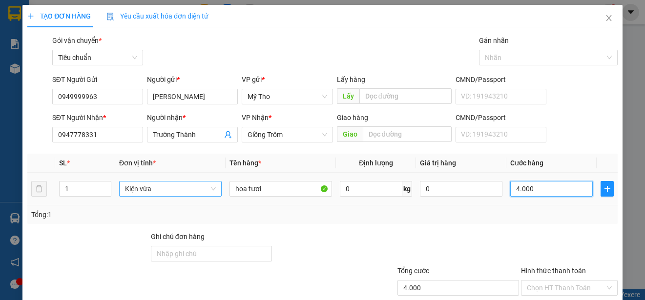
type input "40.000"
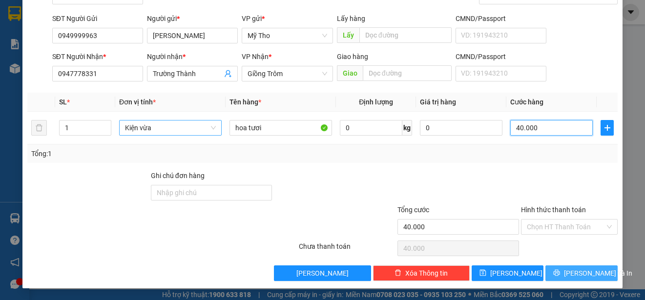
type input "40.000"
click at [583, 273] on span "[PERSON_NAME] và In" at bounding box center [598, 273] width 68 height 11
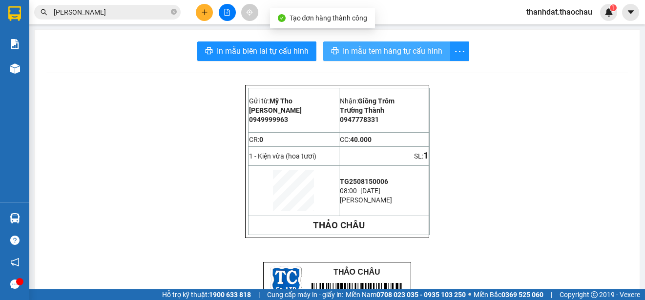
click at [358, 49] on span "In mẫu tem hàng tự cấu hình" at bounding box center [393, 51] width 100 height 12
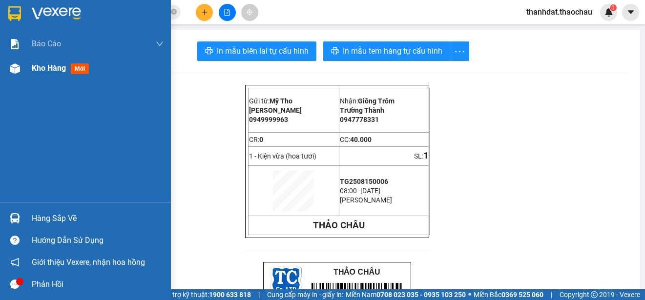
click at [43, 66] on span "Kho hàng" at bounding box center [49, 68] width 34 height 9
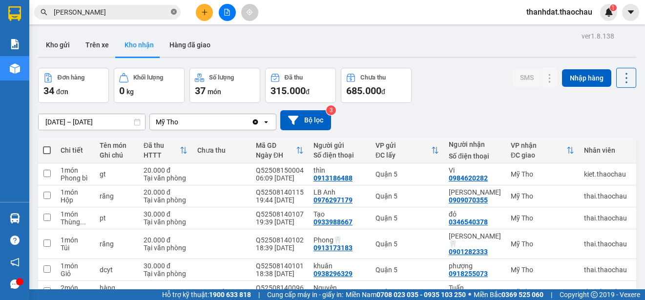
click at [175, 12] on icon "close-circle" at bounding box center [174, 12] width 6 height 6
click at [58, 38] on button "Kho gửi" at bounding box center [58, 44] width 40 height 23
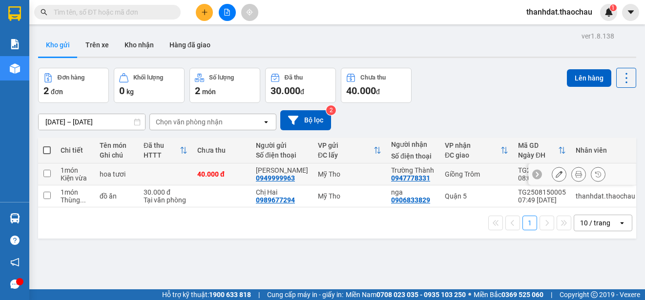
click at [47, 171] on input "checkbox" at bounding box center [46, 173] width 7 height 7
checkbox input "true"
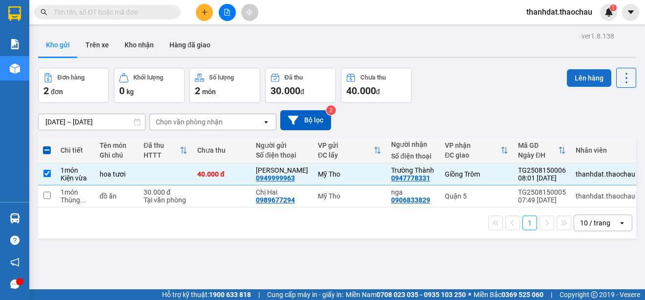
click at [585, 80] on button "Lên hàng" at bounding box center [589, 78] width 44 height 18
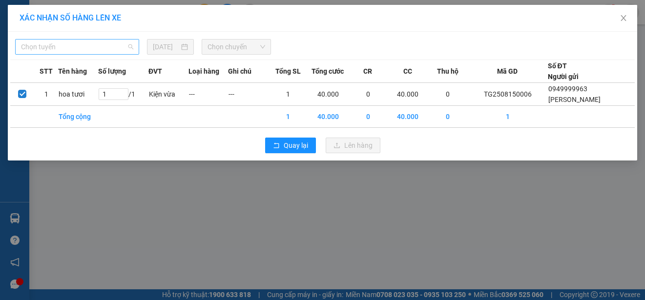
click at [52, 47] on span "Chọn tuyến" at bounding box center [77, 47] width 112 height 15
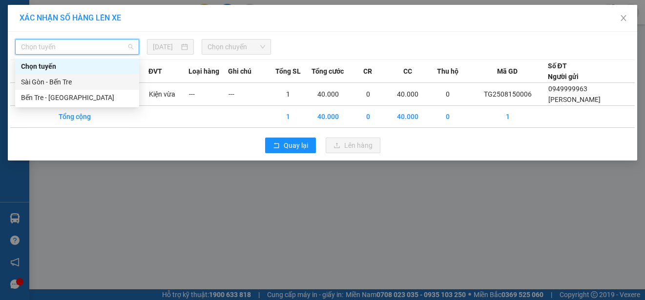
click at [52, 79] on div "Sài Gòn - Bến Tre" at bounding box center [77, 82] width 112 height 11
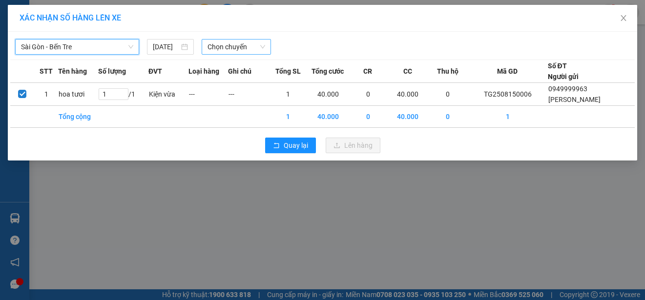
click at [220, 48] on span "Chọn chuyến" at bounding box center [236, 47] width 57 height 15
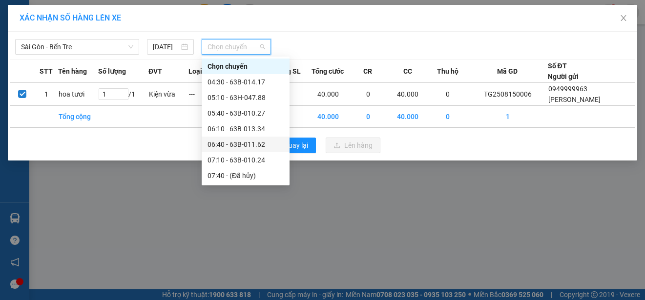
click at [253, 144] on div "06:40 - 63B-011.62" at bounding box center [246, 144] width 76 height 11
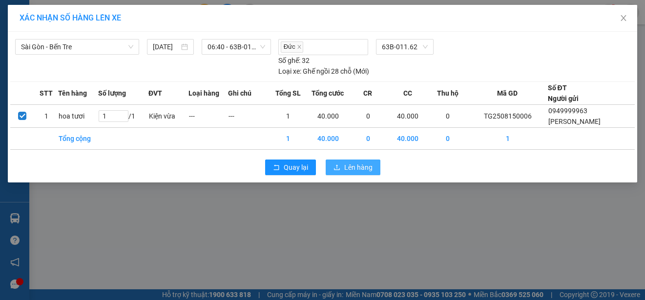
click at [359, 168] on span "Lên hàng" at bounding box center [358, 167] width 28 height 11
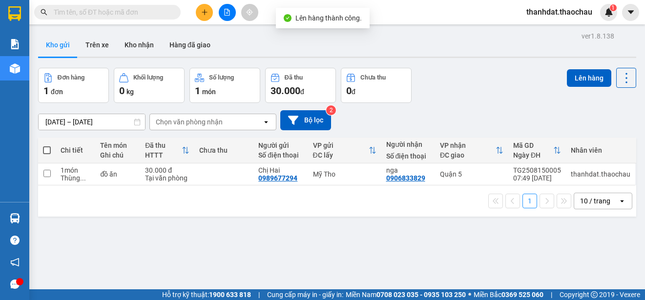
click at [49, 150] on span at bounding box center [47, 151] width 8 height 8
click at [47, 146] on input "checkbox" at bounding box center [47, 146] width 0 height 0
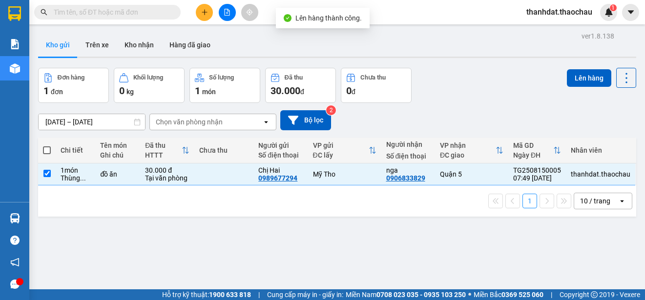
checkbox input "true"
click at [583, 77] on button "Lên hàng" at bounding box center [589, 78] width 44 height 18
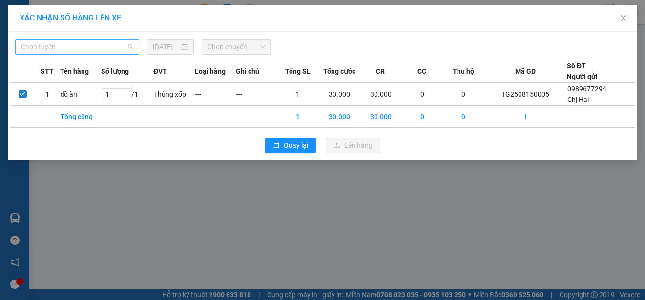
click at [65, 50] on span "Chọn tuyến" at bounding box center [77, 47] width 112 height 15
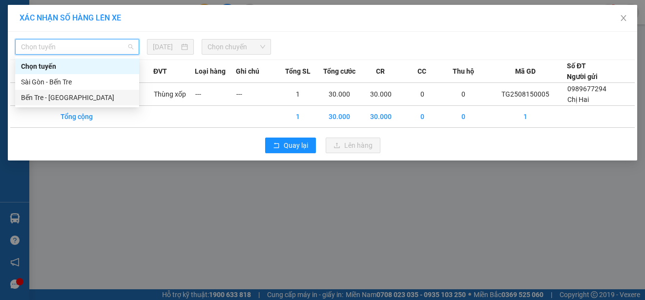
click at [46, 94] on div "Bến Tre - [GEOGRAPHIC_DATA]" at bounding box center [77, 97] width 112 height 11
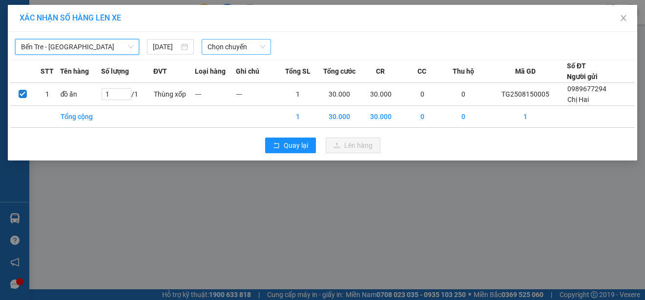
click at [246, 46] on span "Chọn chuyến" at bounding box center [236, 47] width 57 height 15
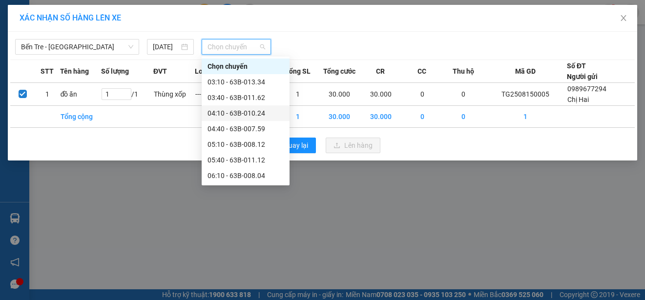
scroll to position [49, 0]
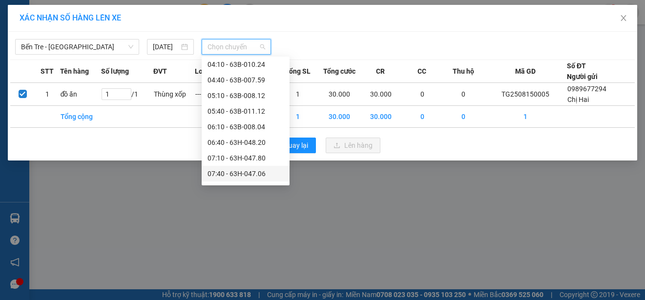
click at [237, 172] on div "07:40 - 63H-047.06" at bounding box center [246, 174] width 76 height 11
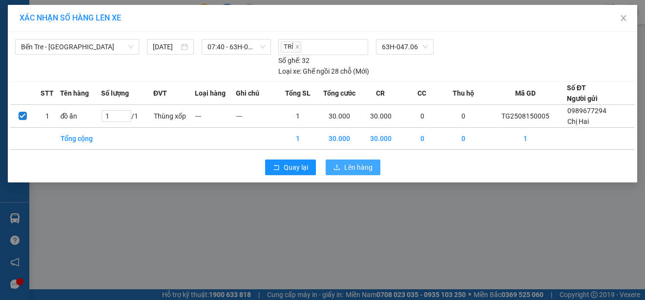
click at [346, 166] on span "Lên hàng" at bounding box center [358, 167] width 28 height 11
